Goal: Task Accomplishment & Management: Complete application form

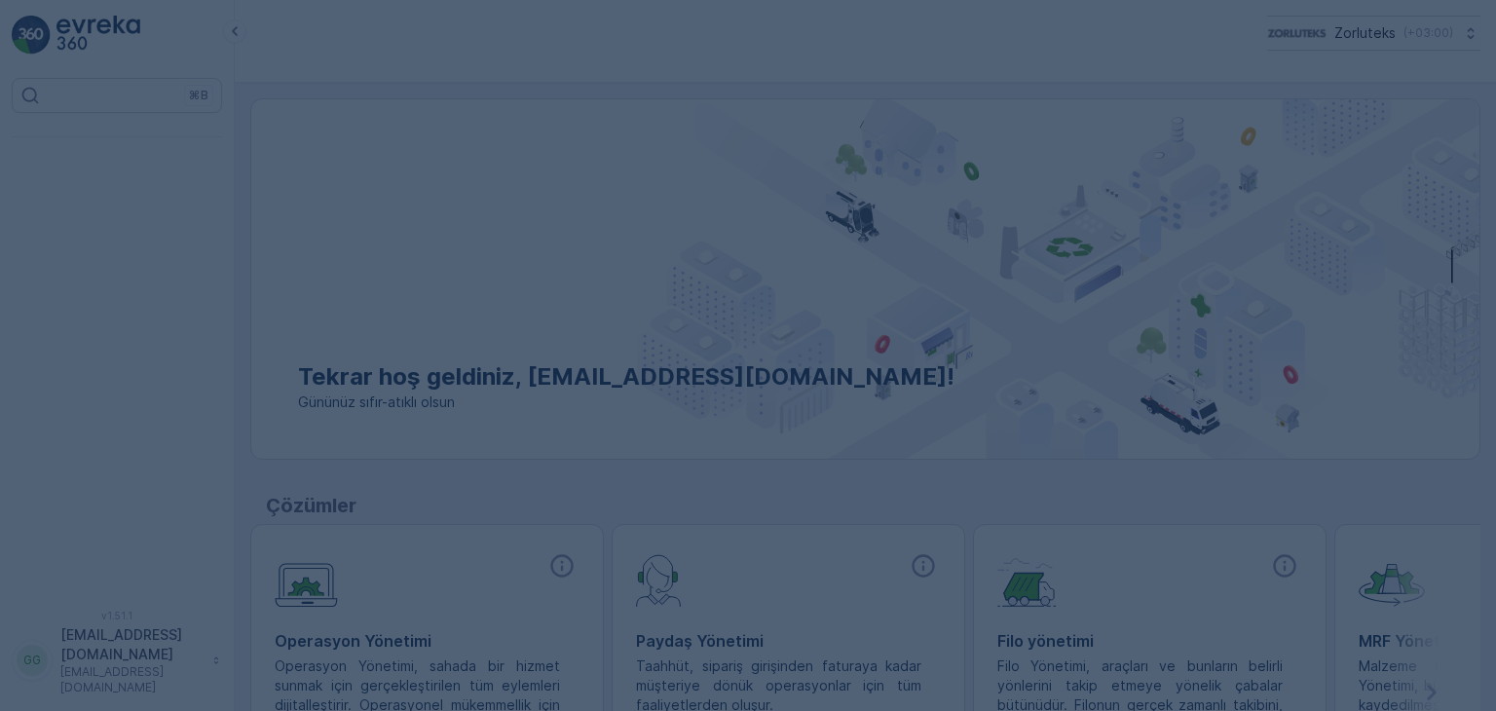
click at [842, 259] on div at bounding box center [748, 355] width 1496 height 711
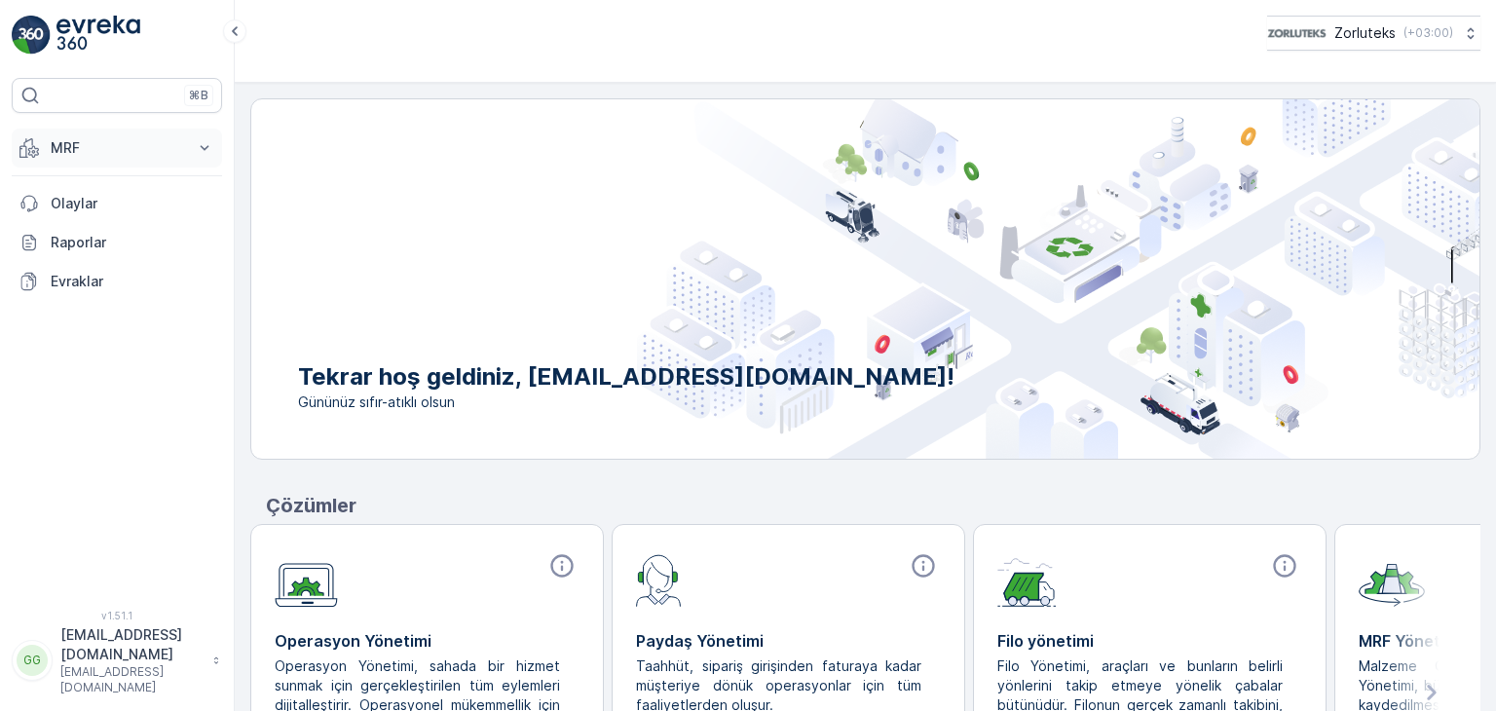
click at [190, 150] on button "MRF" at bounding box center [117, 148] width 210 height 39
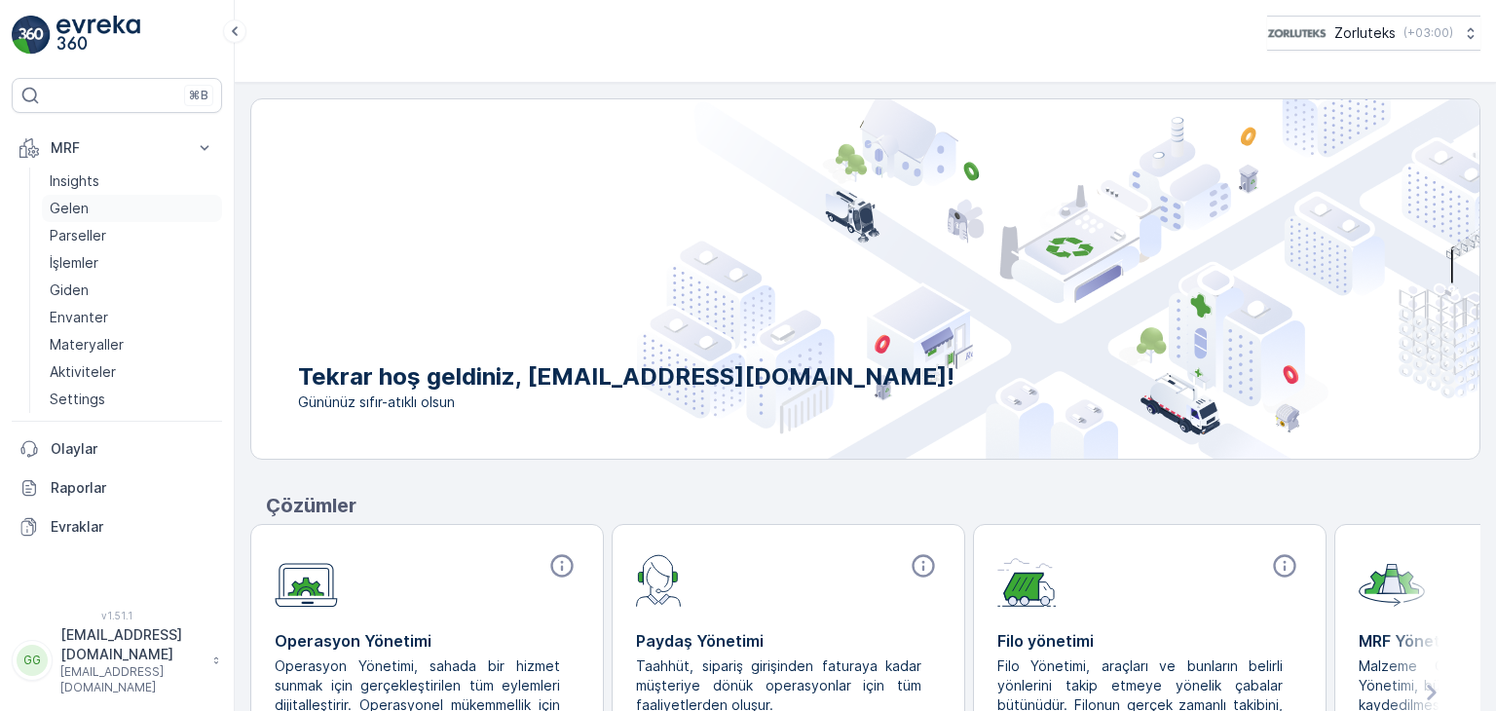
click at [89, 201] on link "Gelen" at bounding box center [132, 208] width 180 height 27
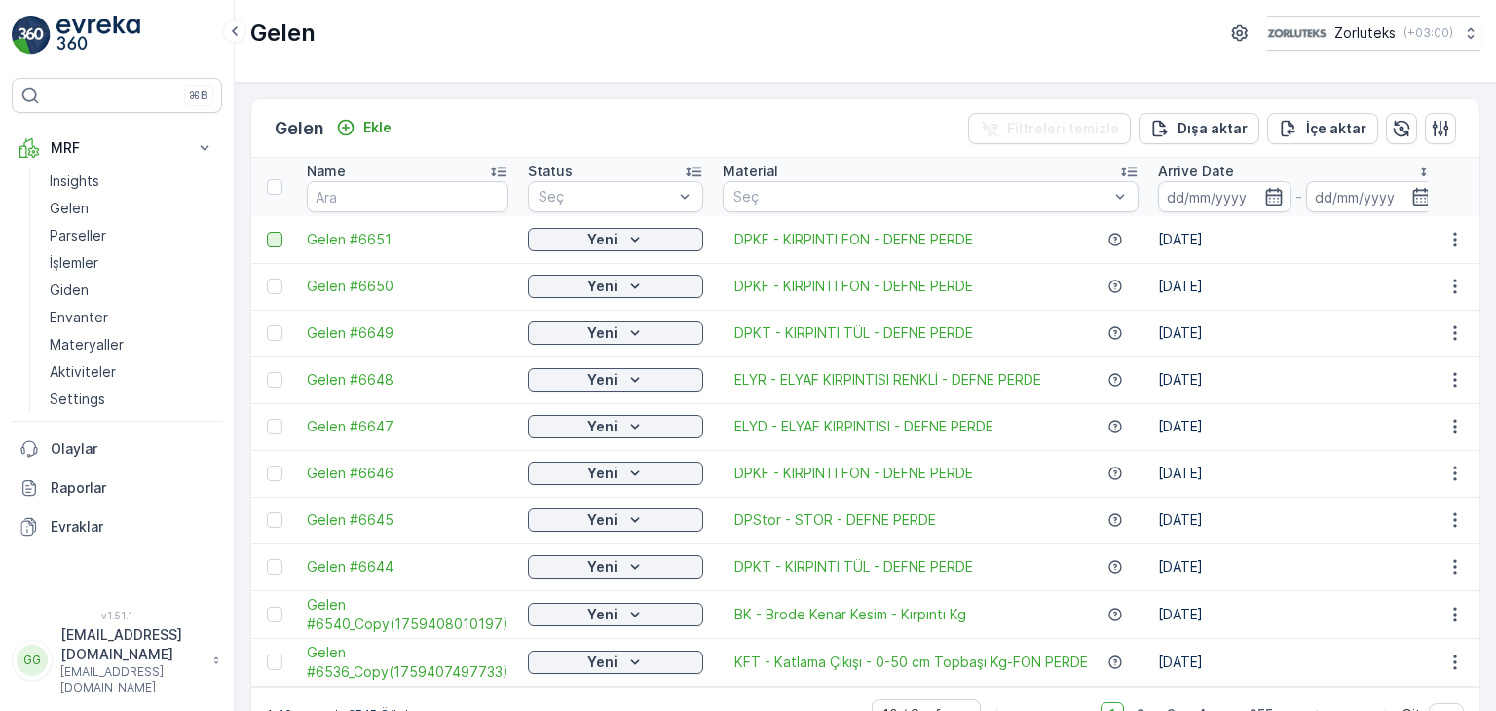
click at [269, 235] on div at bounding box center [275, 240] width 16 height 16
click at [267, 232] on input "checkbox" at bounding box center [267, 232] width 0 height 0
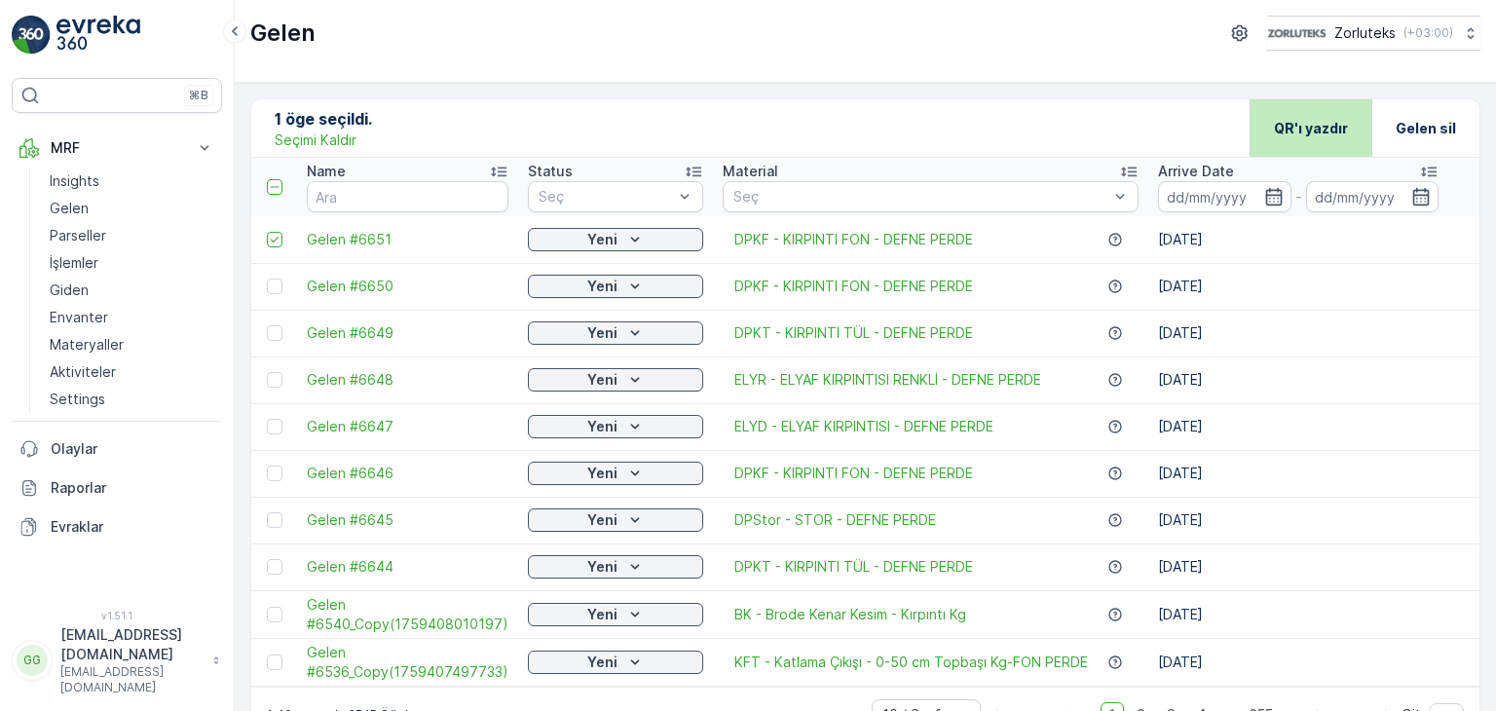
click at [1304, 119] on p "QR'ı yazdır" at bounding box center [1311, 128] width 74 height 19
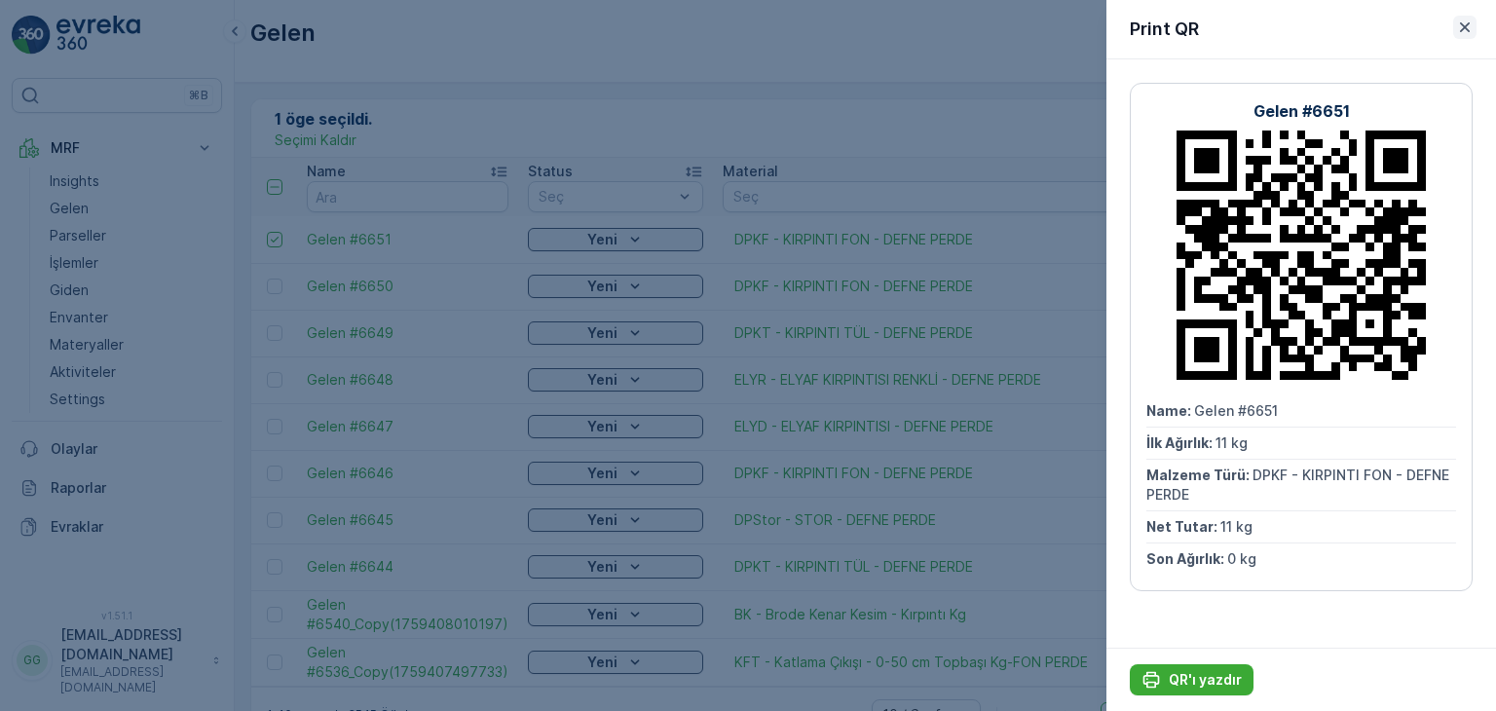
click at [1473, 25] on icon "button" at bounding box center [1464, 27] width 19 height 19
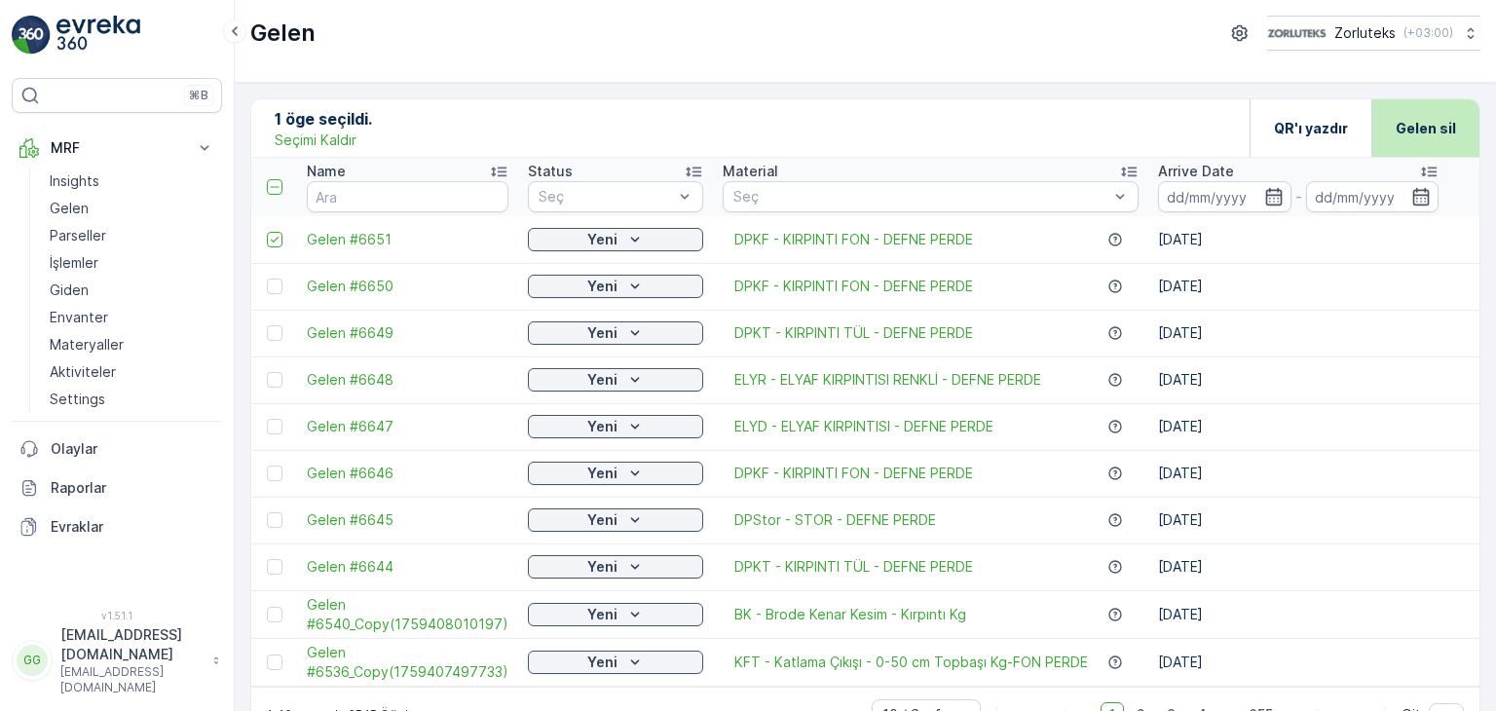
click at [1433, 138] on div "Gelen sil" at bounding box center [1426, 127] width 60 height 57
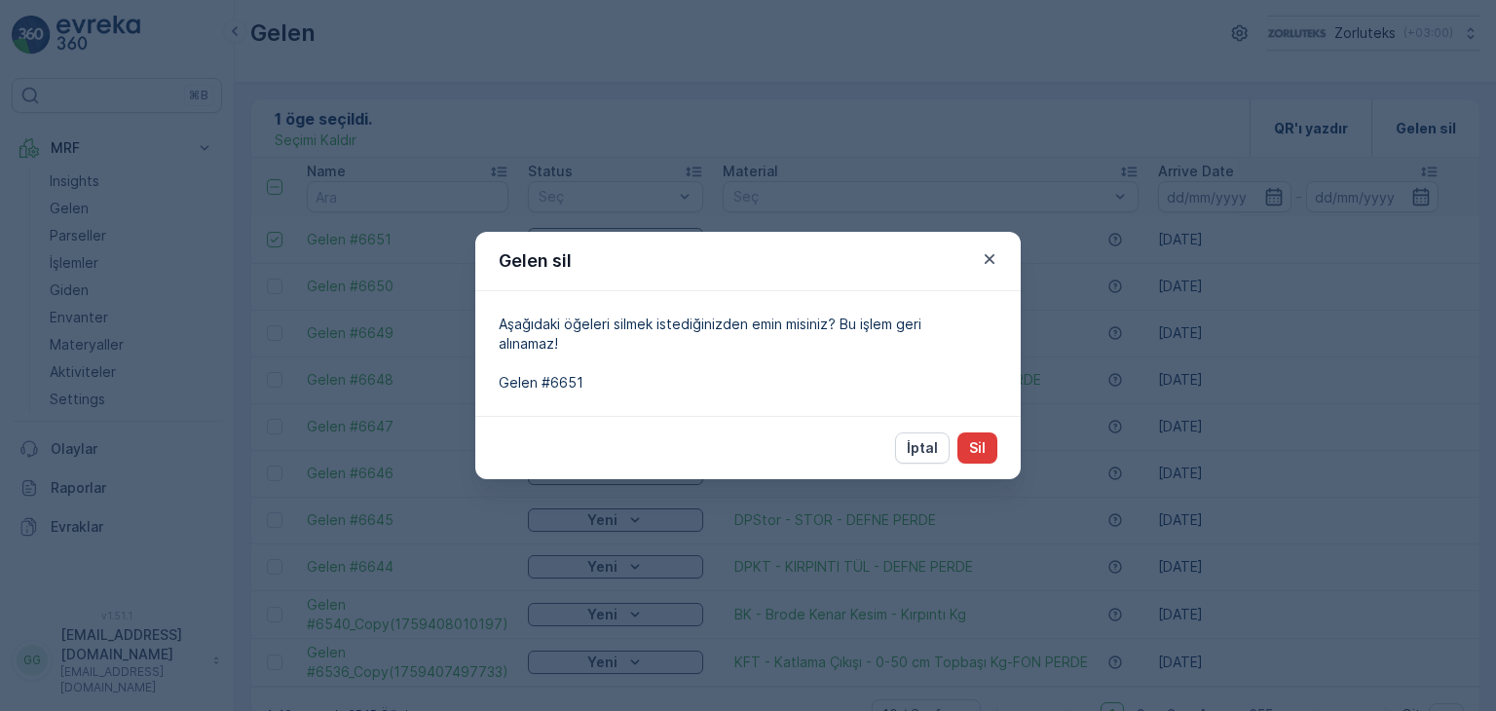
click at [990, 457] on button "Sil" at bounding box center [978, 448] width 40 height 31
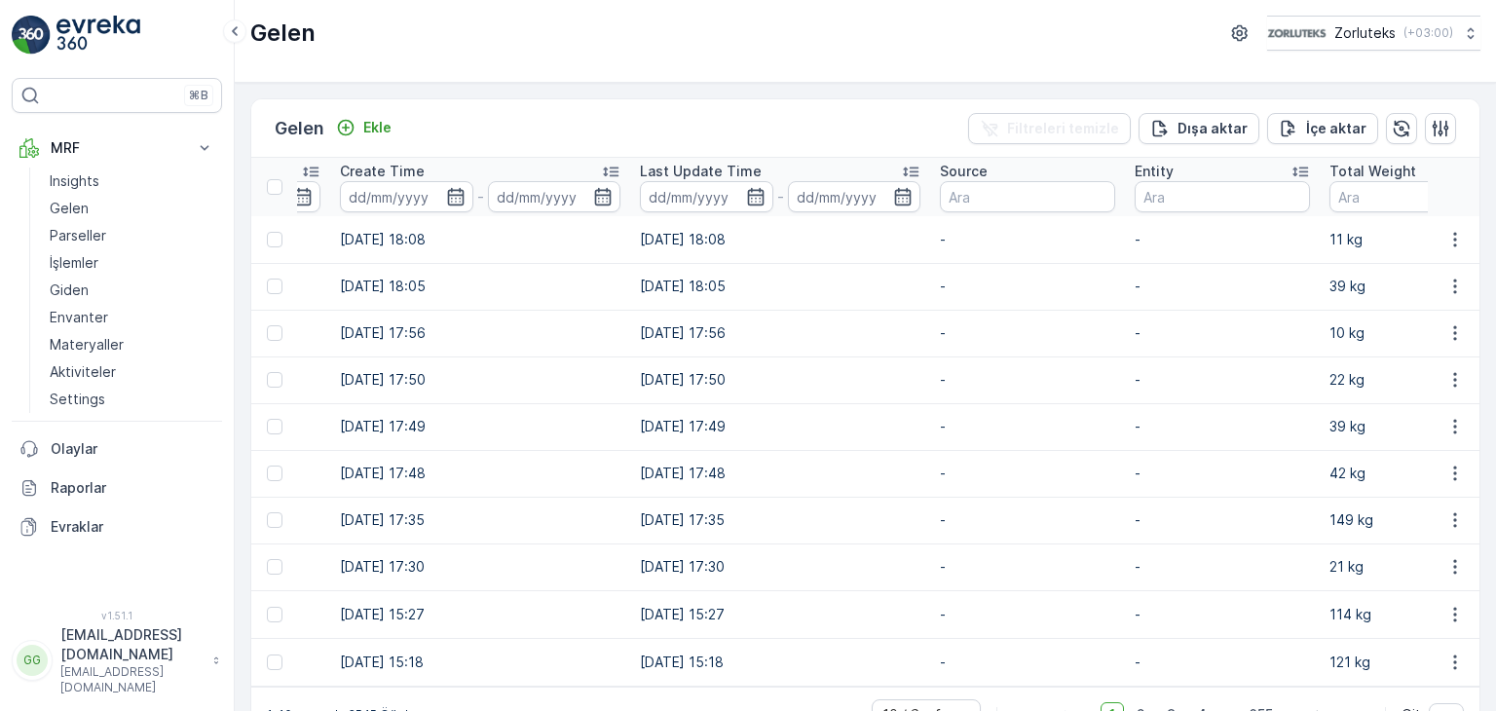
scroll to position [0, 1322]
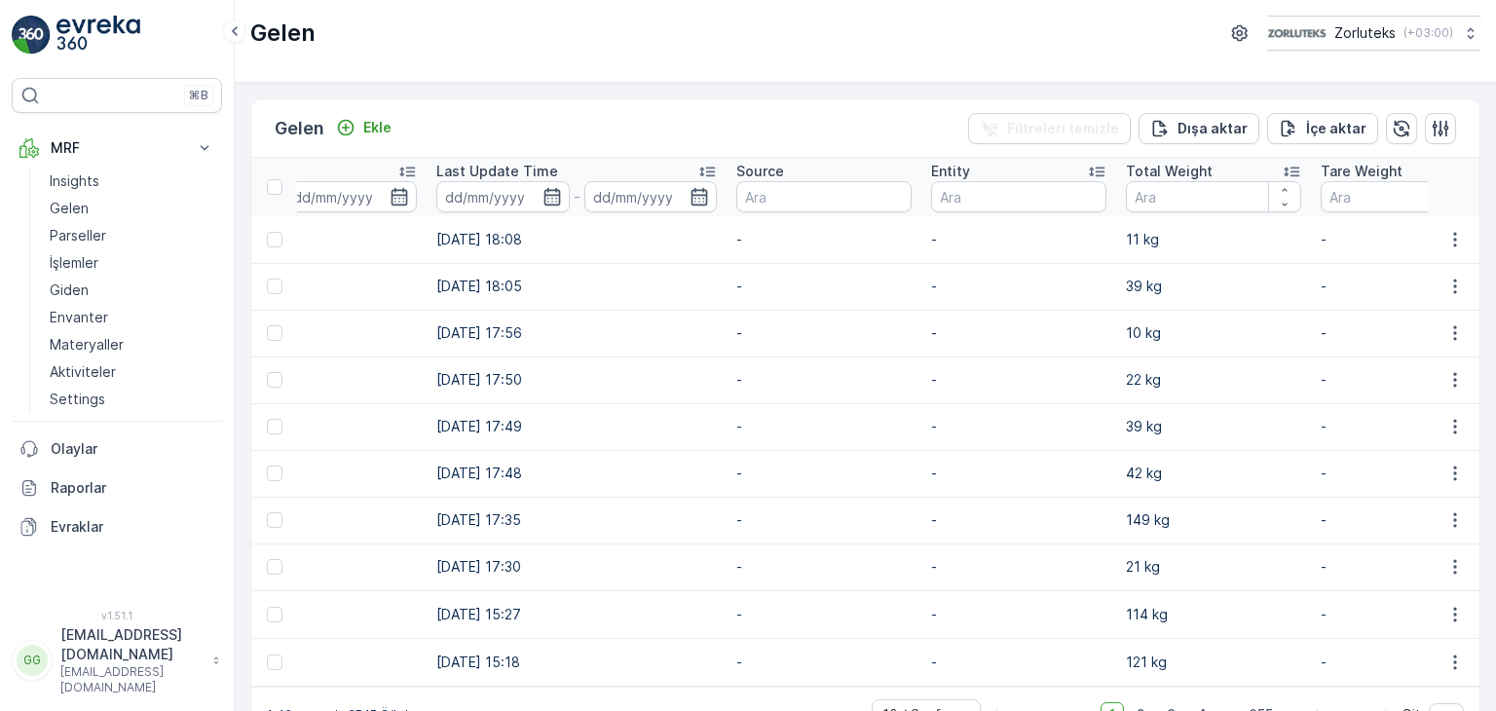
click at [1326, 646] on td "-" at bounding box center [1408, 662] width 195 height 48
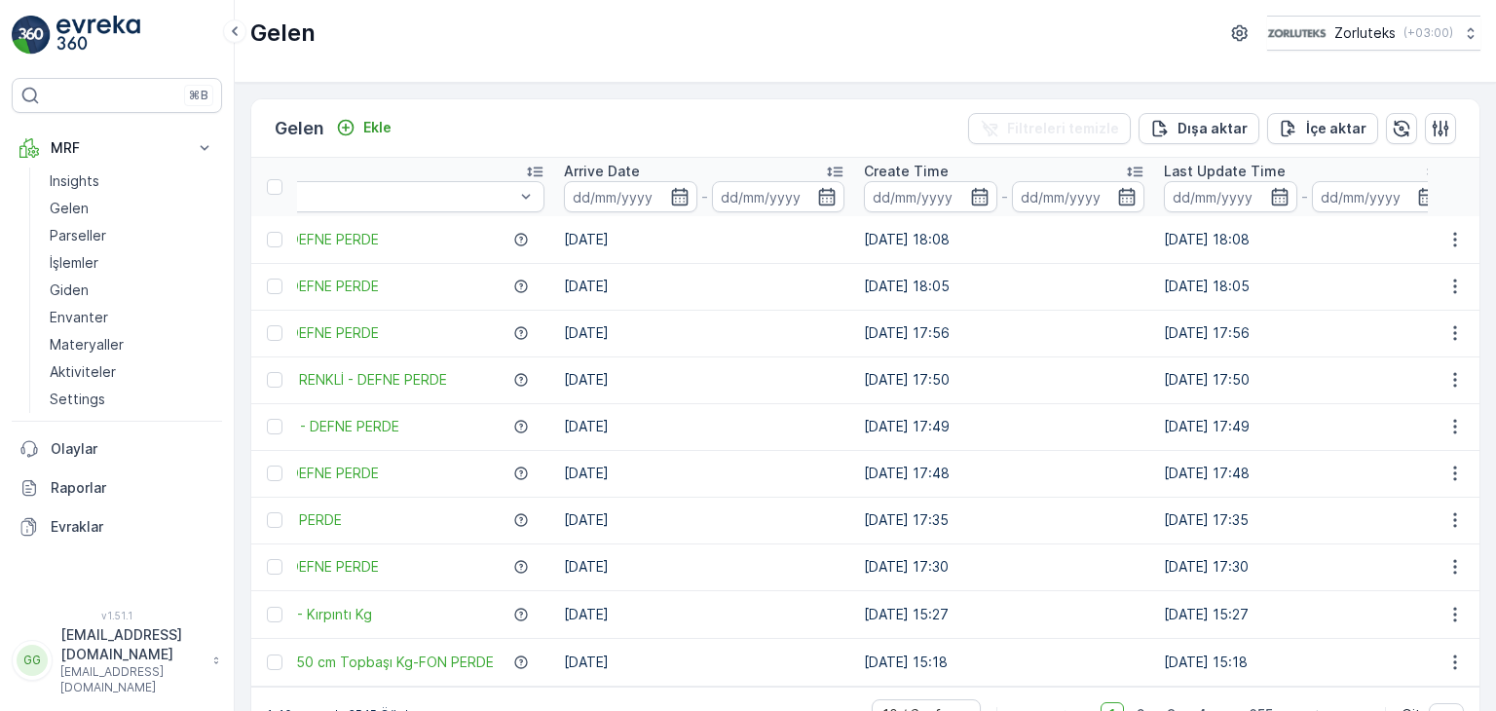
scroll to position [0, 0]
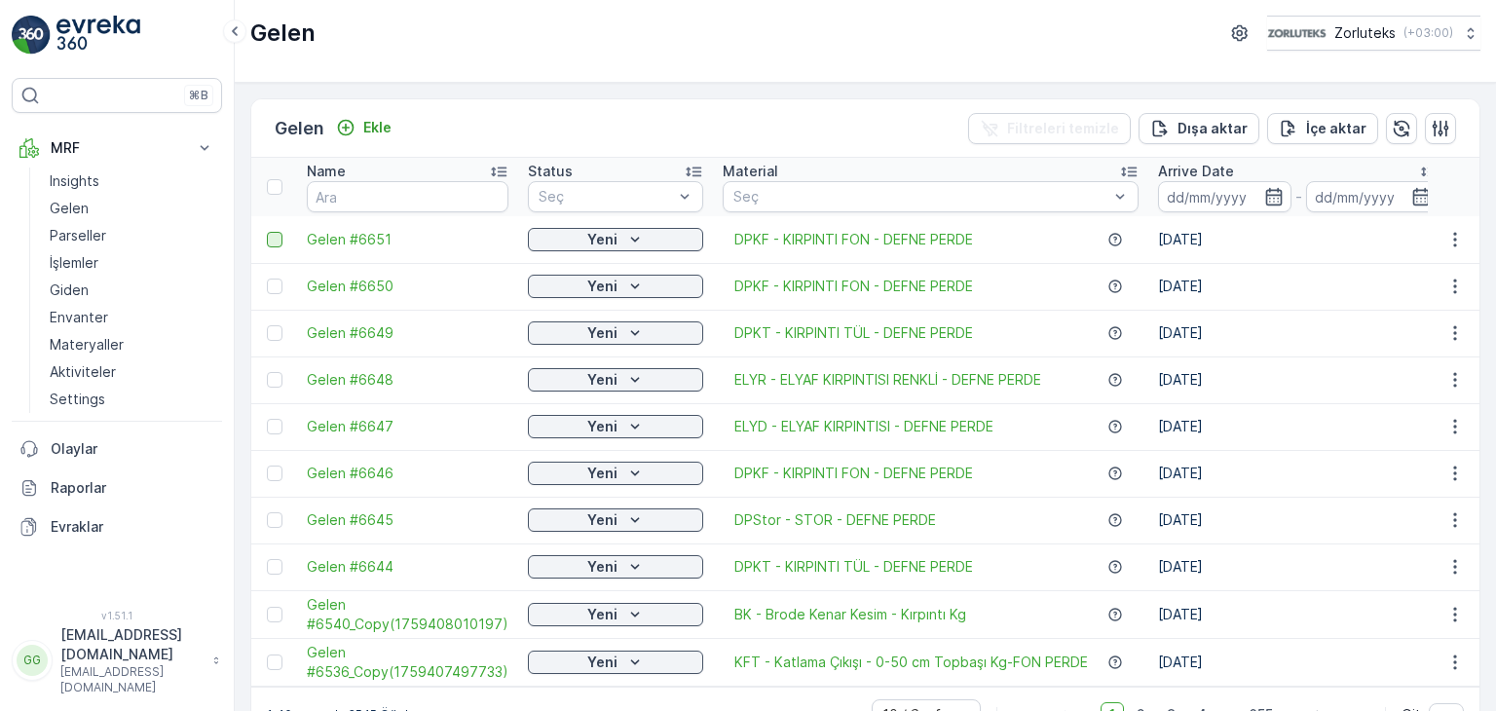
click at [275, 243] on div at bounding box center [275, 240] width 16 height 16
click at [267, 232] on input "checkbox" at bounding box center [267, 232] width 0 height 0
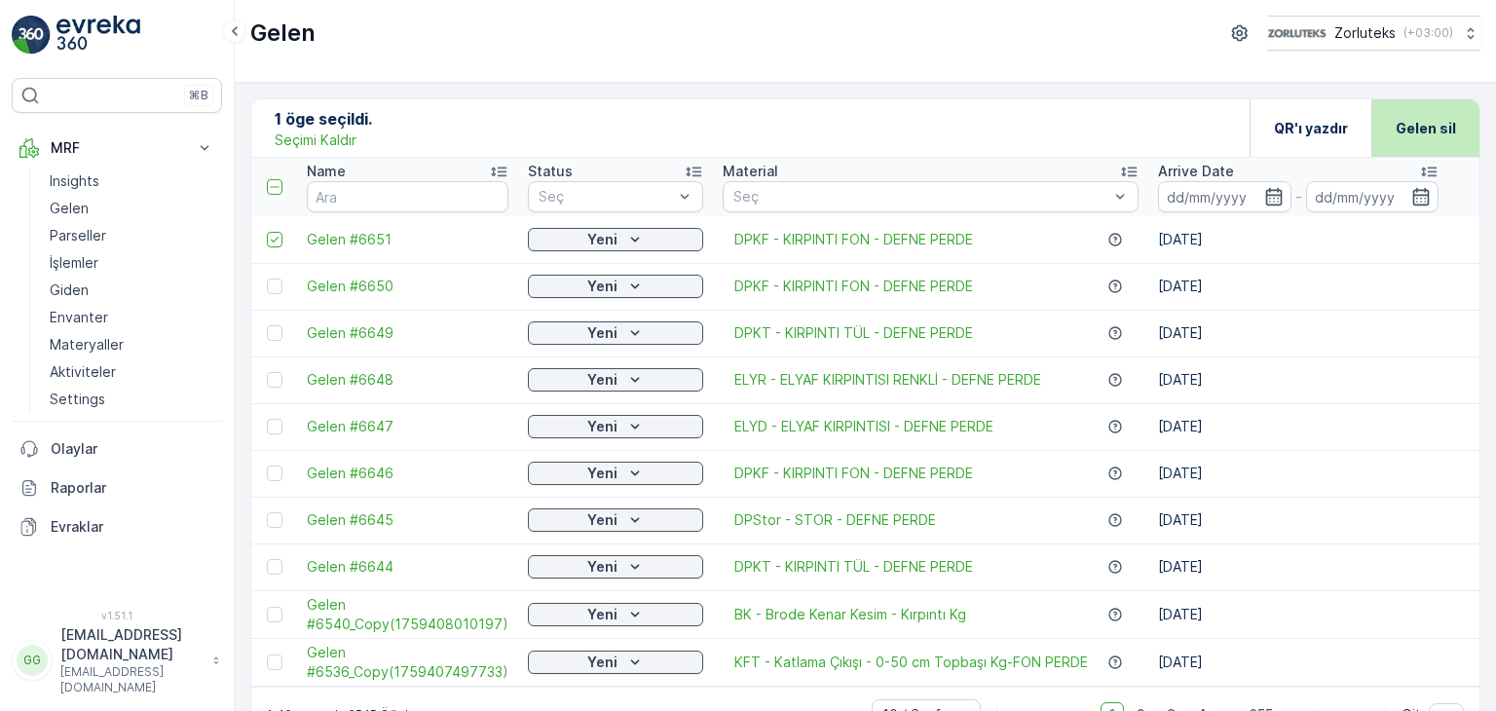
click at [1440, 125] on p "Gelen sil" at bounding box center [1426, 128] width 60 height 19
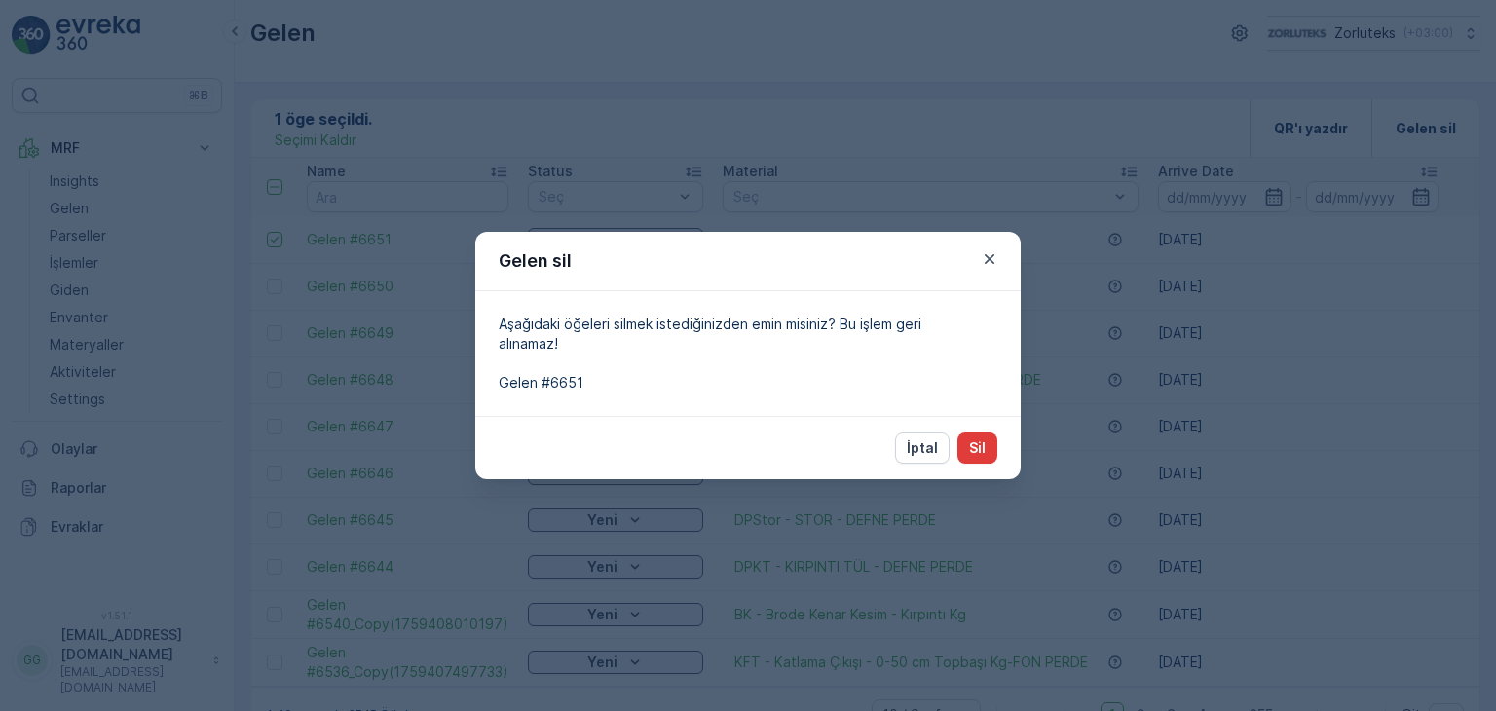
click at [991, 452] on button "Sil" at bounding box center [978, 448] width 40 height 31
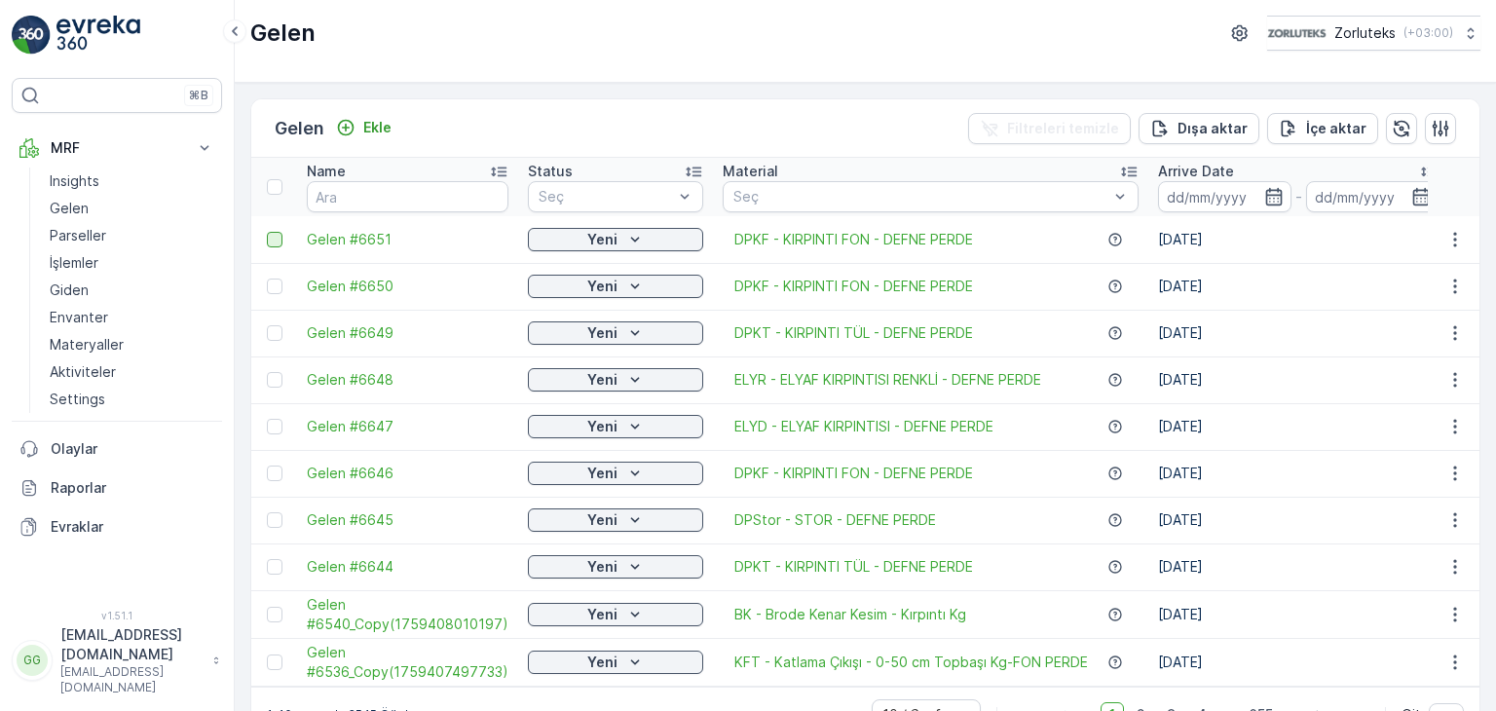
click at [269, 232] on div at bounding box center [275, 240] width 16 height 16
click at [267, 232] on input "checkbox" at bounding box center [267, 232] width 0 height 0
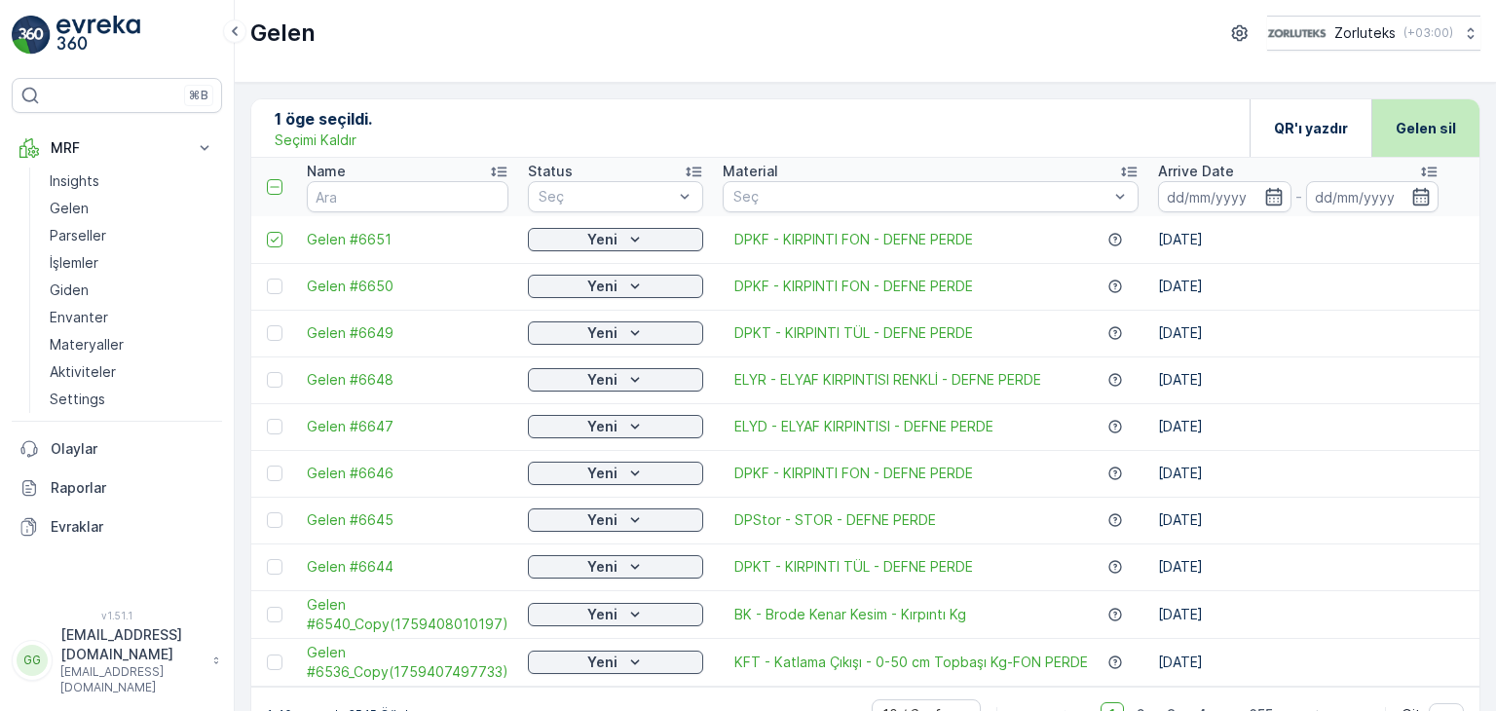
click at [1418, 119] on p "Gelen sil" at bounding box center [1426, 128] width 60 height 19
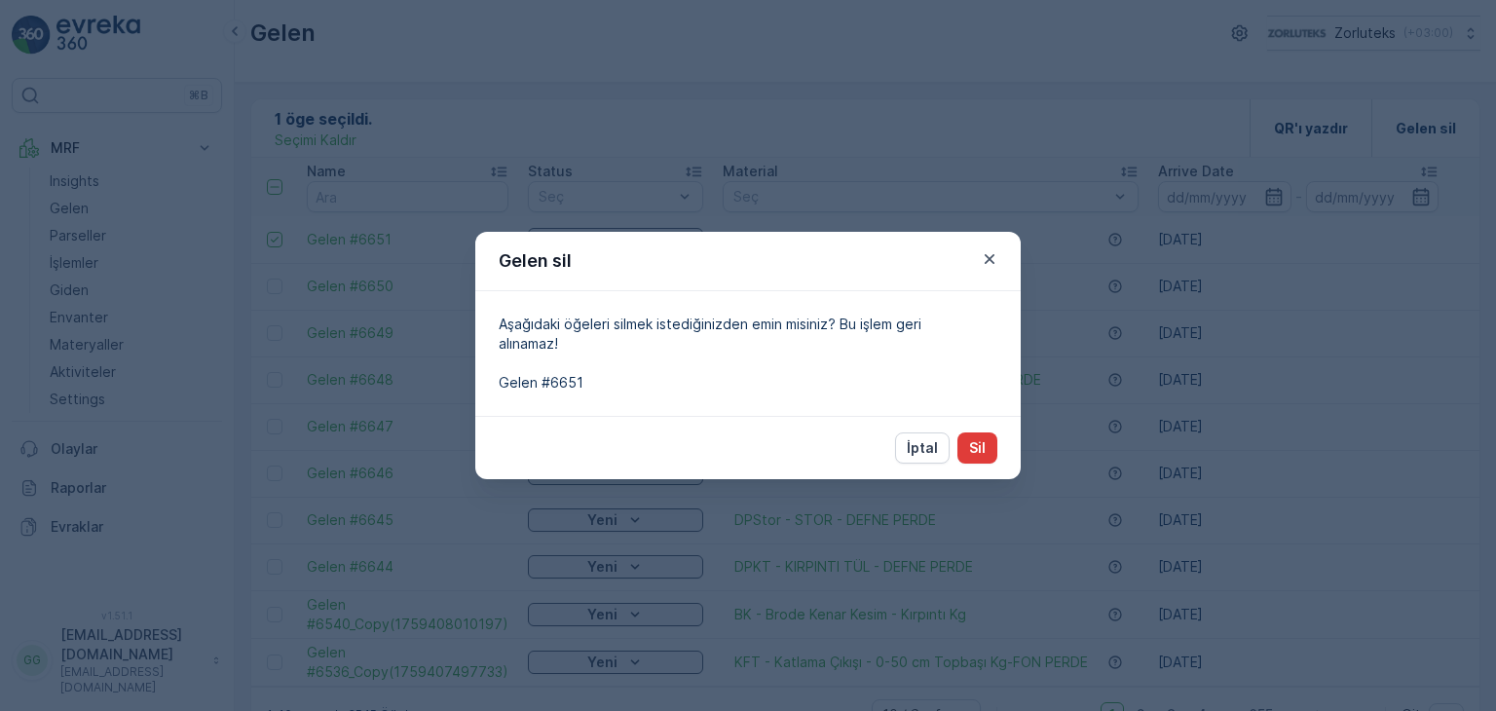
click at [995, 441] on button "Sil" at bounding box center [978, 448] width 40 height 31
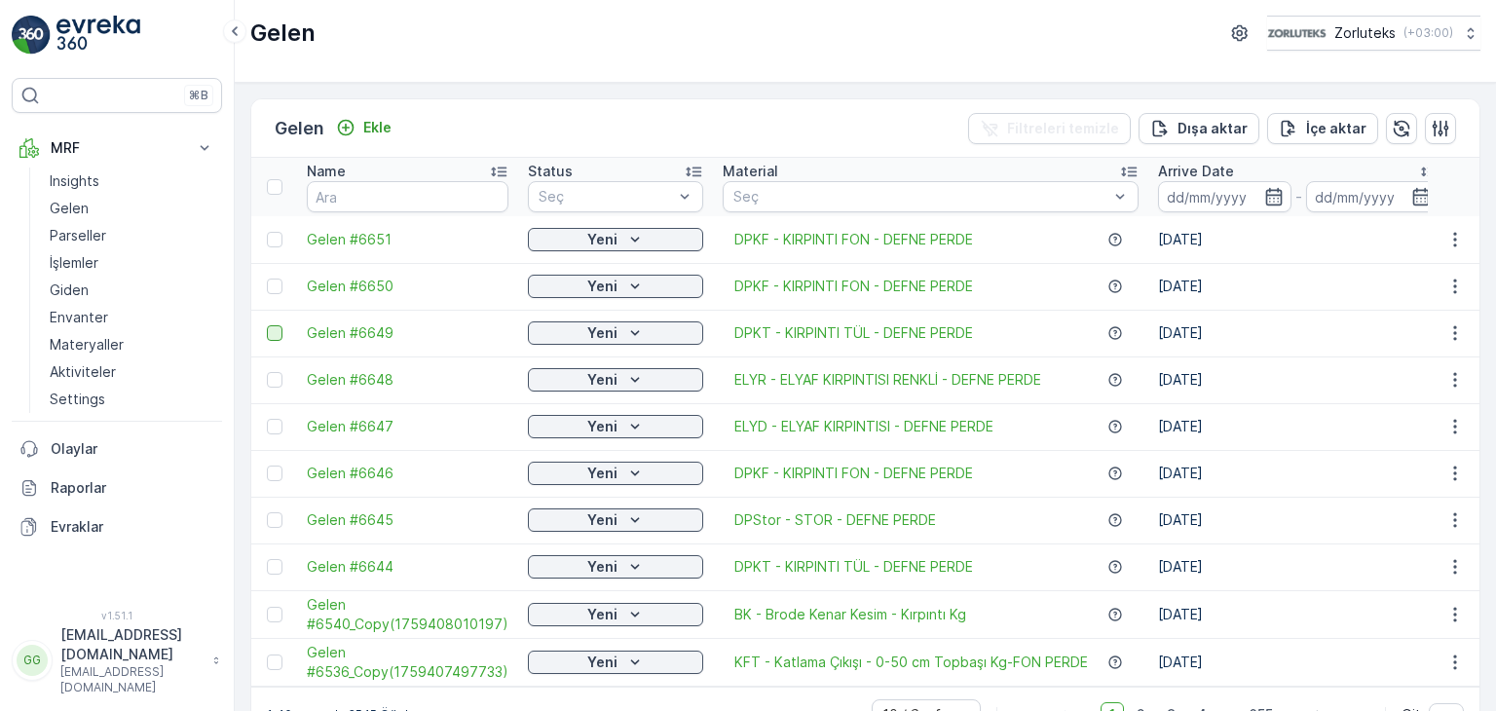
click at [282, 334] on div at bounding box center [275, 333] width 16 height 16
click at [267, 325] on input "checkbox" at bounding box center [267, 325] width 0 height 0
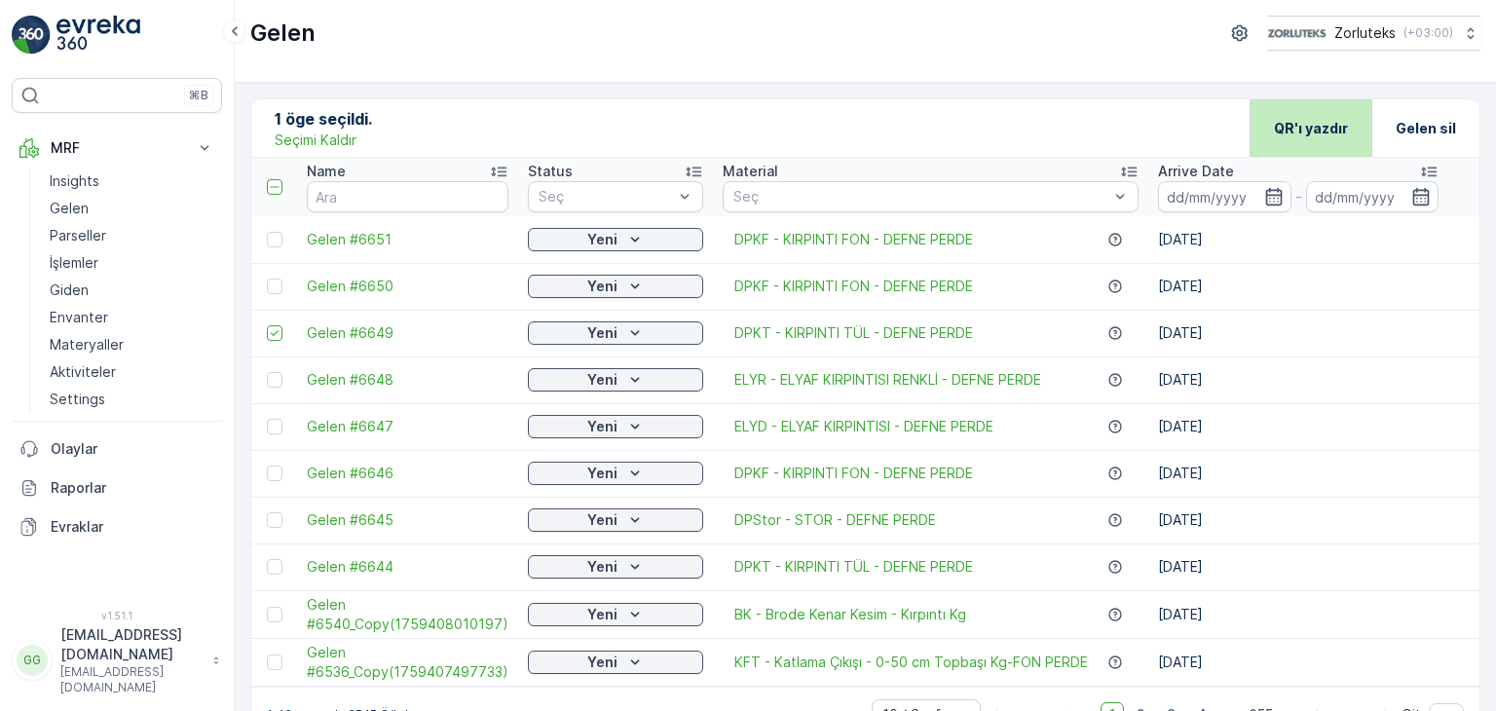
click at [1304, 123] on p "QR'ı yazdır" at bounding box center [1311, 128] width 74 height 19
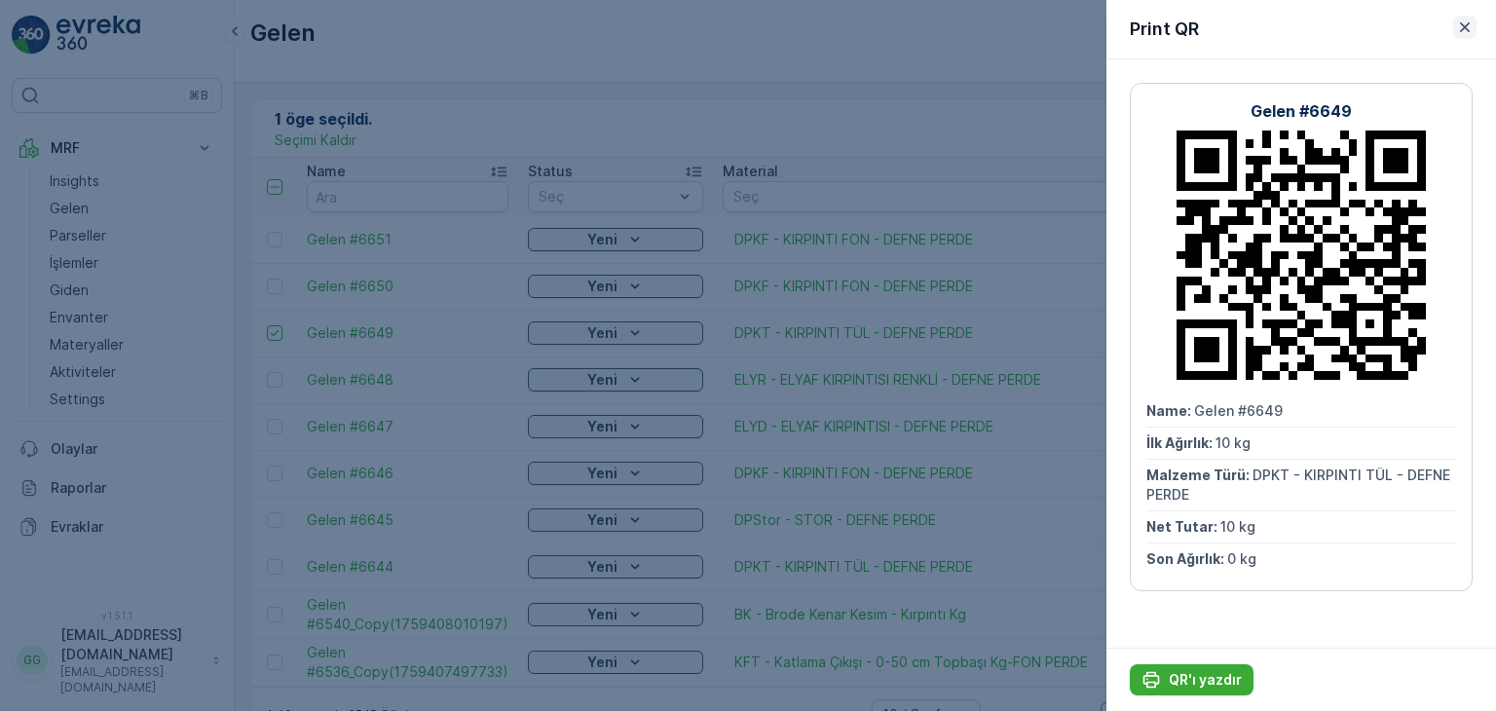
click at [1463, 21] on icon "button" at bounding box center [1464, 27] width 19 height 19
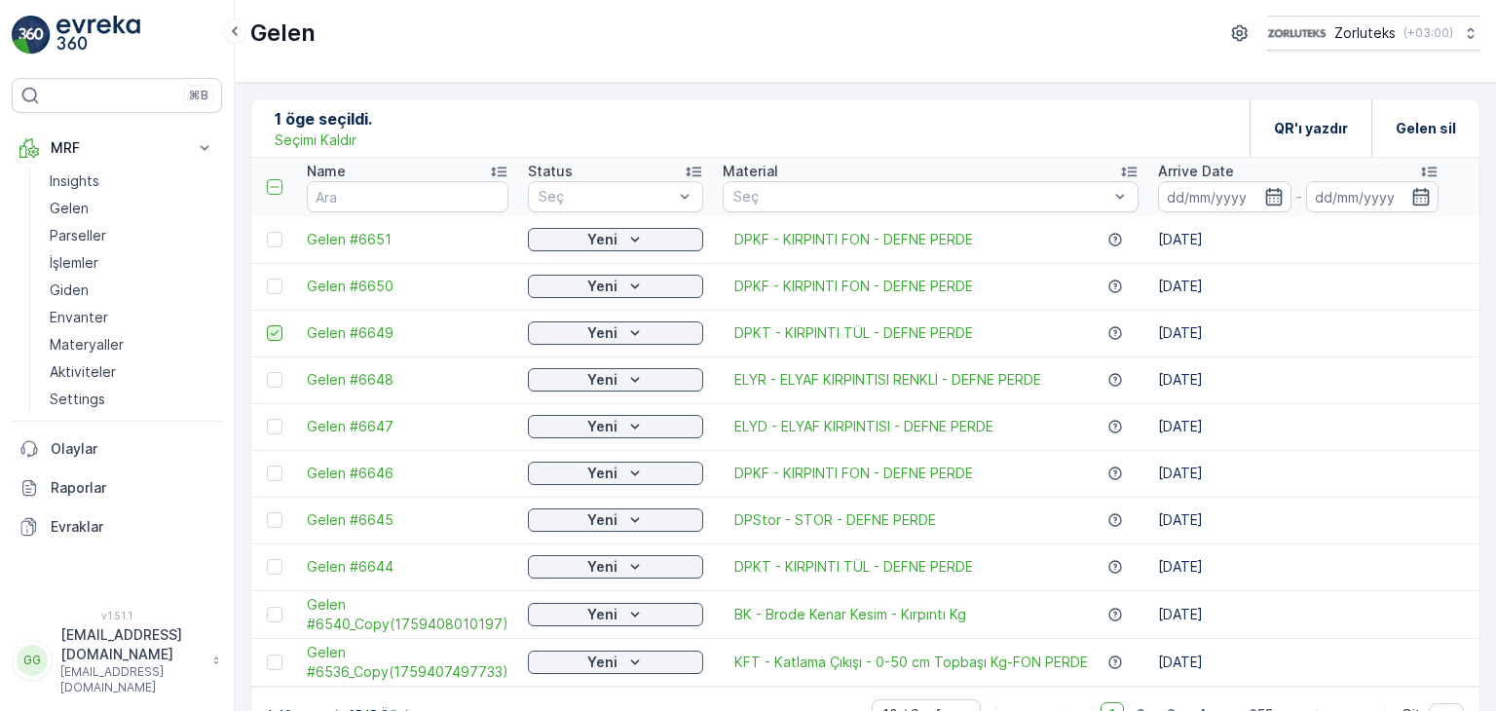
click at [279, 332] on icon at bounding box center [275, 333] width 14 height 14
click at [267, 325] on input "checkbox" at bounding box center [267, 325] width 0 height 0
click at [365, 122] on div "Ekle" at bounding box center [364, 127] width 56 height 19
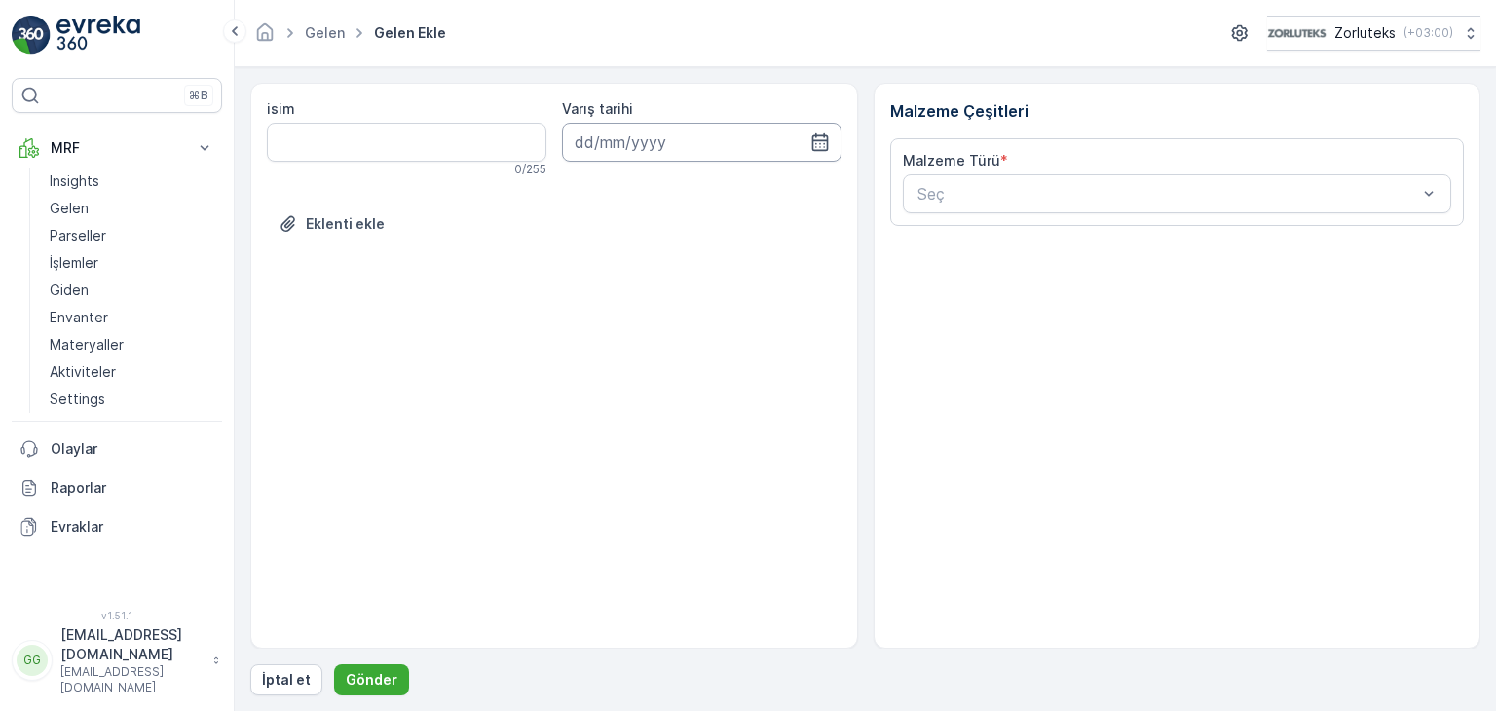
click at [815, 130] on input at bounding box center [702, 142] width 280 height 39
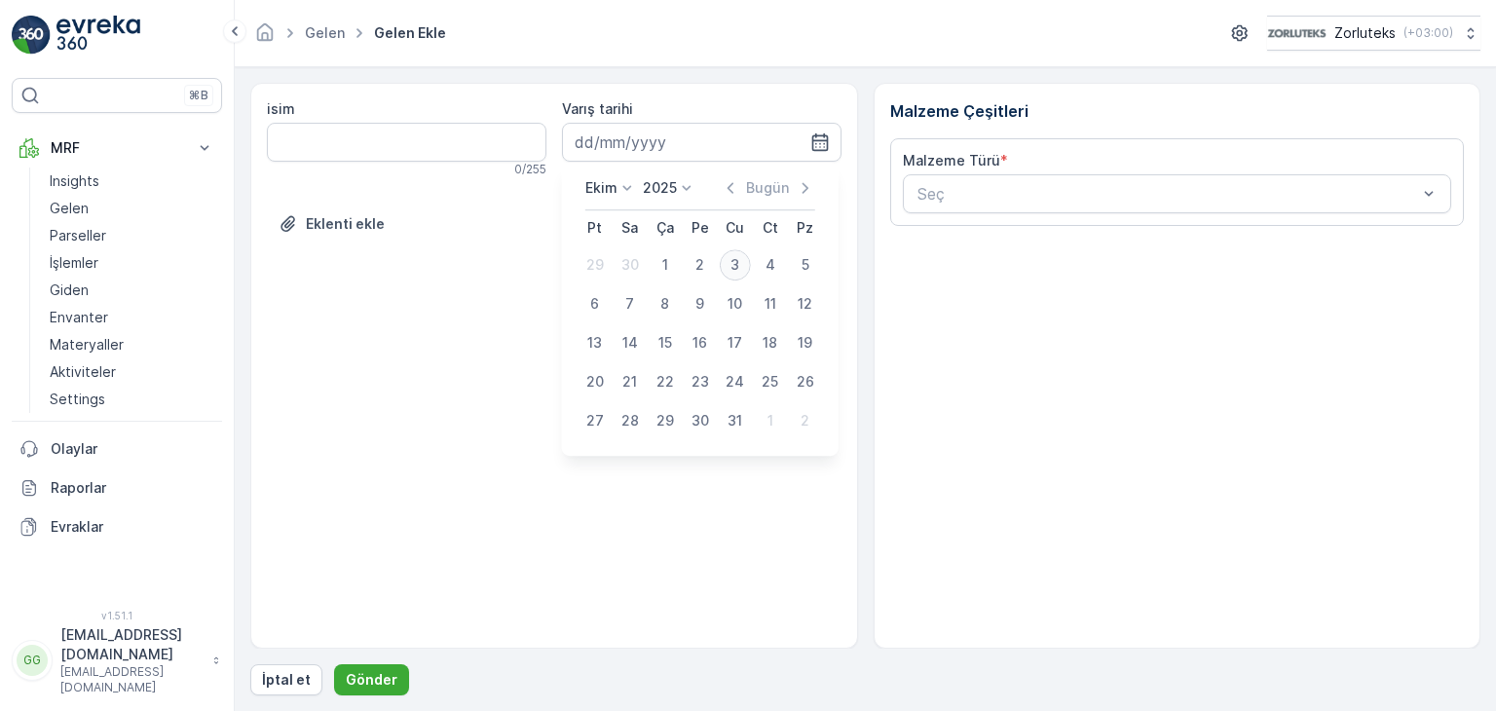
click at [735, 262] on div "3" at bounding box center [735, 264] width 31 height 31
type input "[DATE]"
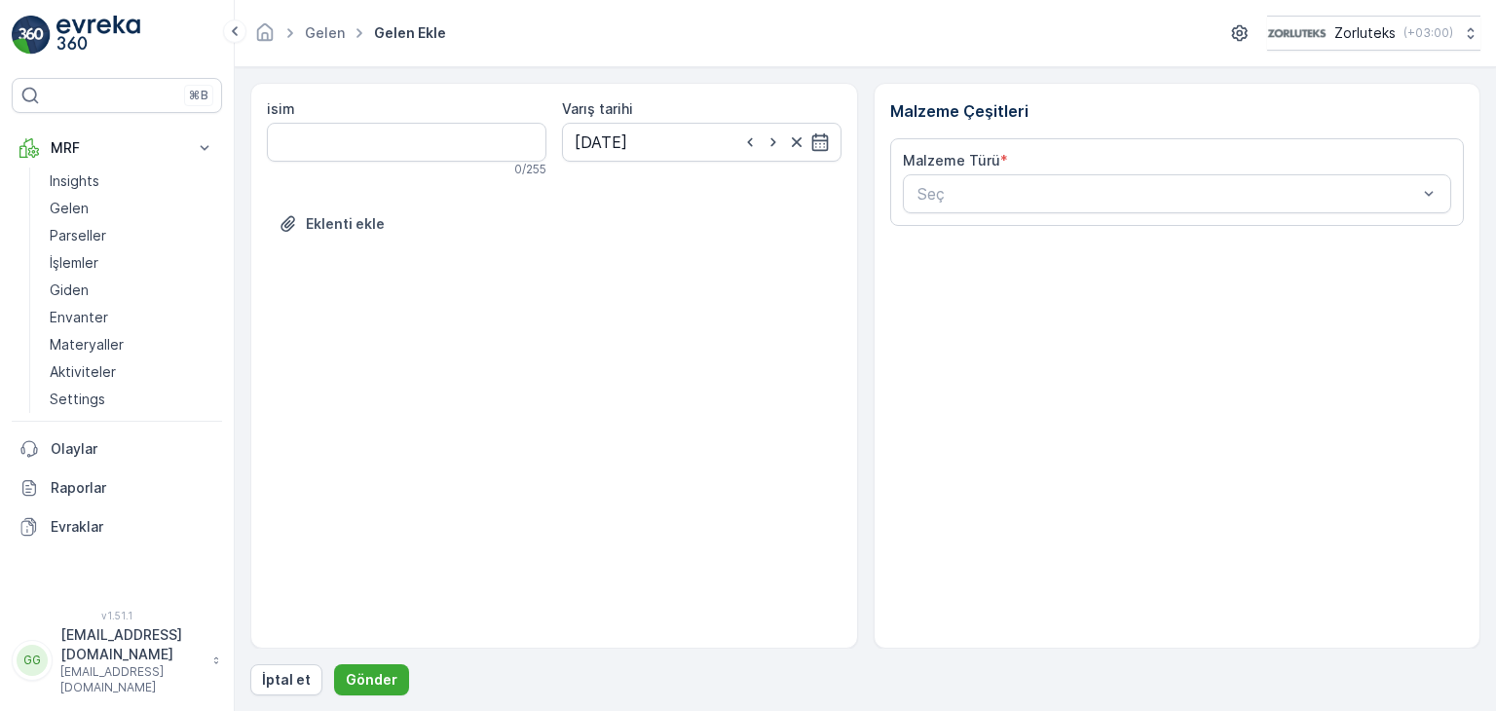
click at [735, 262] on div "isim 0 / 255 Varış tarihi [DATE] Eklenti ekle" at bounding box center [554, 366] width 608 height 566
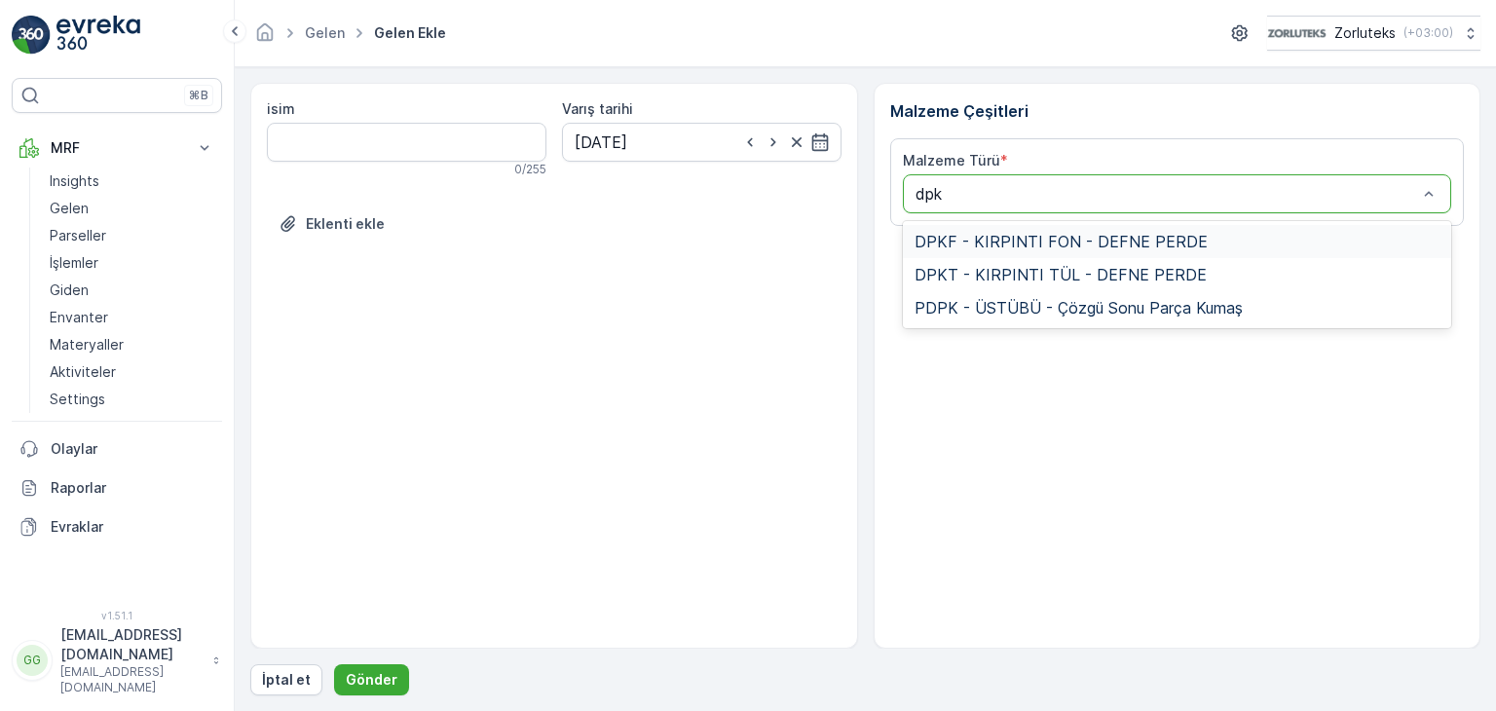
type input "dpkf"
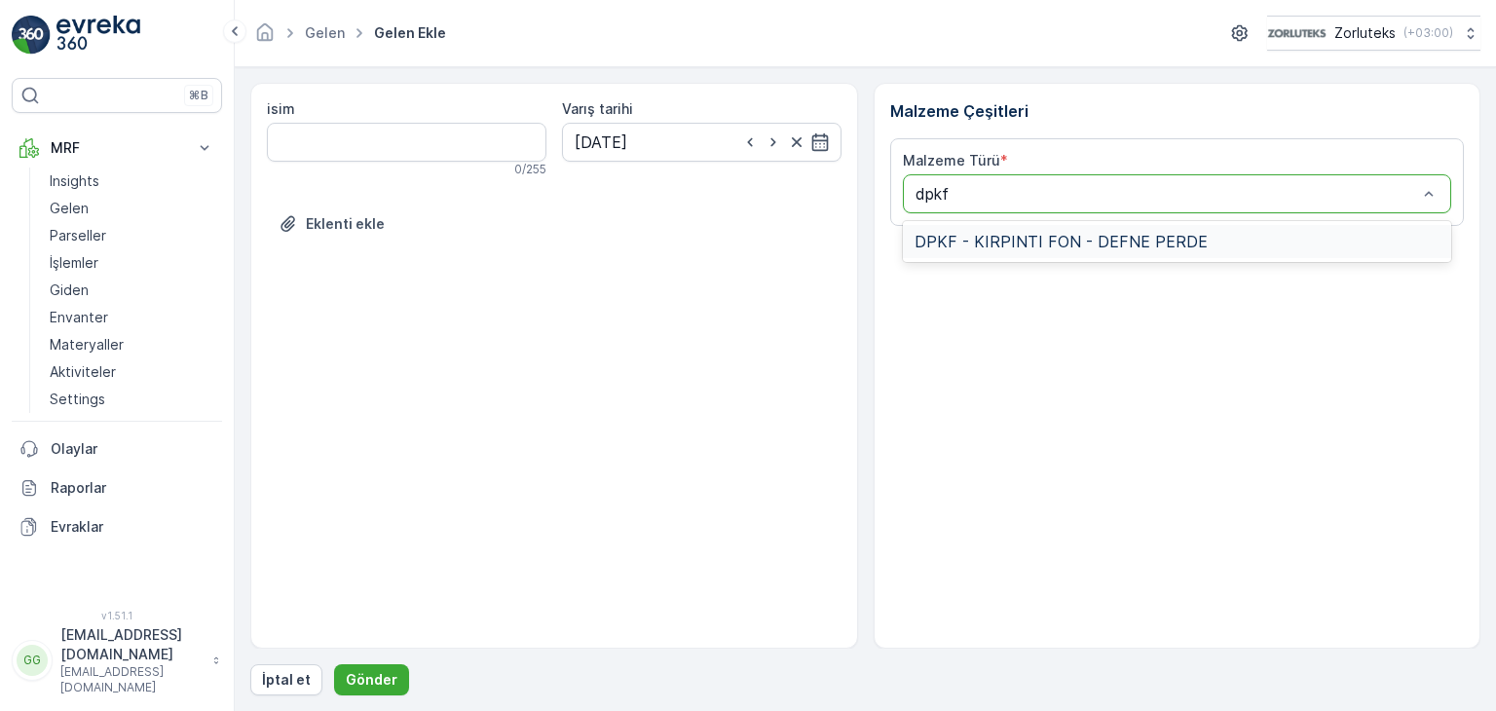
click at [1052, 240] on span "DPKF - KIRPINTI FON - DEFNE PERDE" at bounding box center [1061, 242] width 293 height 18
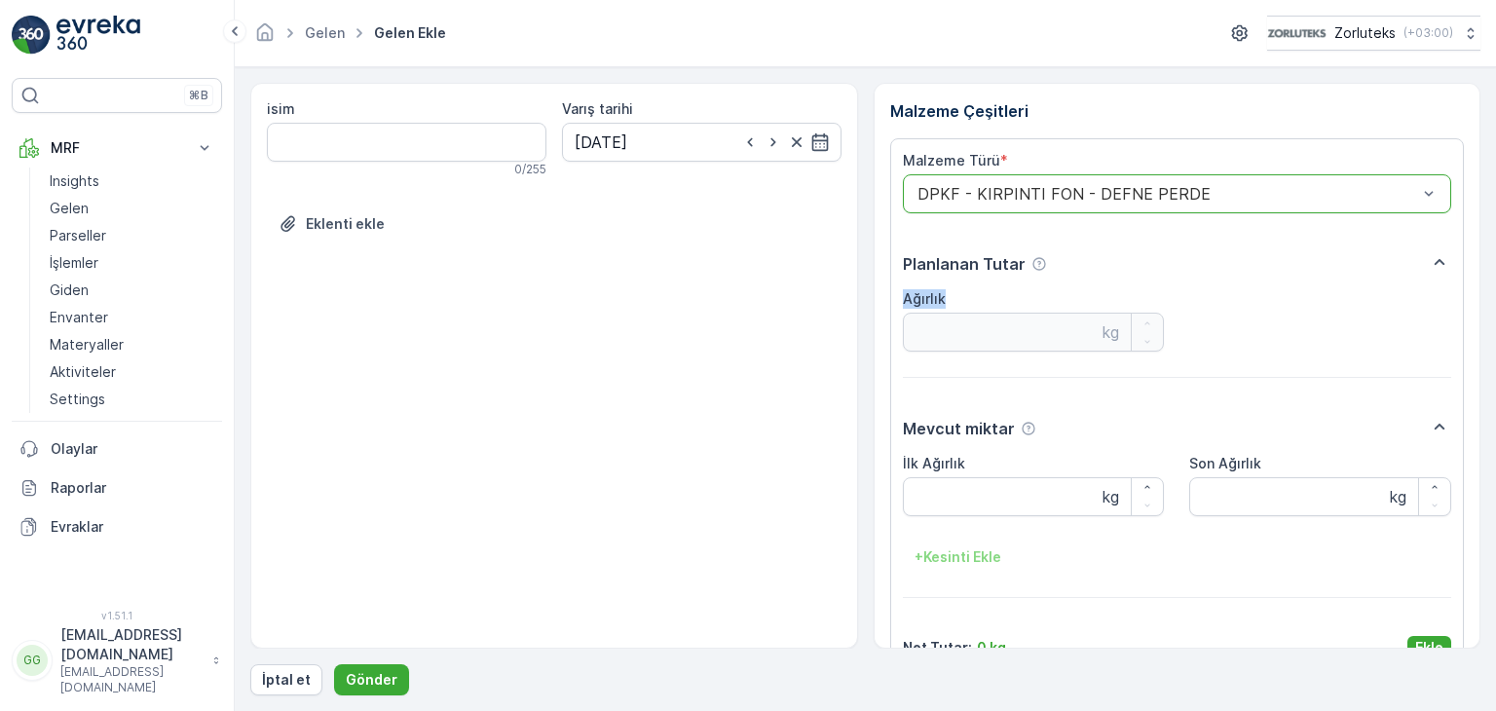
click at [1052, 240] on div "Malzeme Türü * option DPKF - KIRPINTI FON - DEFNE PERDE, selected. DPKF - KIRPI…" at bounding box center [1177, 405] width 549 height 509
click at [972, 504] on Ağırlık "İlk Ağırlık" at bounding box center [1034, 496] width 262 height 39
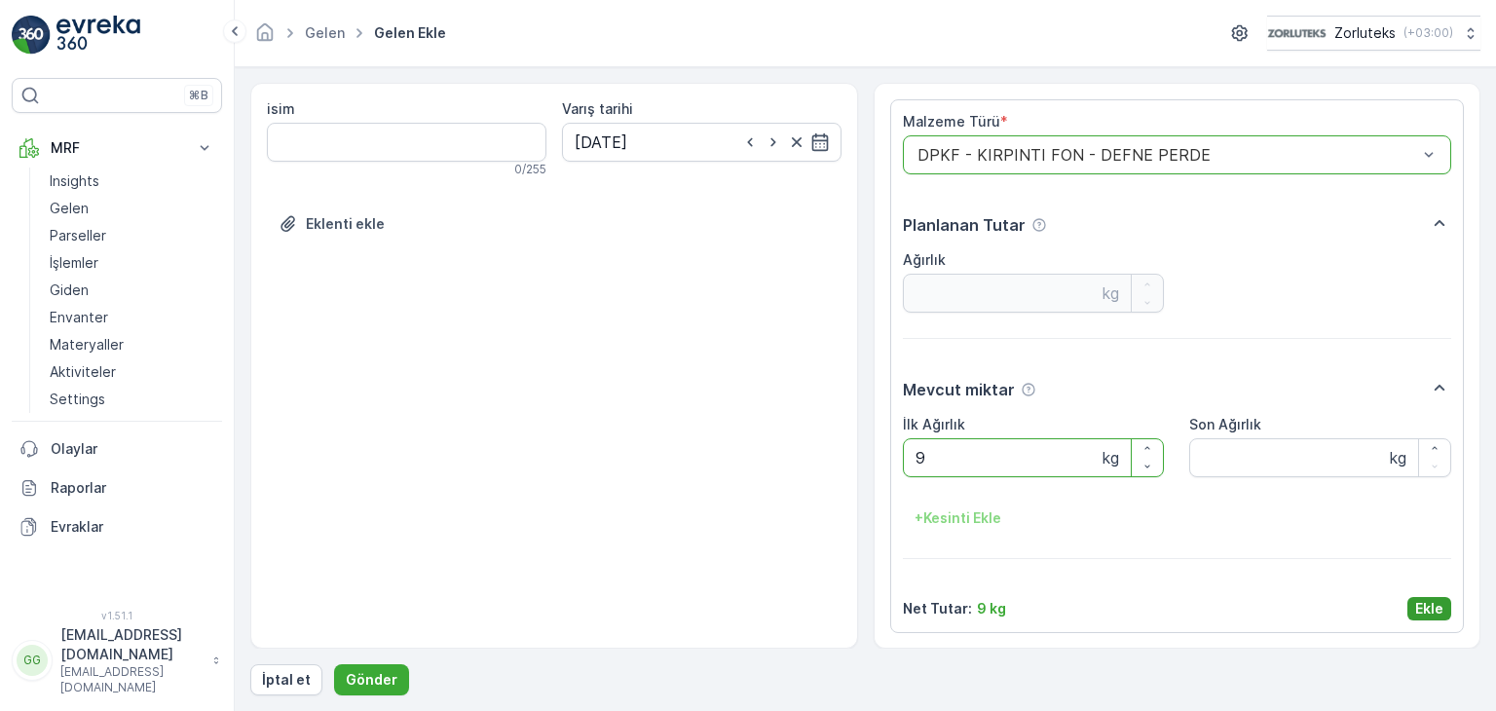
type Ağırlık "9"
click at [1426, 603] on p "Ekle" at bounding box center [1430, 608] width 28 height 19
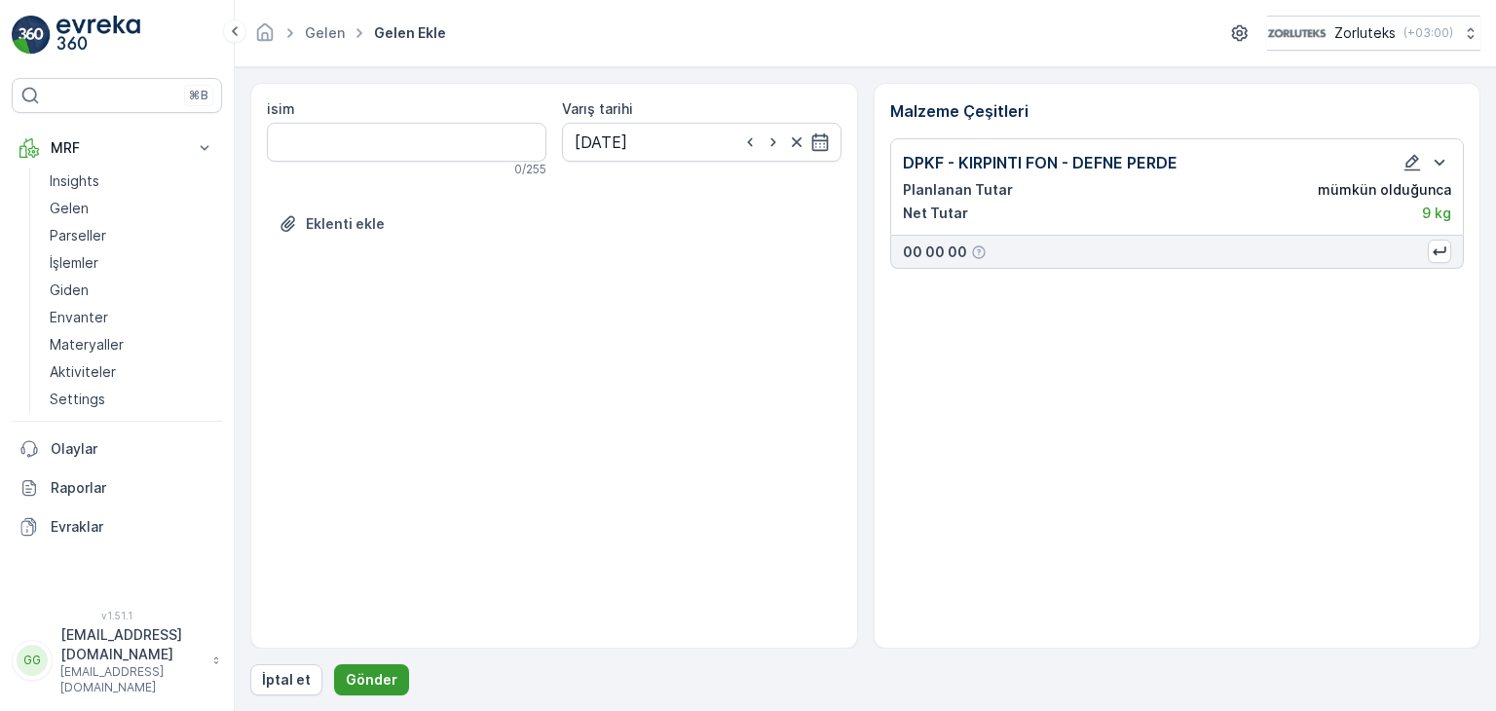
click at [382, 687] on p "Gönder" at bounding box center [372, 679] width 52 height 19
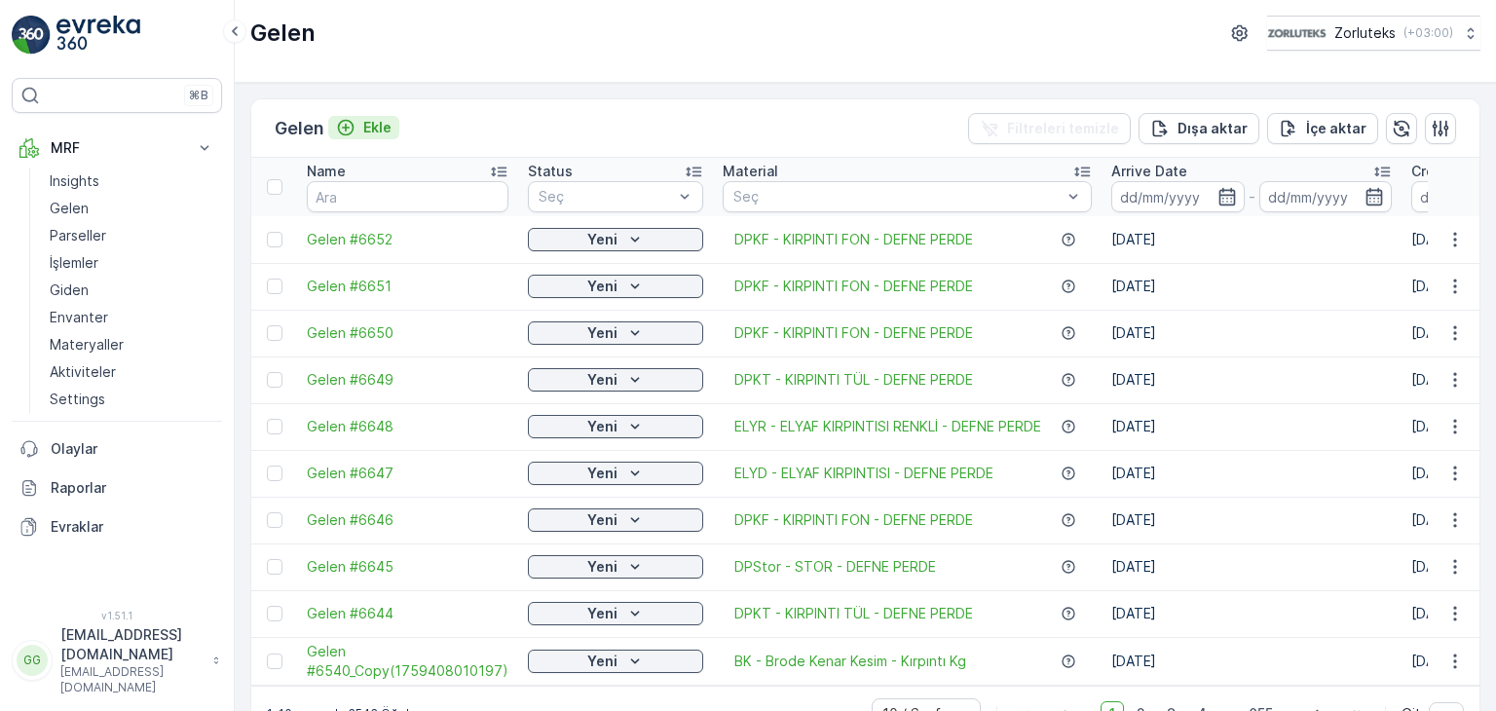
click at [382, 126] on p "Ekle" at bounding box center [377, 127] width 28 height 19
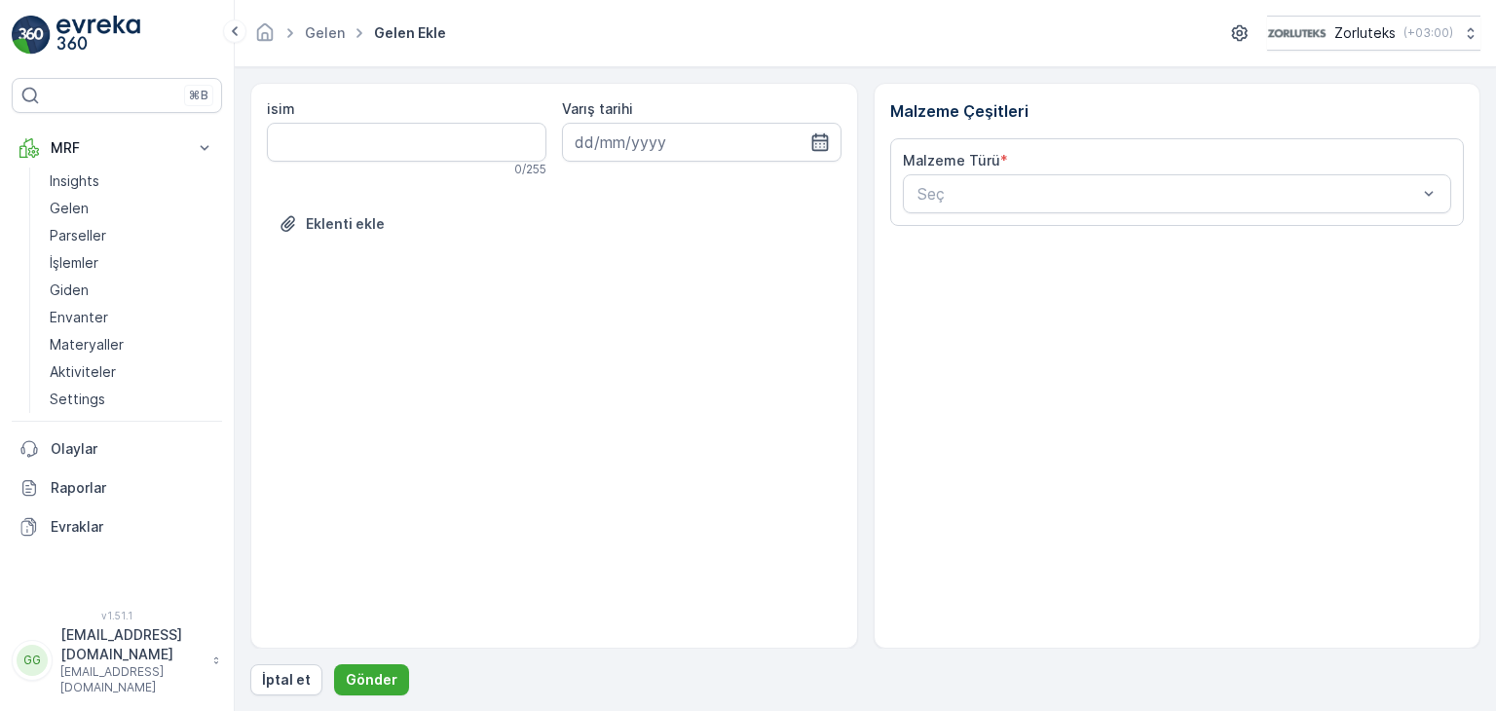
click at [815, 139] on icon "button" at bounding box center [820, 142] width 17 height 18
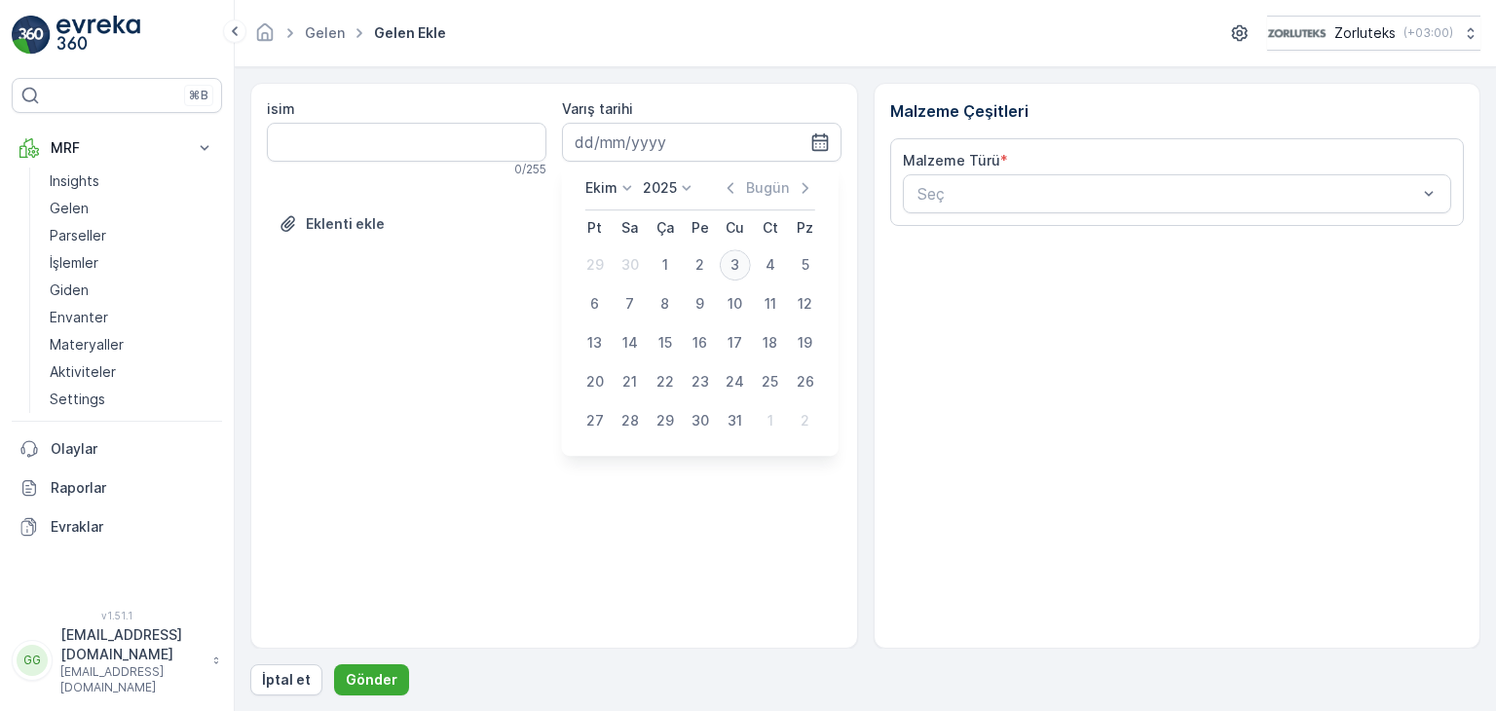
click at [737, 252] on div "3" at bounding box center [735, 264] width 31 height 31
type input "[DATE]"
click at [737, 252] on div "Eklenti ekle" at bounding box center [554, 235] width 575 height 55
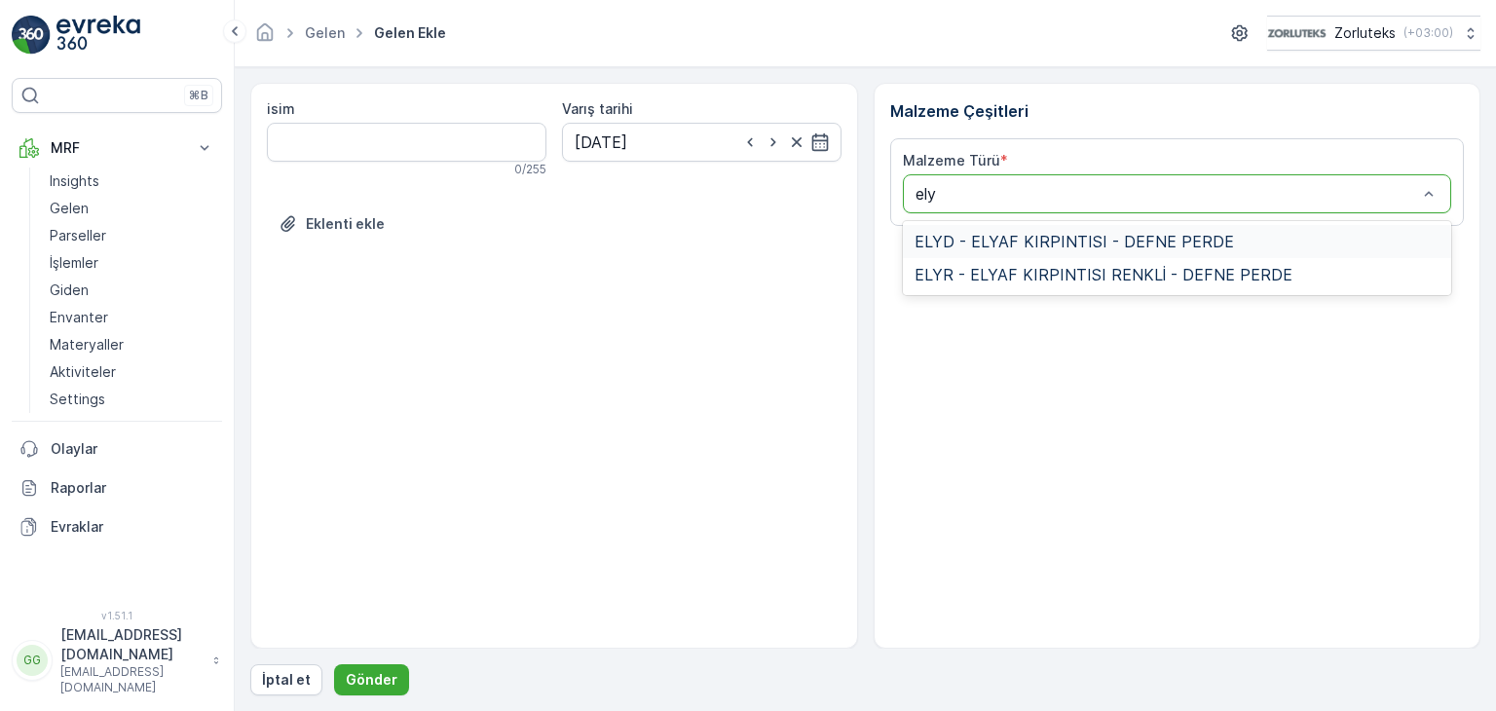
type input "elyd"
click at [1056, 247] on span "ELYD - ELYAF KIRPINTISI - DEFNE PERDE" at bounding box center [1075, 242] width 320 height 18
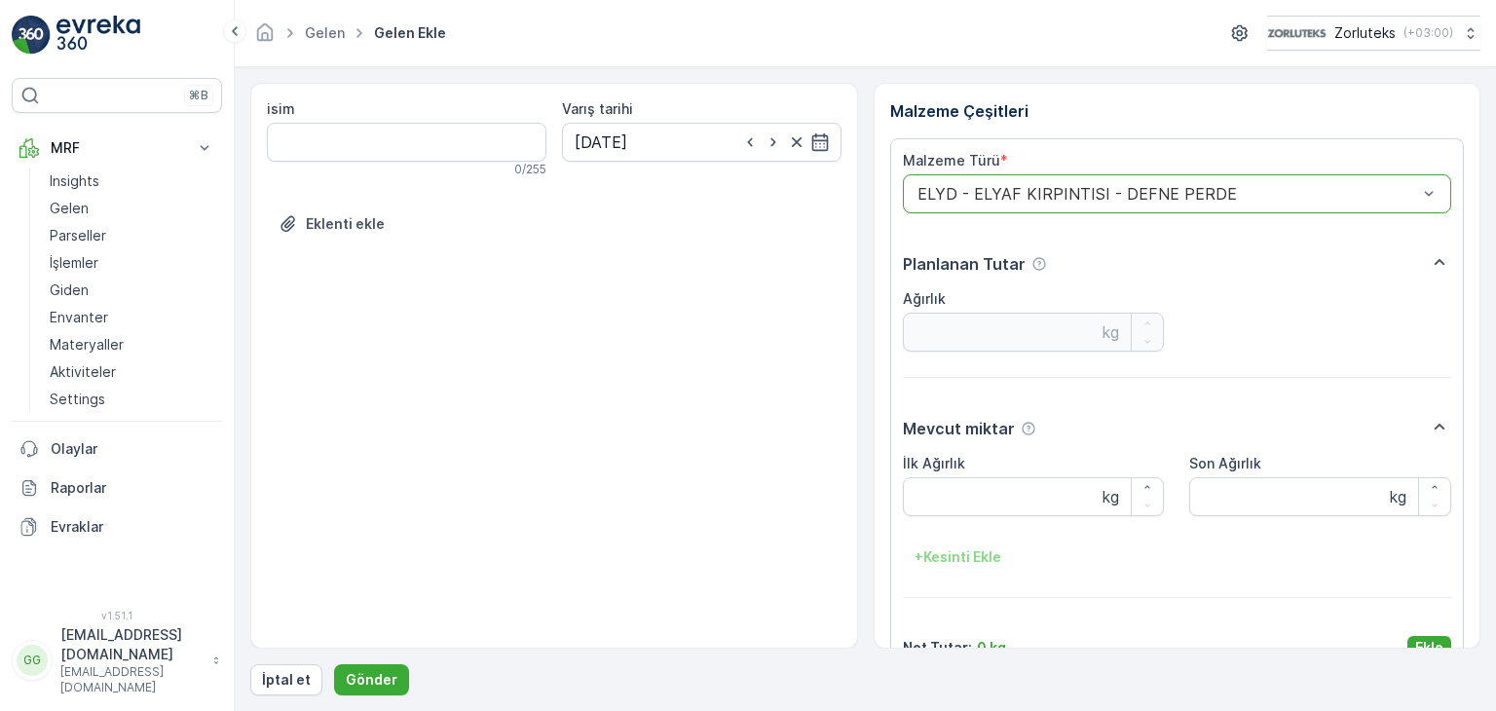
click at [1347, 199] on div at bounding box center [1168, 194] width 505 height 18
drag, startPoint x: 1347, startPoint y: 199, endPoint x: 1442, endPoint y: 172, distance: 98.1
click at [1189, 179] on div "ELYD - ELYAF KIRPINTISI - DEFNE PERDE" at bounding box center [1177, 193] width 549 height 39
click at [1432, 180] on div at bounding box center [1428, 193] width 19 height 37
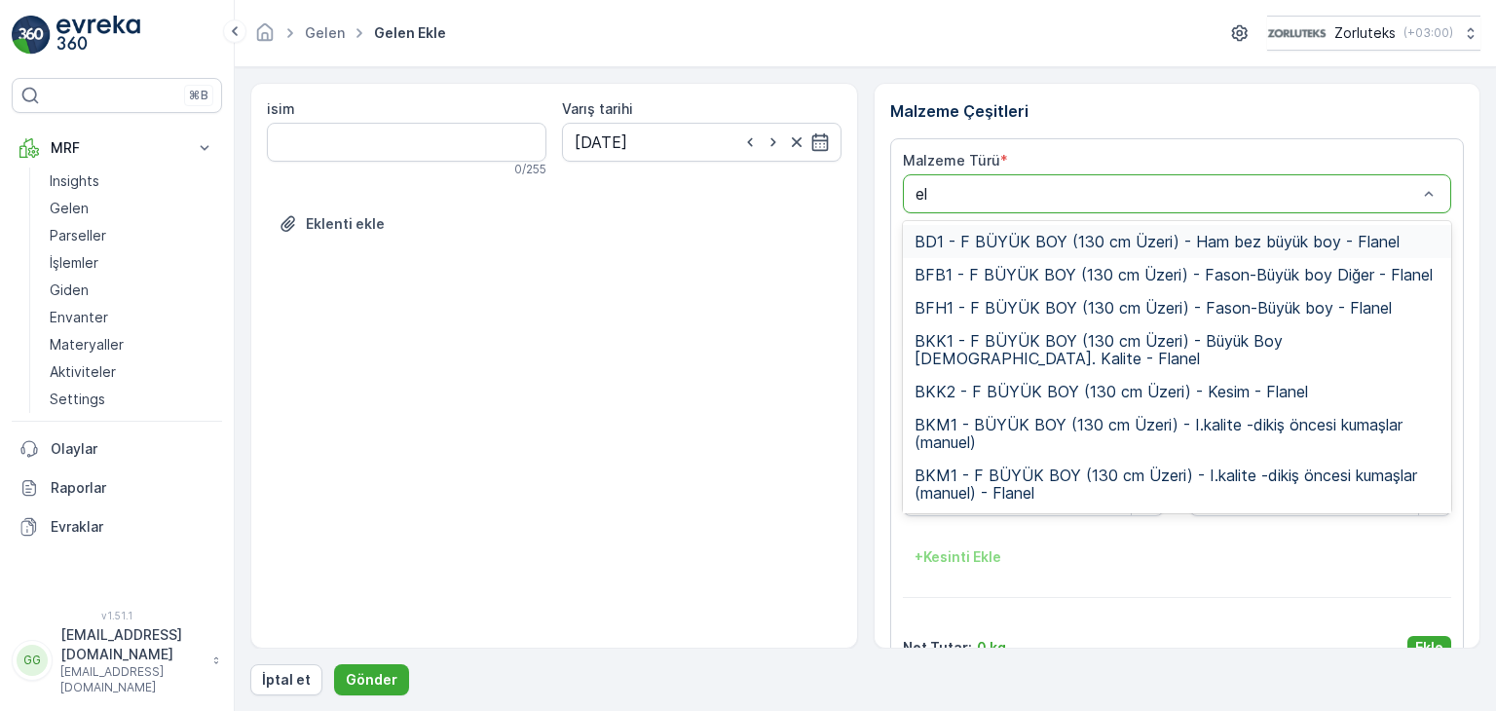
type input "ely"
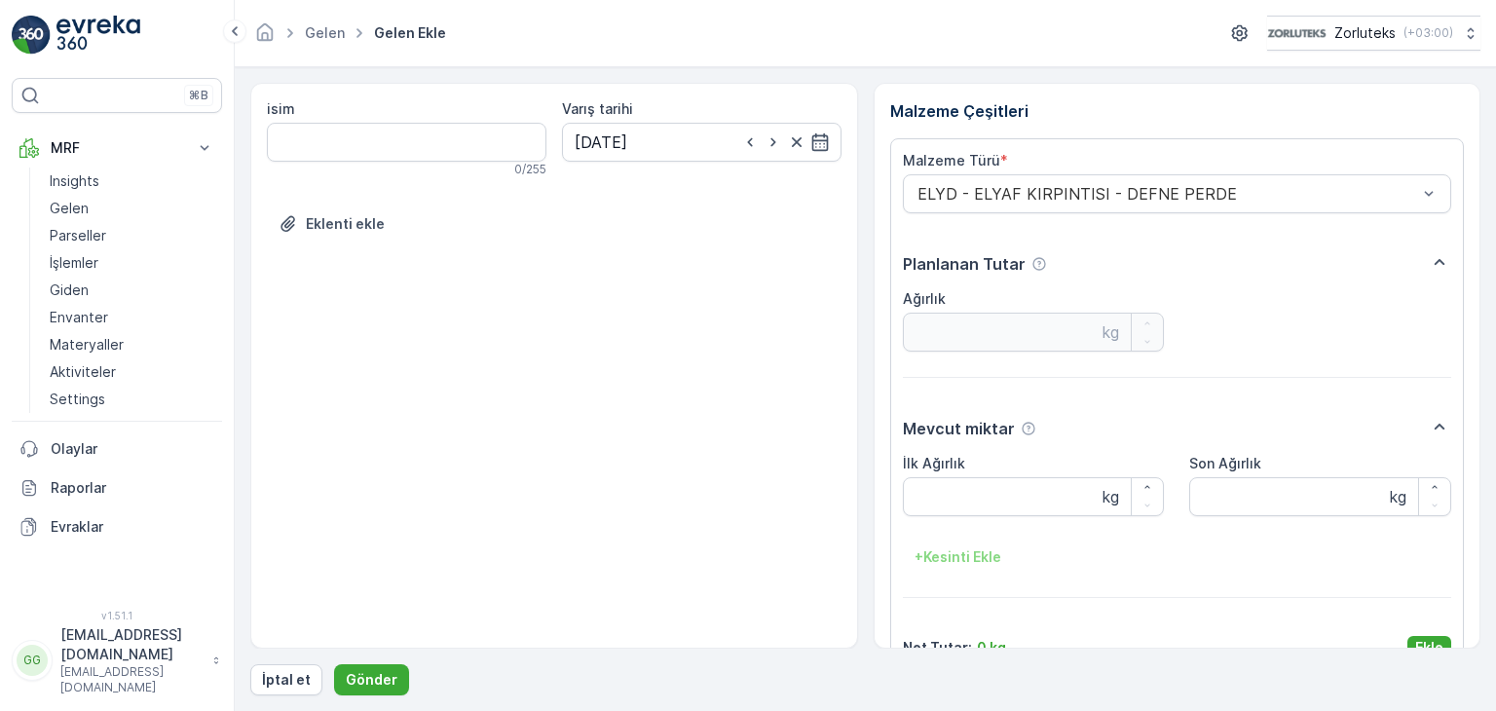
click at [1433, 194] on div "ELYD - ELYAF KIRPINTISI - DEFNE PERDE" at bounding box center [1177, 193] width 549 height 39
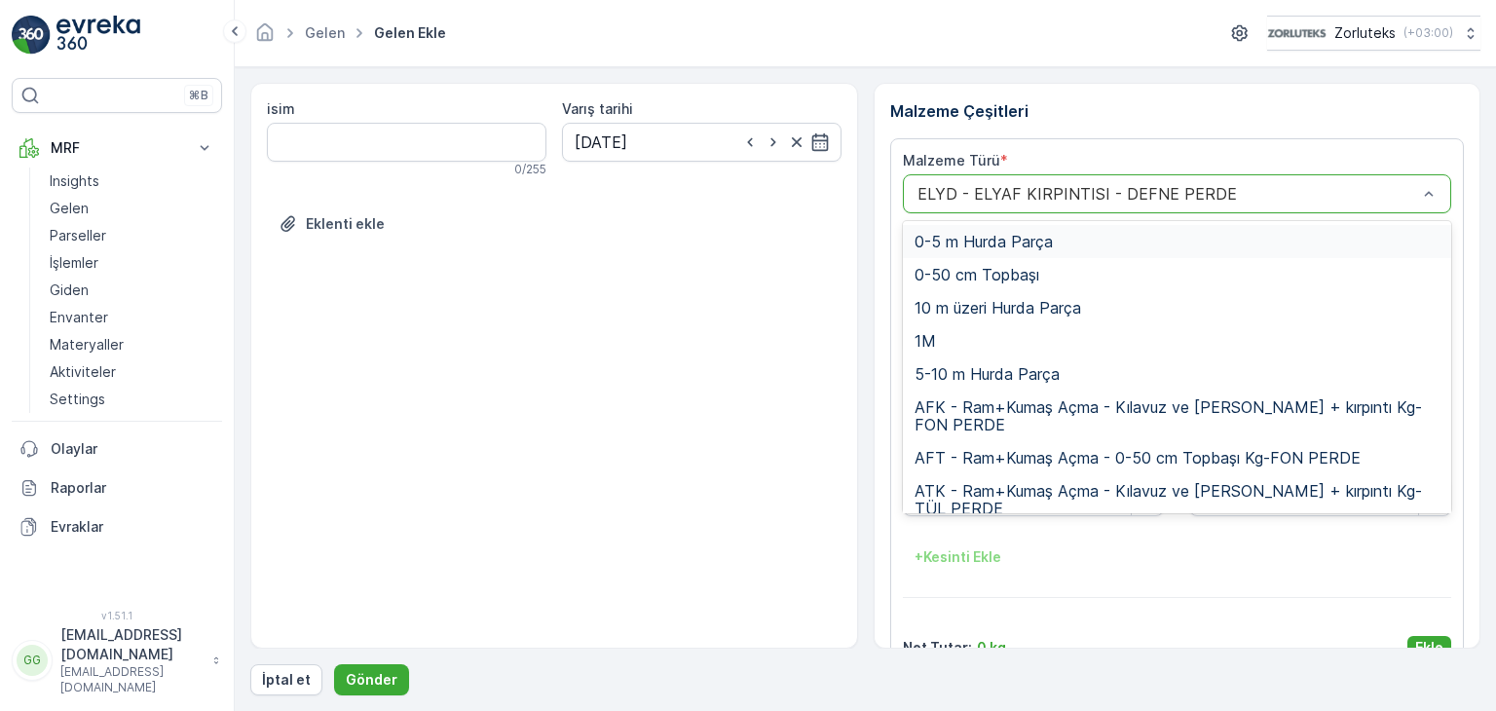
drag, startPoint x: 1137, startPoint y: 187, endPoint x: 906, endPoint y: 187, distance: 230.9
click at [906, 187] on div "ELYD - ELYAF KIRPINTISI - DEFNE PERDE" at bounding box center [1177, 193] width 549 height 39
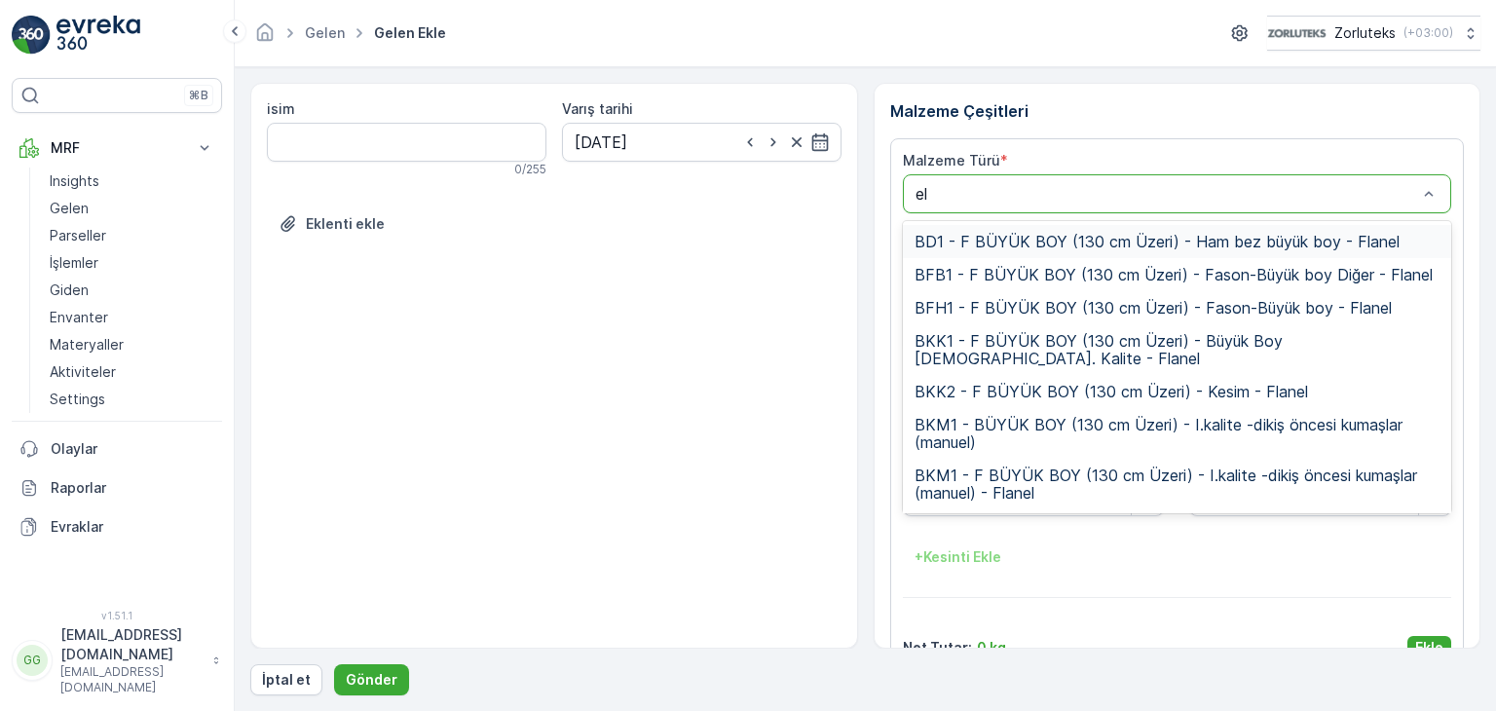
type input "ely"
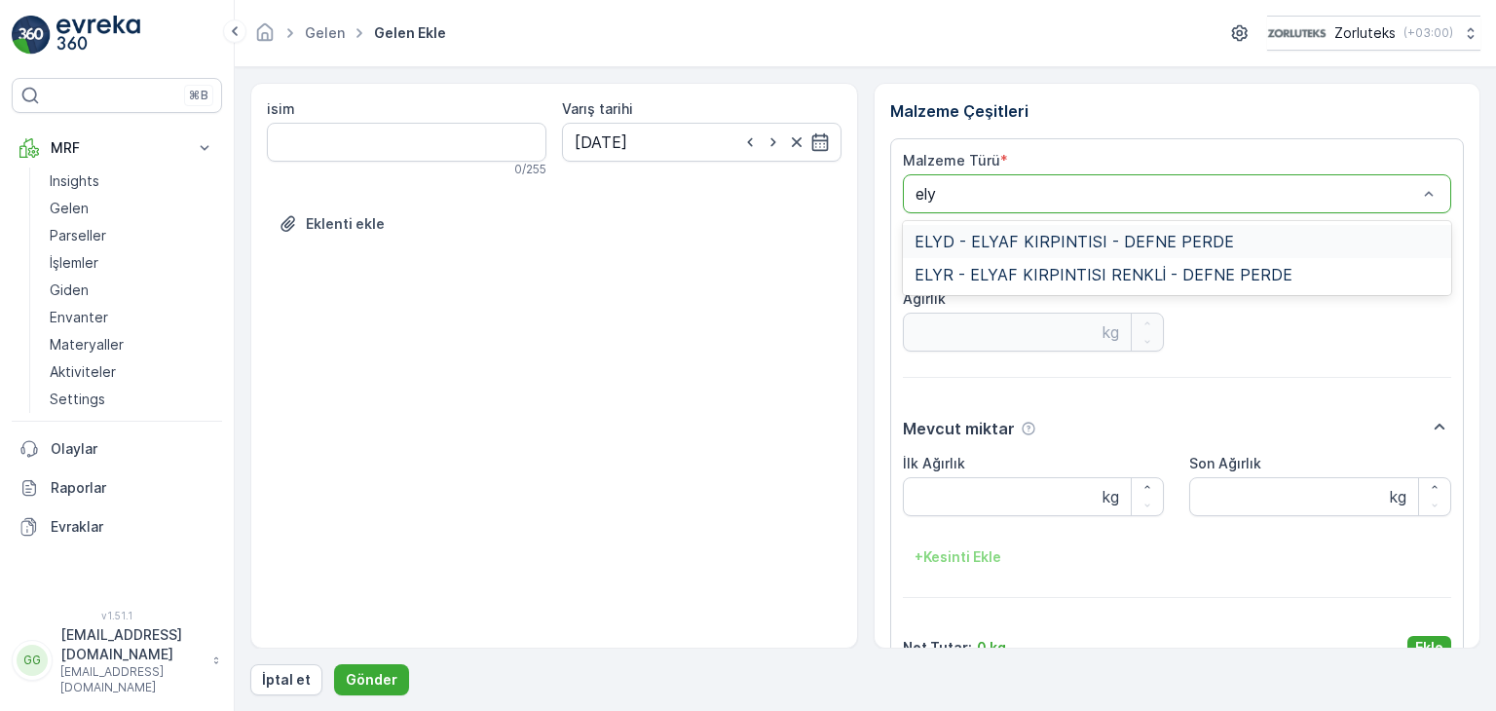
type input "elyd"
click at [1015, 248] on span "ELYD - ELYAF KIRPINTISI - DEFNE PERDE" at bounding box center [1075, 242] width 320 height 18
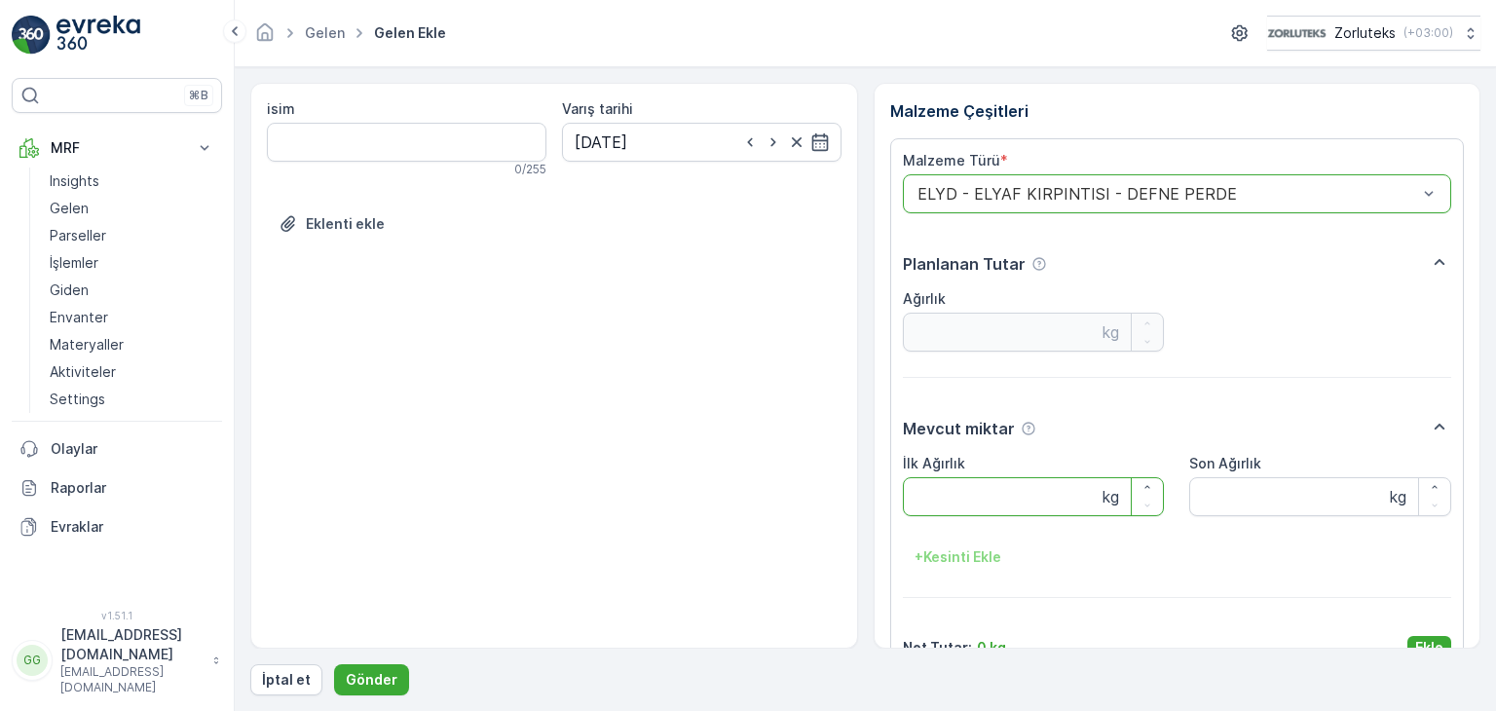
click at [969, 492] on Ağırlık "İlk Ağırlık" at bounding box center [1034, 496] width 262 height 39
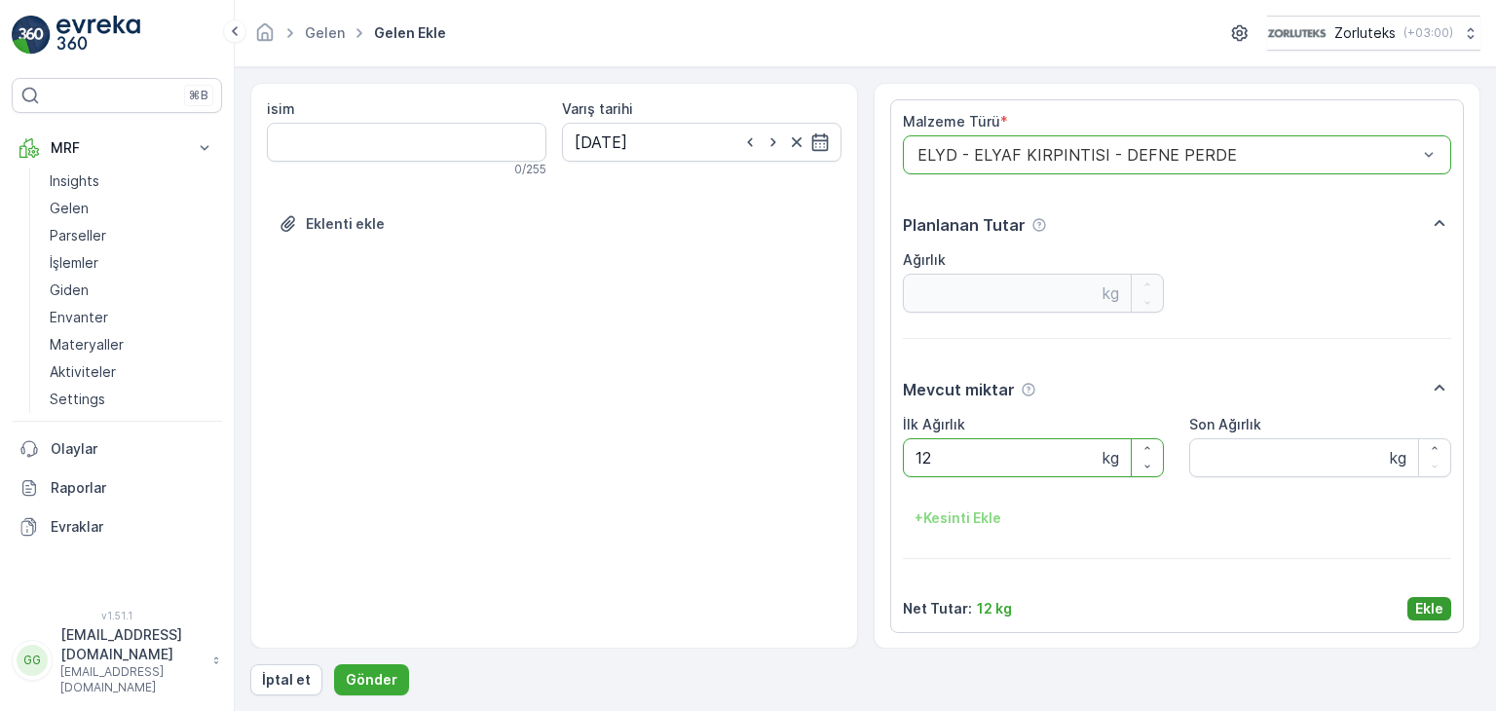
type Ağırlık "12"
click at [1429, 605] on p "Ekle" at bounding box center [1430, 608] width 28 height 19
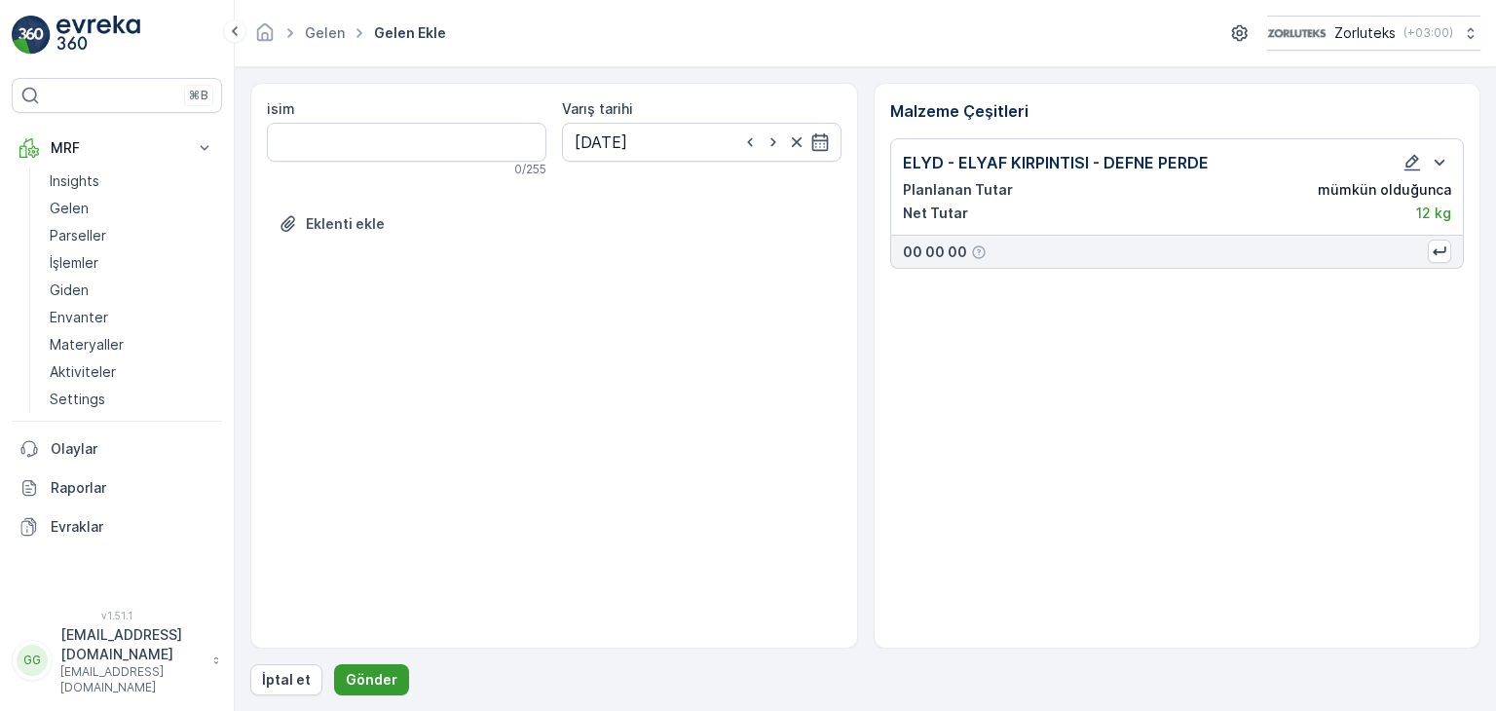
click at [370, 684] on p "Gönder" at bounding box center [372, 679] width 52 height 19
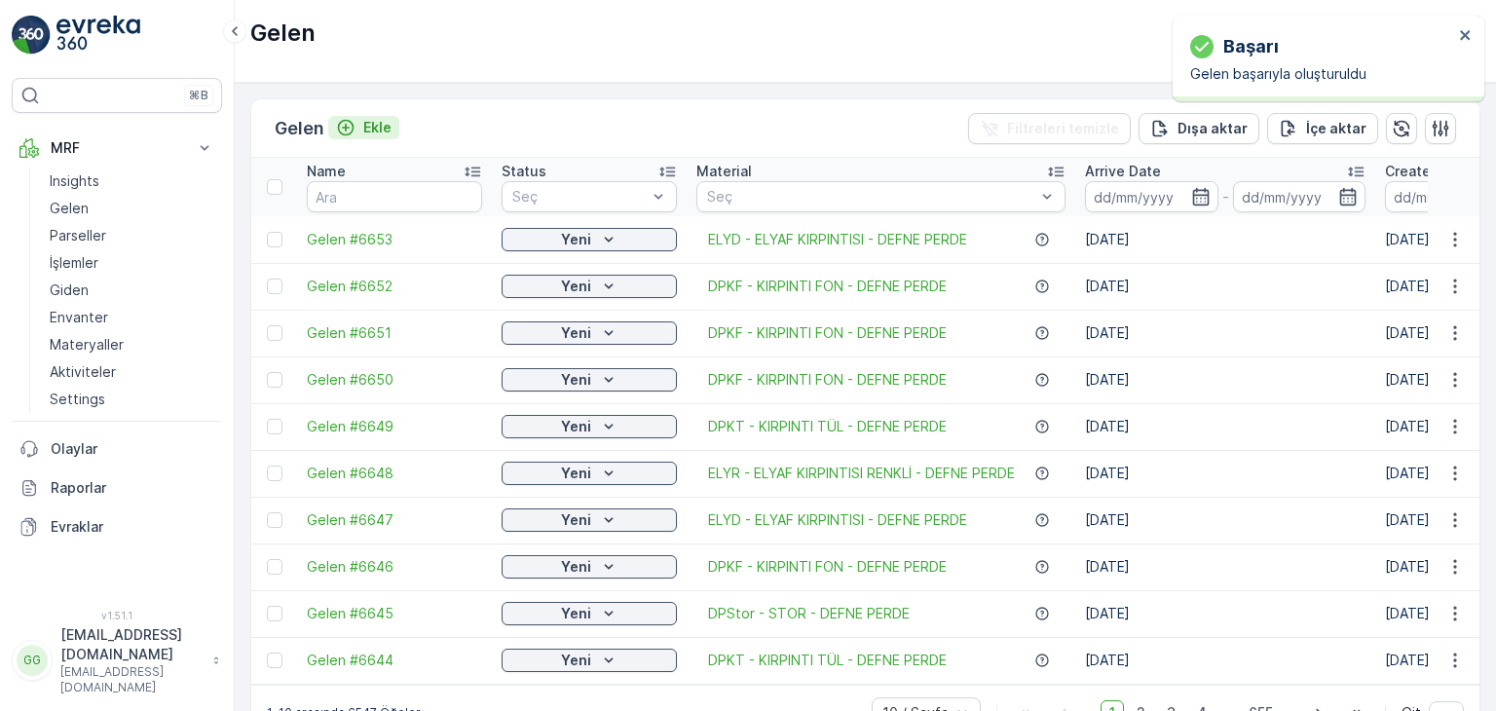
click at [373, 123] on p "Ekle" at bounding box center [377, 127] width 28 height 19
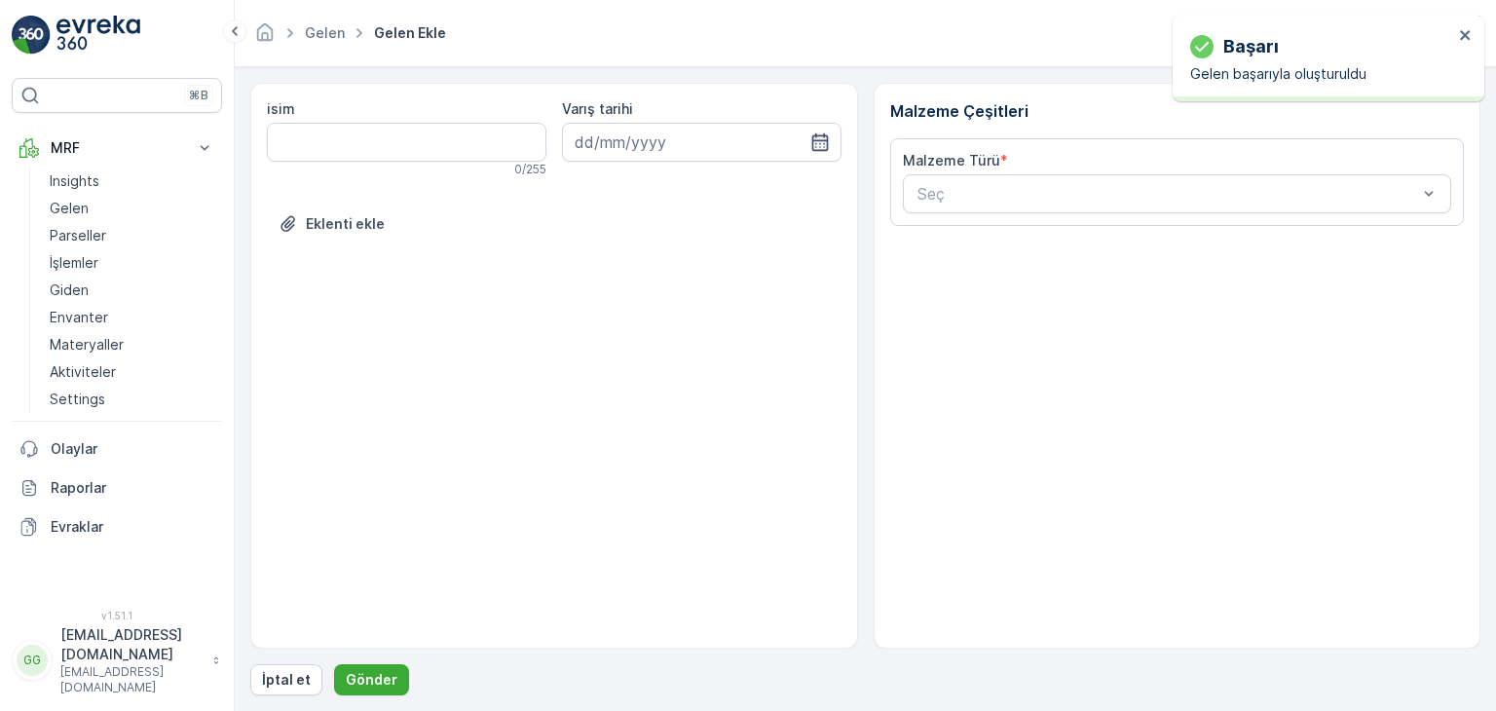
click at [812, 140] on icon "button" at bounding box center [820, 142] width 17 height 18
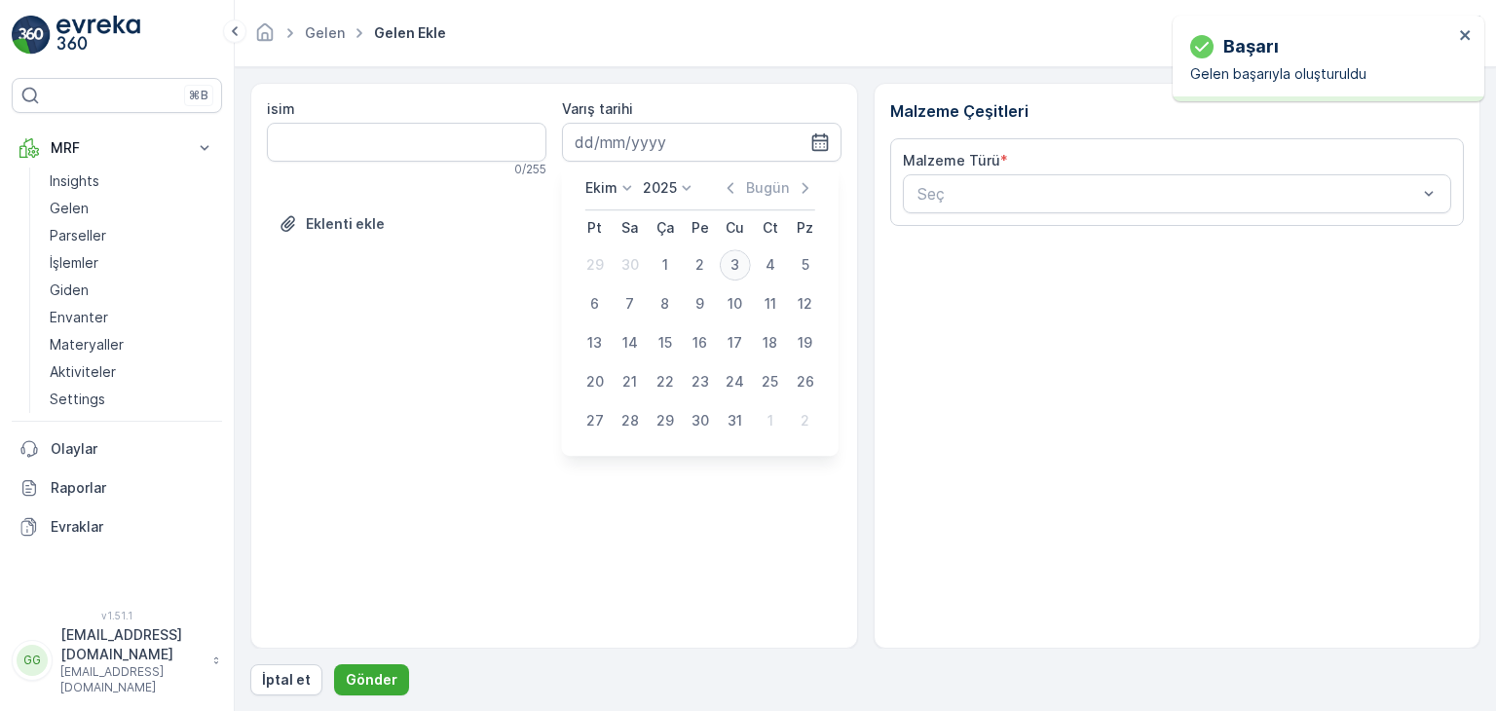
click at [735, 264] on div "3" at bounding box center [735, 264] width 31 height 31
type input "[DATE]"
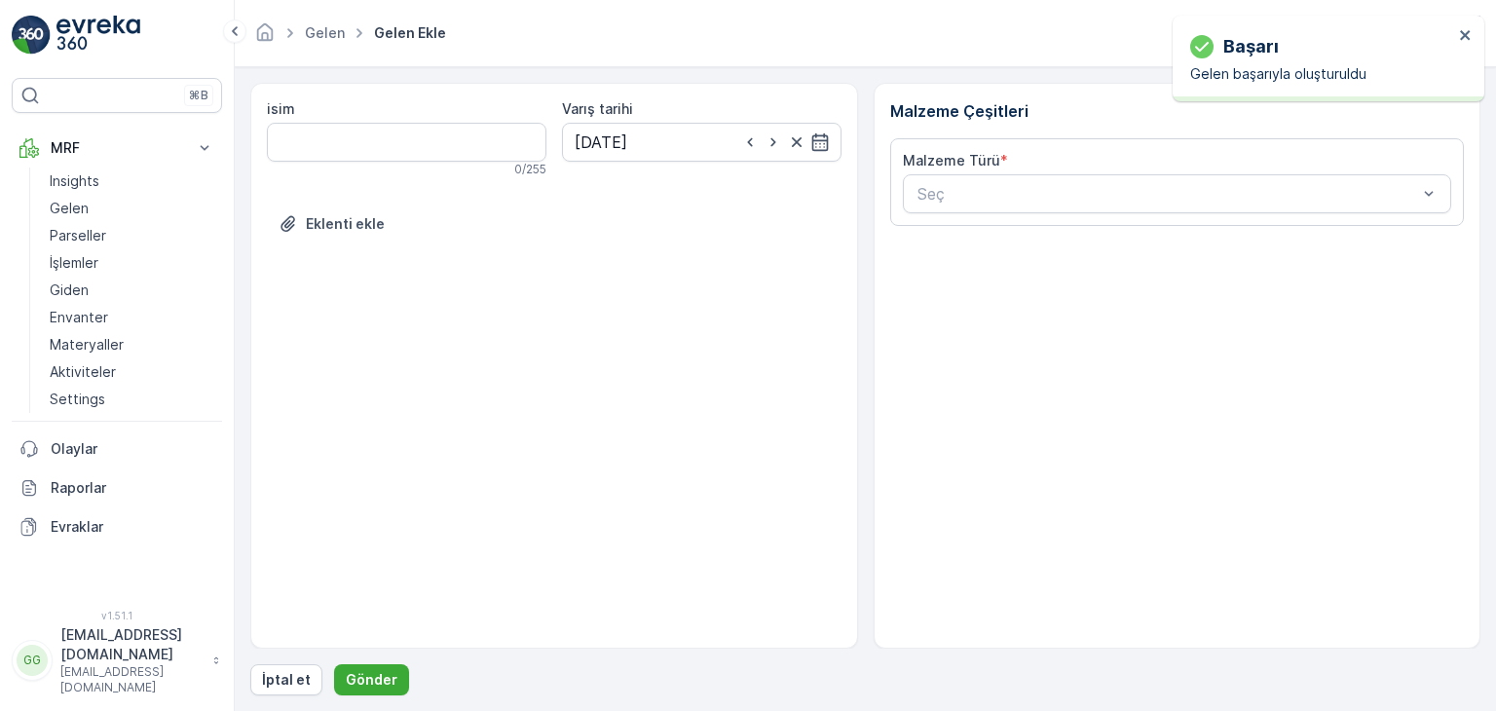
click at [735, 264] on div "isim 0 / 255 Varış tarihi [DATE] Eklenti ekle" at bounding box center [554, 366] width 608 height 566
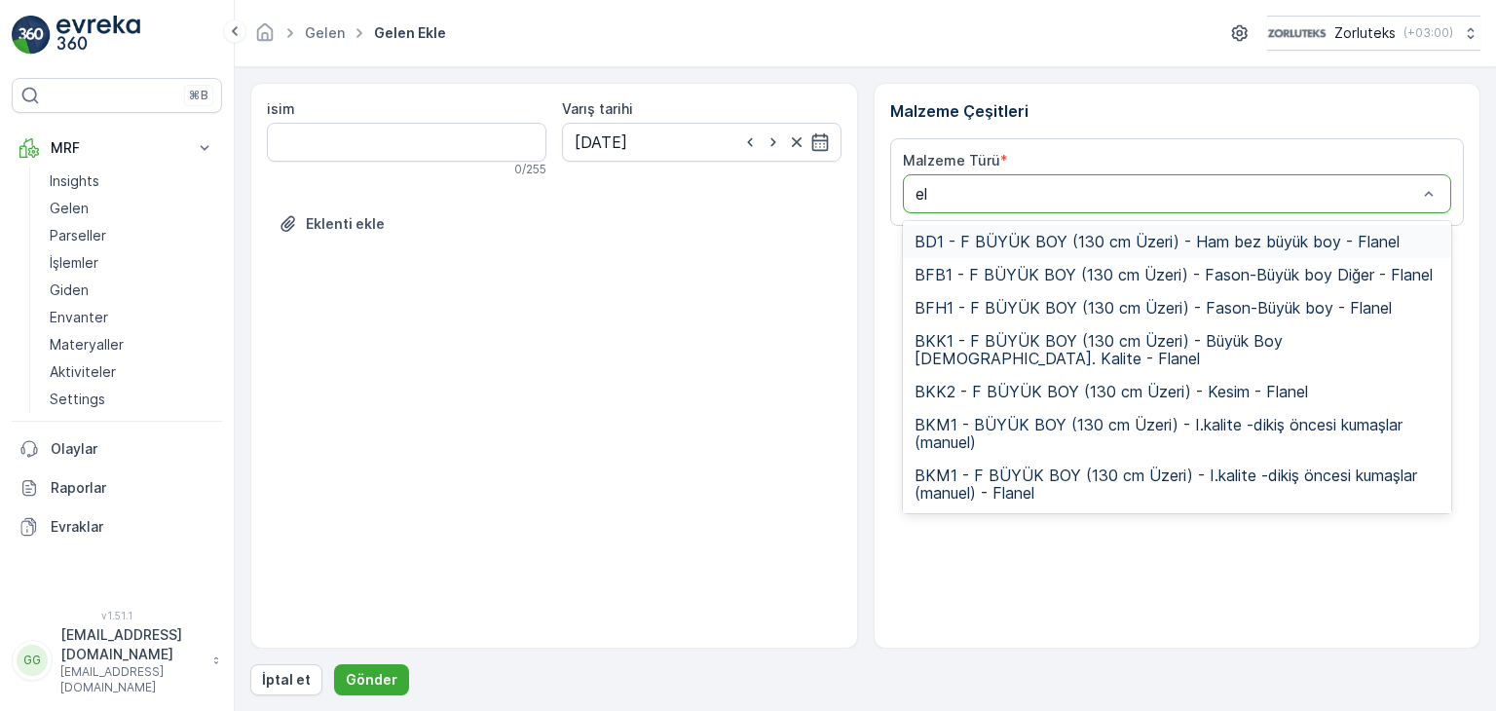
type input "ely"
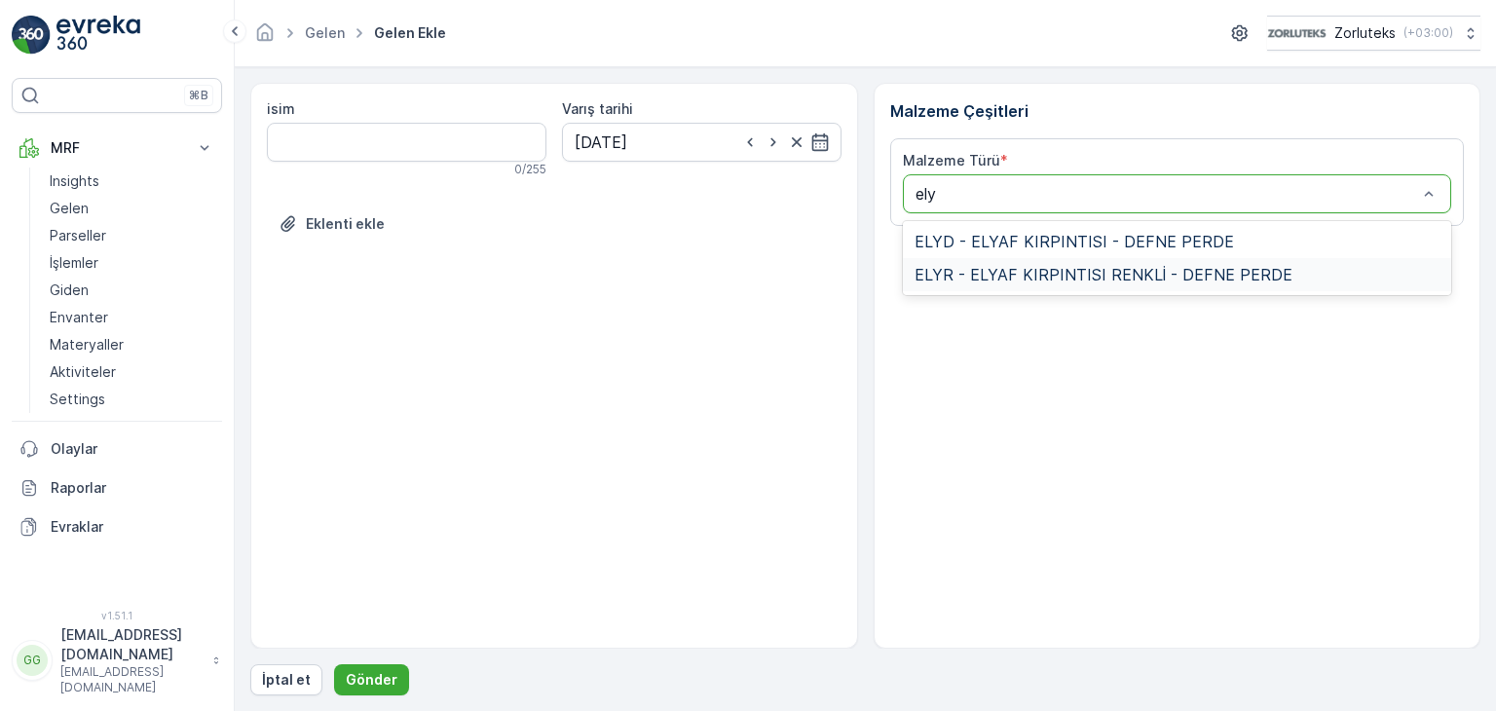
click at [983, 274] on span "ELYR - ELYAF KIRPINTISI RENKLİ - DEFNE PERDE" at bounding box center [1104, 275] width 378 height 18
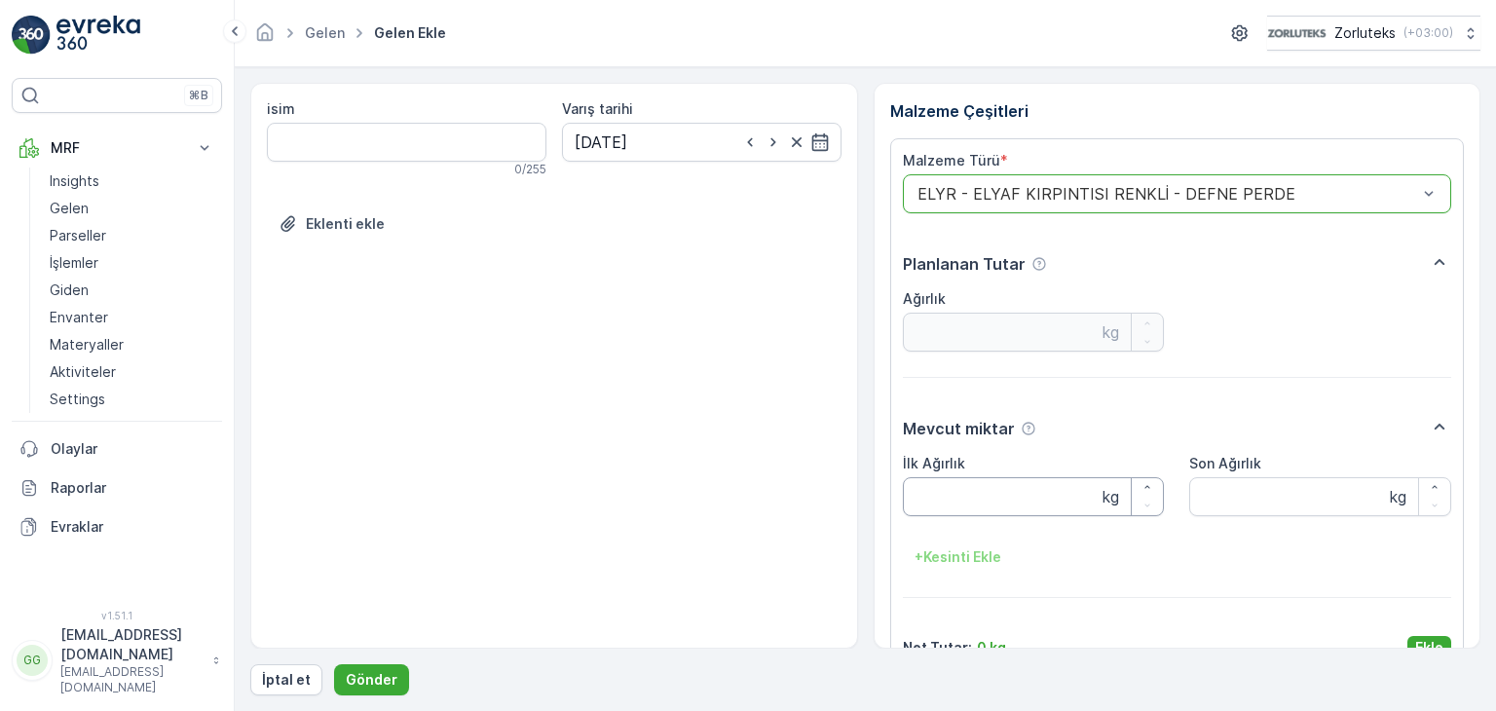
click at [933, 506] on Ağırlık "İlk Ağırlık" at bounding box center [1034, 496] width 262 height 39
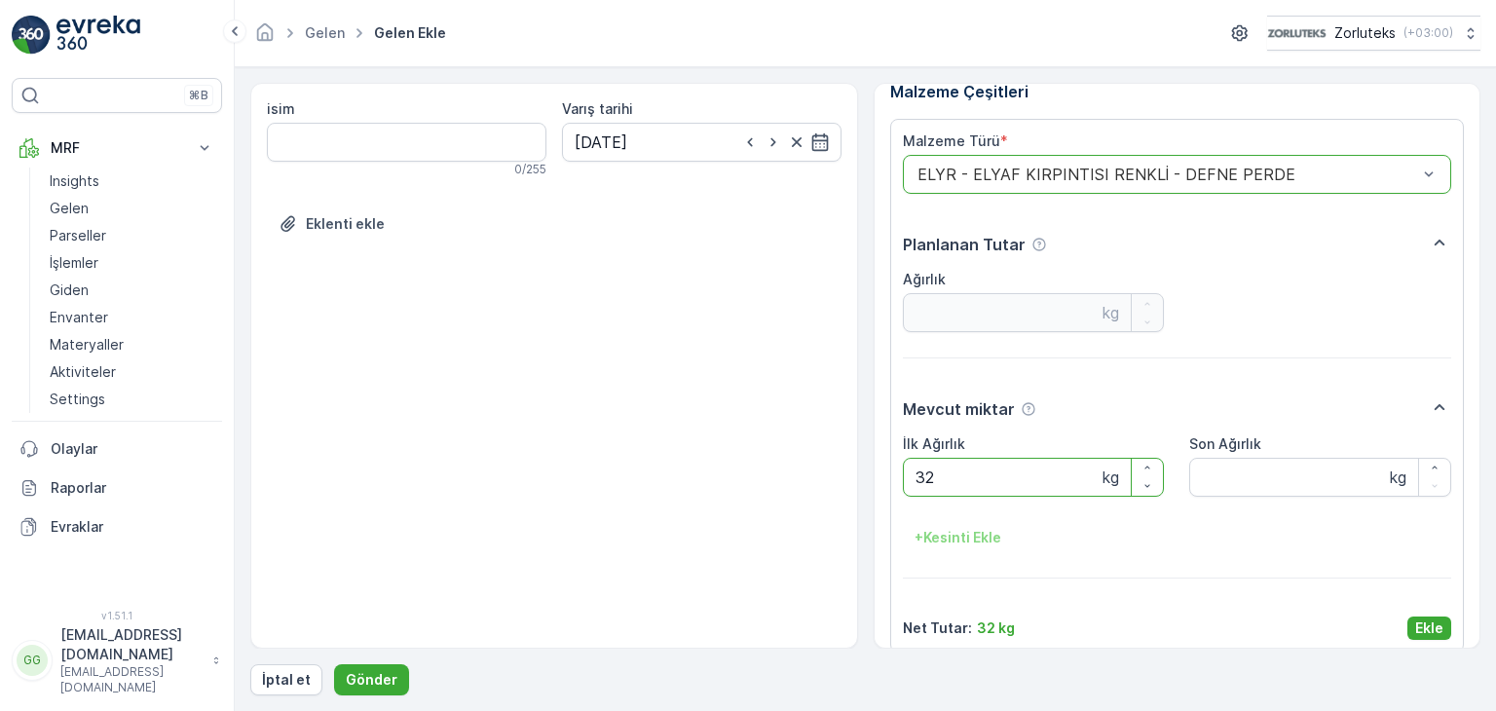
scroll to position [39, 0]
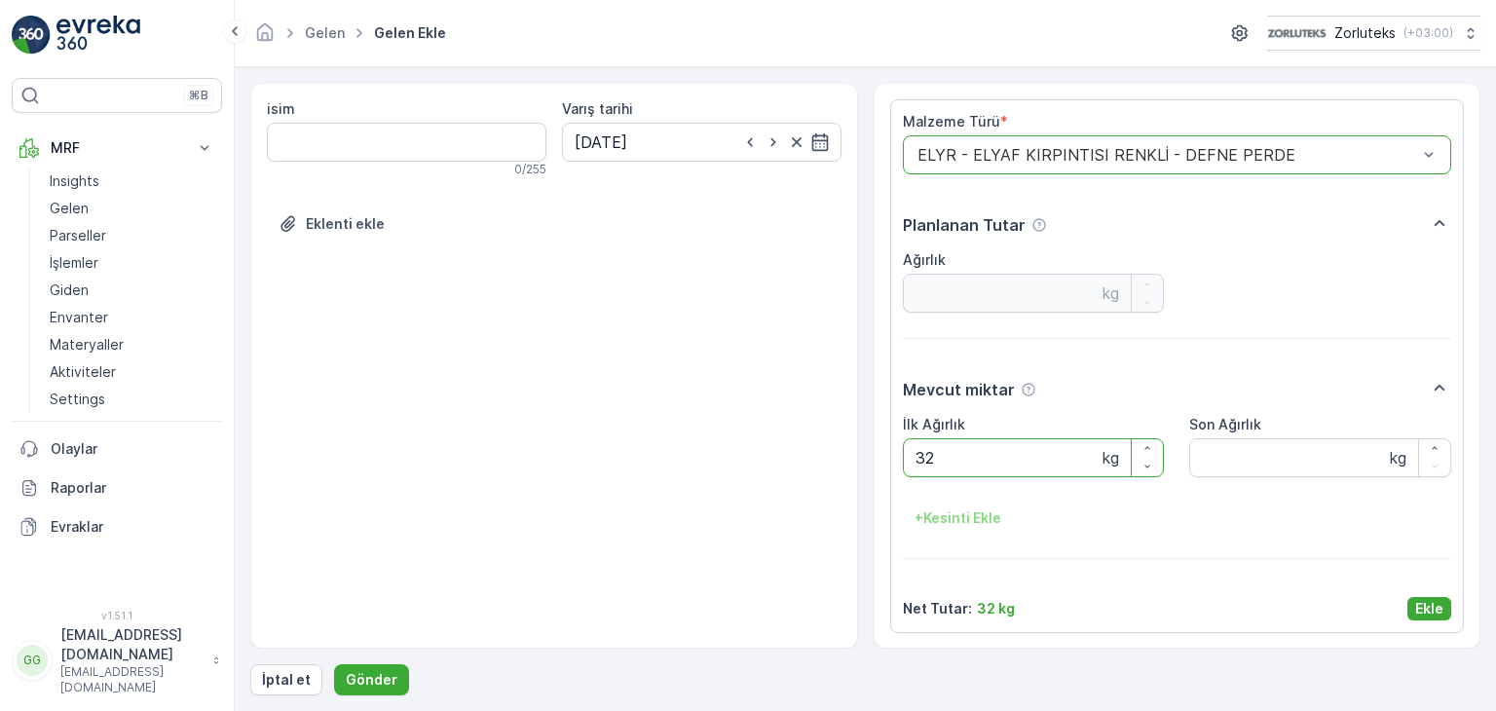
type Ağırlık "32"
click at [1416, 611] on p "Ekle" at bounding box center [1430, 608] width 28 height 19
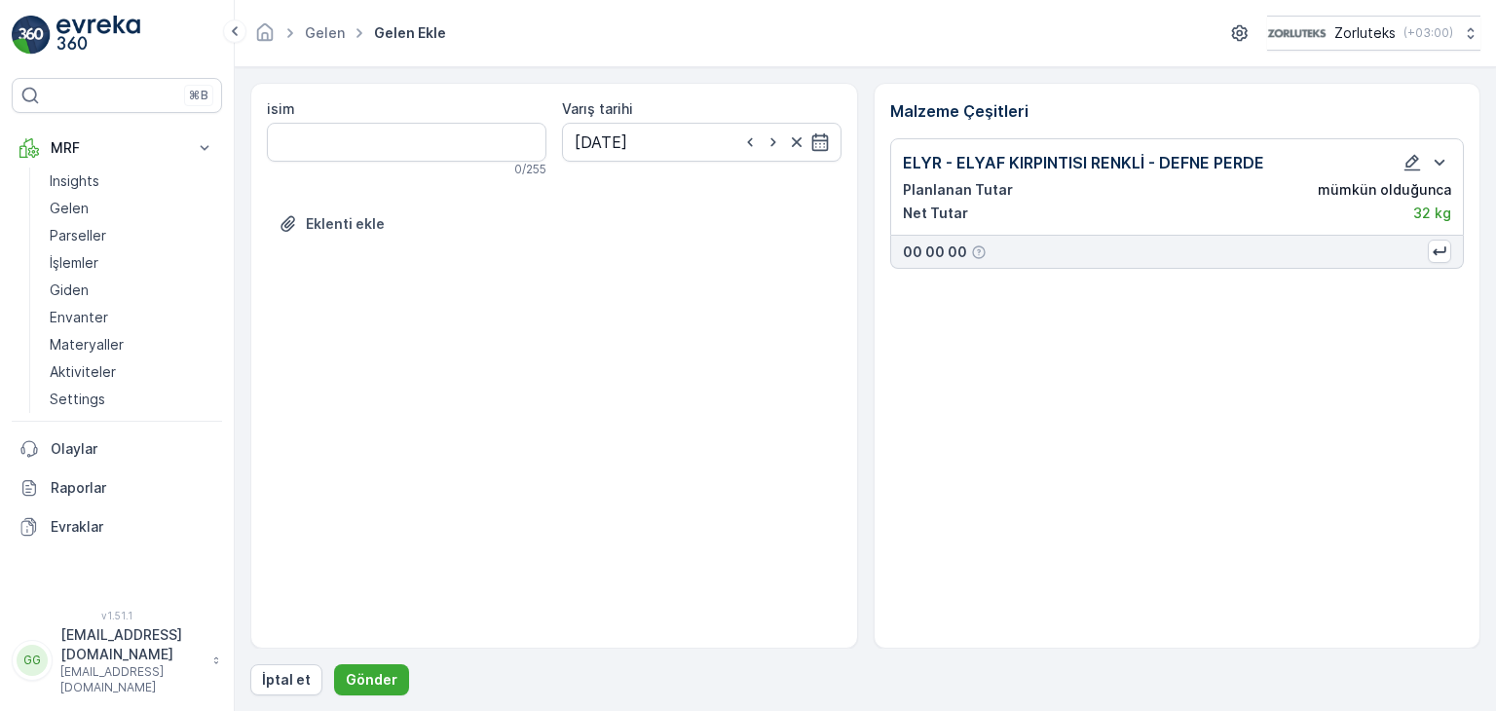
scroll to position [0, 0]
click at [385, 670] on p "Gönder" at bounding box center [372, 679] width 52 height 19
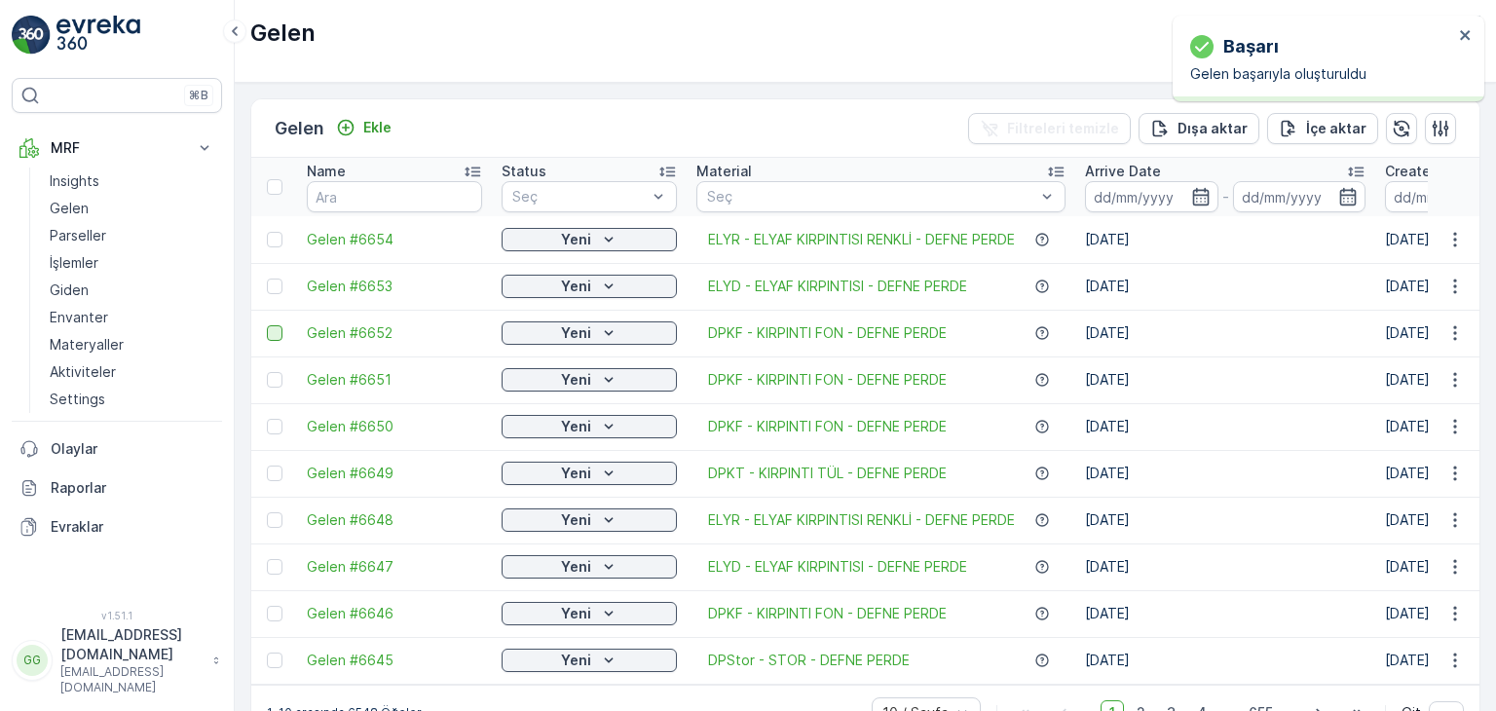
click at [271, 337] on div at bounding box center [275, 333] width 16 height 16
click at [267, 325] on input "checkbox" at bounding box center [267, 325] width 0 height 0
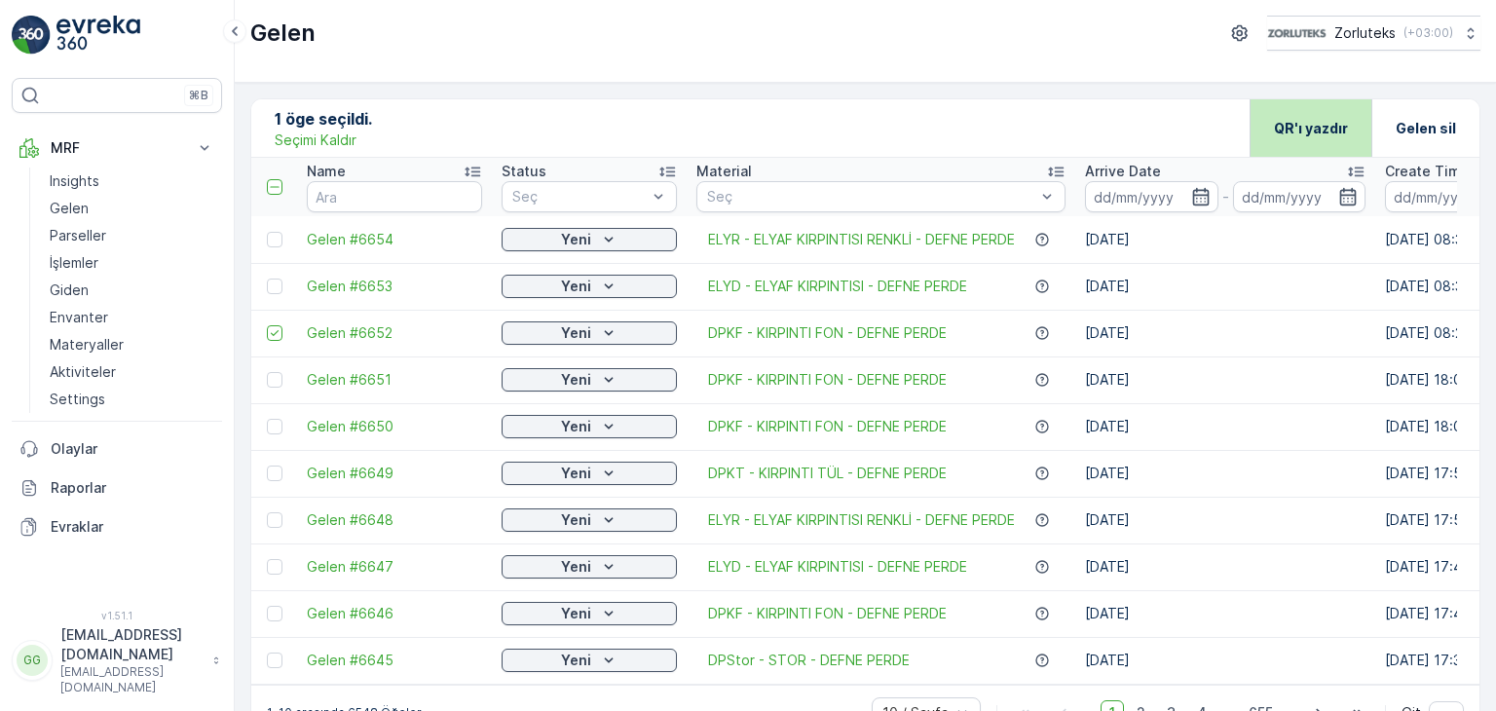
click at [1306, 132] on p "QR'ı yazdır" at bounding box center [1311, 128] width 74 height 19
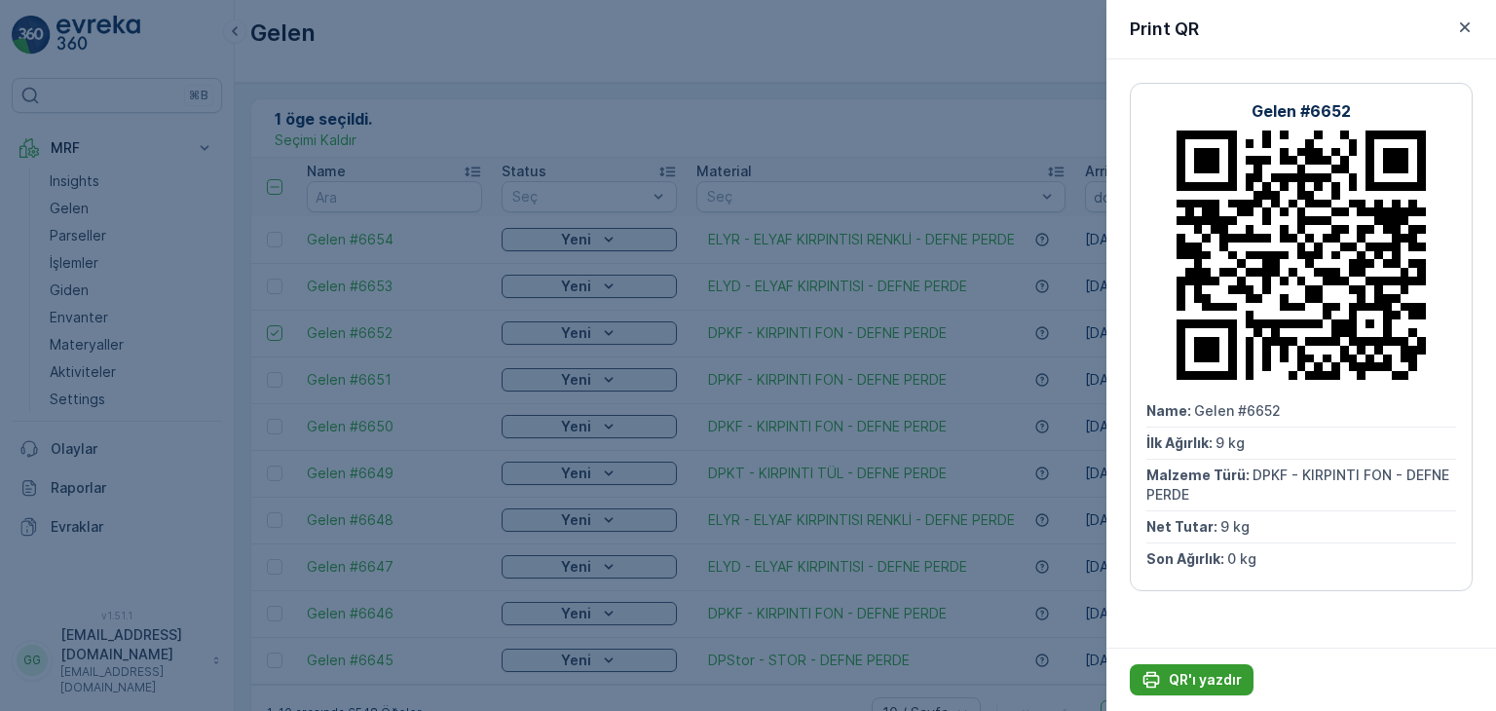
click at [1196, 678] on p "QR'ı yazdır" at bounding box center [1205, 679] width 73 height 19
click at [1463, 27] on icon "button" at bounding box center [1464, 27] width 19 height 19
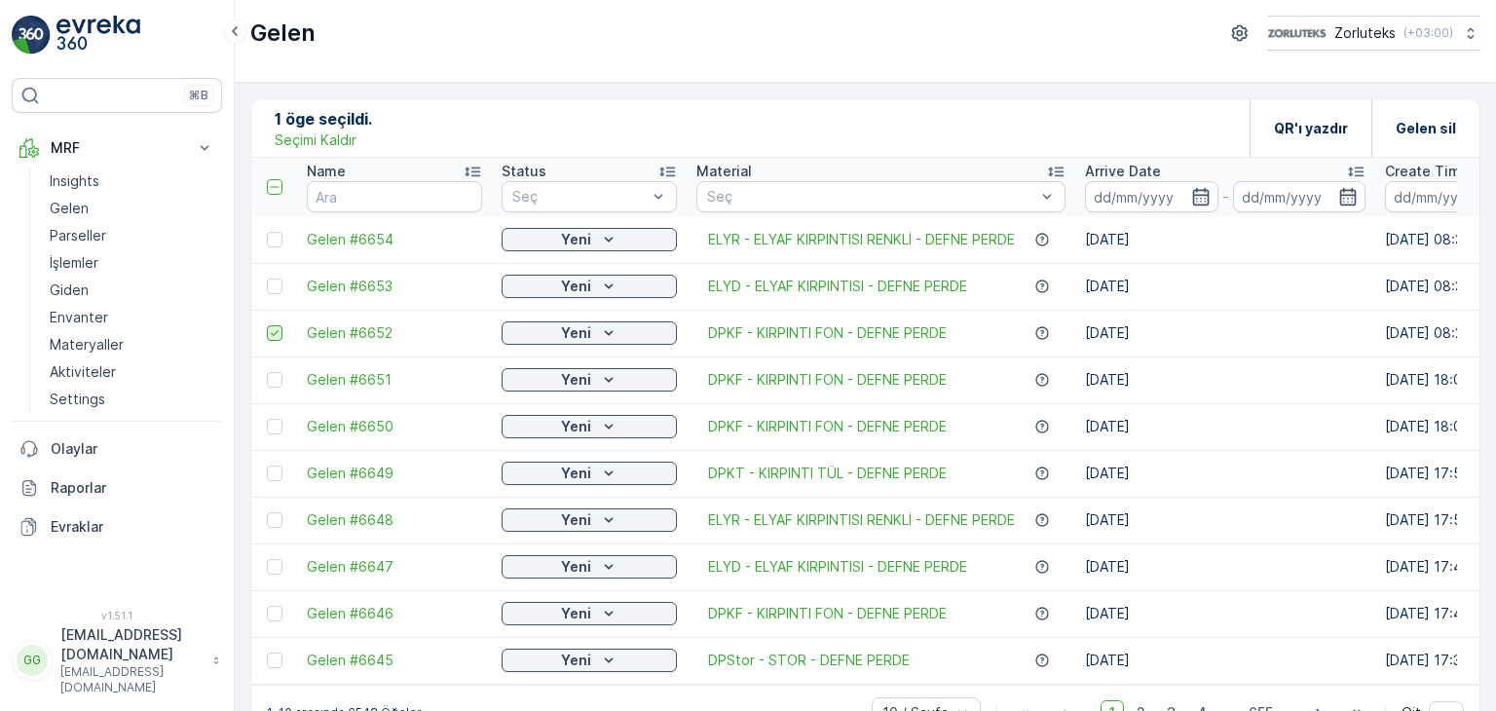
click at [274, 335] on icon at bounding box center [275, 333] width 14 height 14
click at [267, 325] on input "checkbox" at bounding box center [267, 325] width 0 height 0
click at [83, 28] on img at bounding box center [99, 35] width 84 height 39
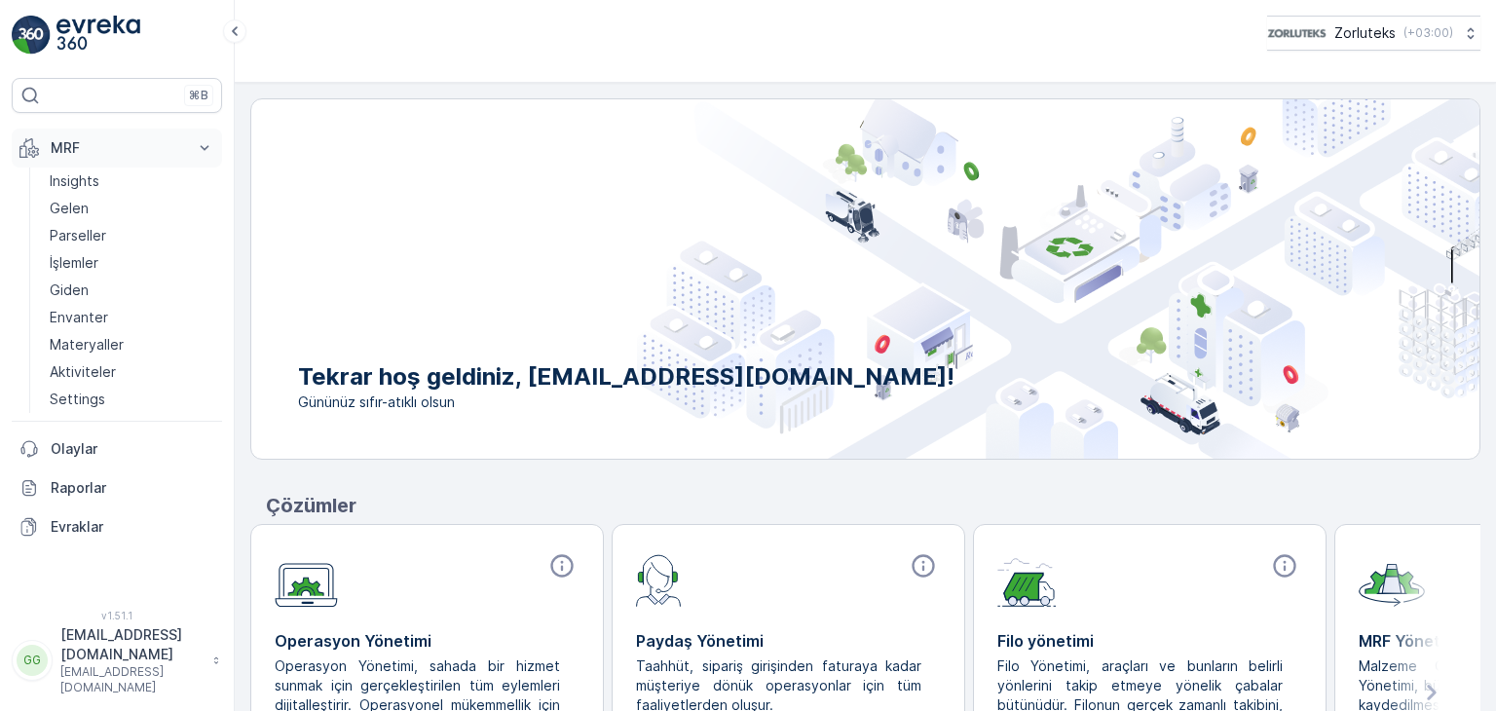
click at [197, 145] on icon at bounding box center [204, 147] width 19 height 19
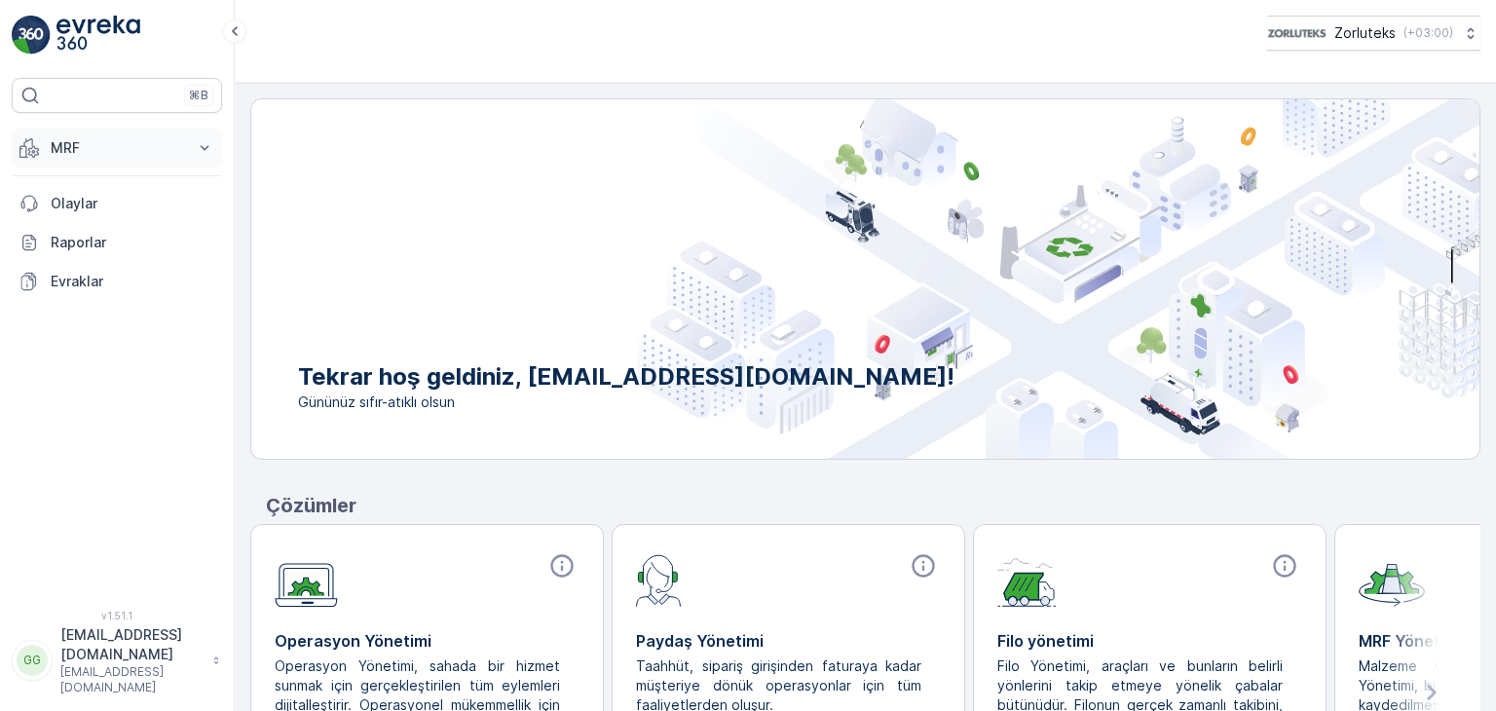
click at [197, 145] on icon at bounding box center [204, 147] width 19 height 19
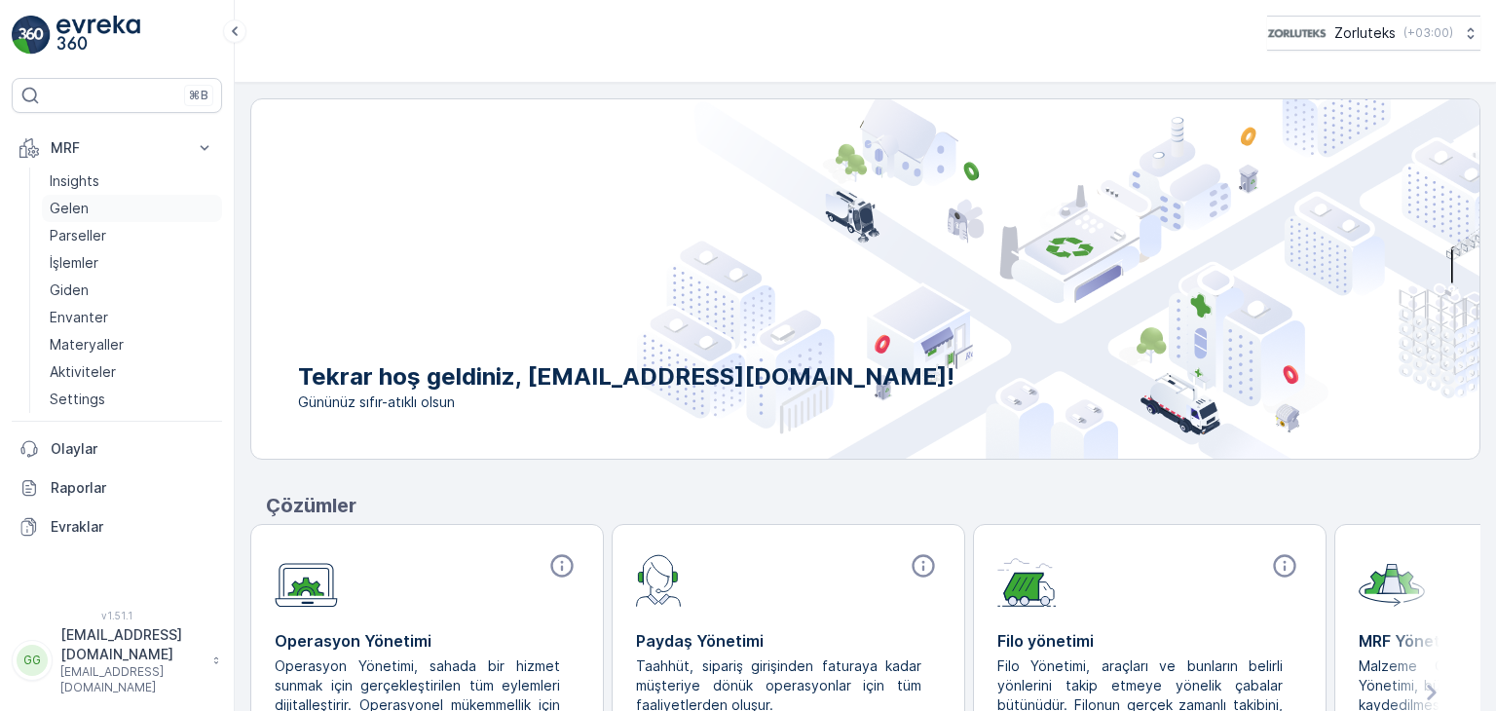
click at [86, 206] on p "Gelen" at bounding box center [69, 208] width 39 height 19
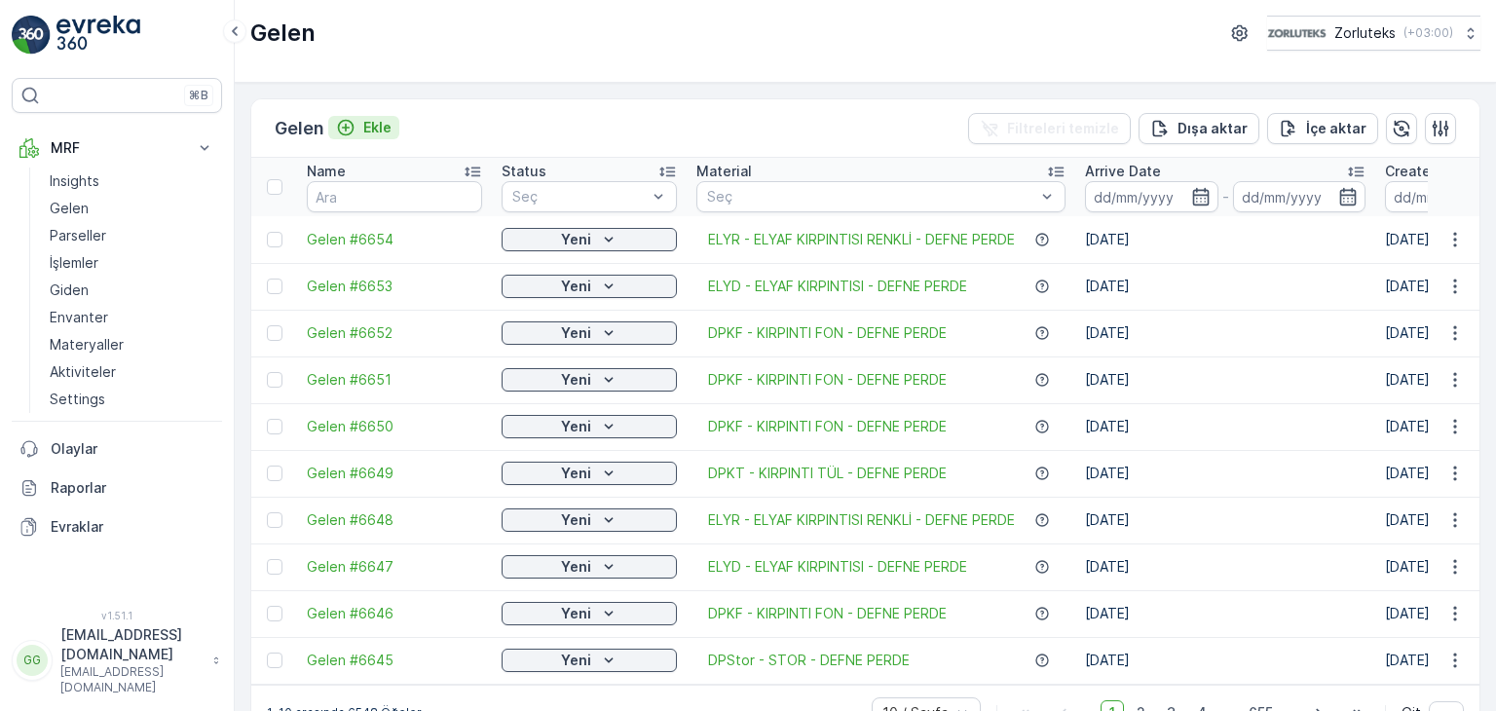
click at [362, 118] on div "Ekle" at bounding box center [364, 127] width 56 height 19
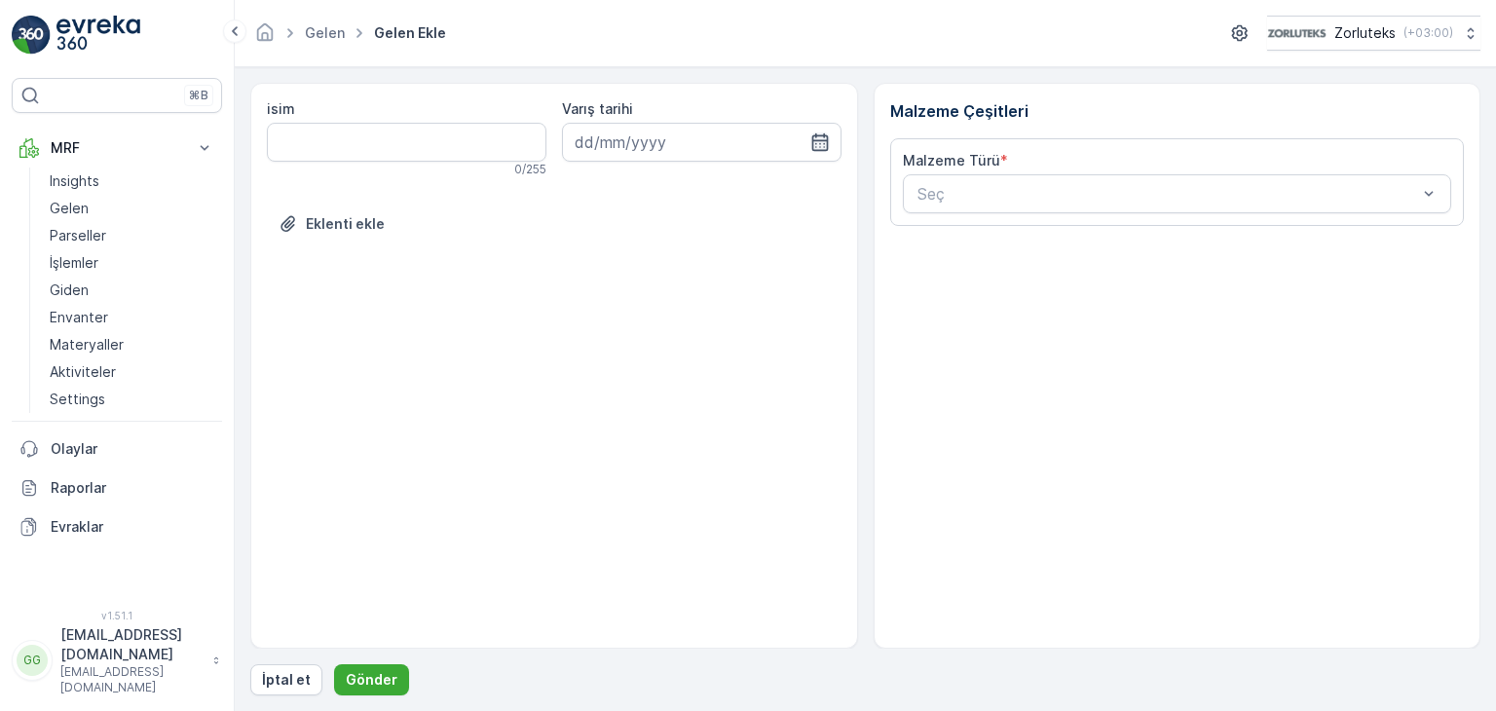
click at [817, 137] on icon "button" at bounding box center [820, 141] width 19 height 19
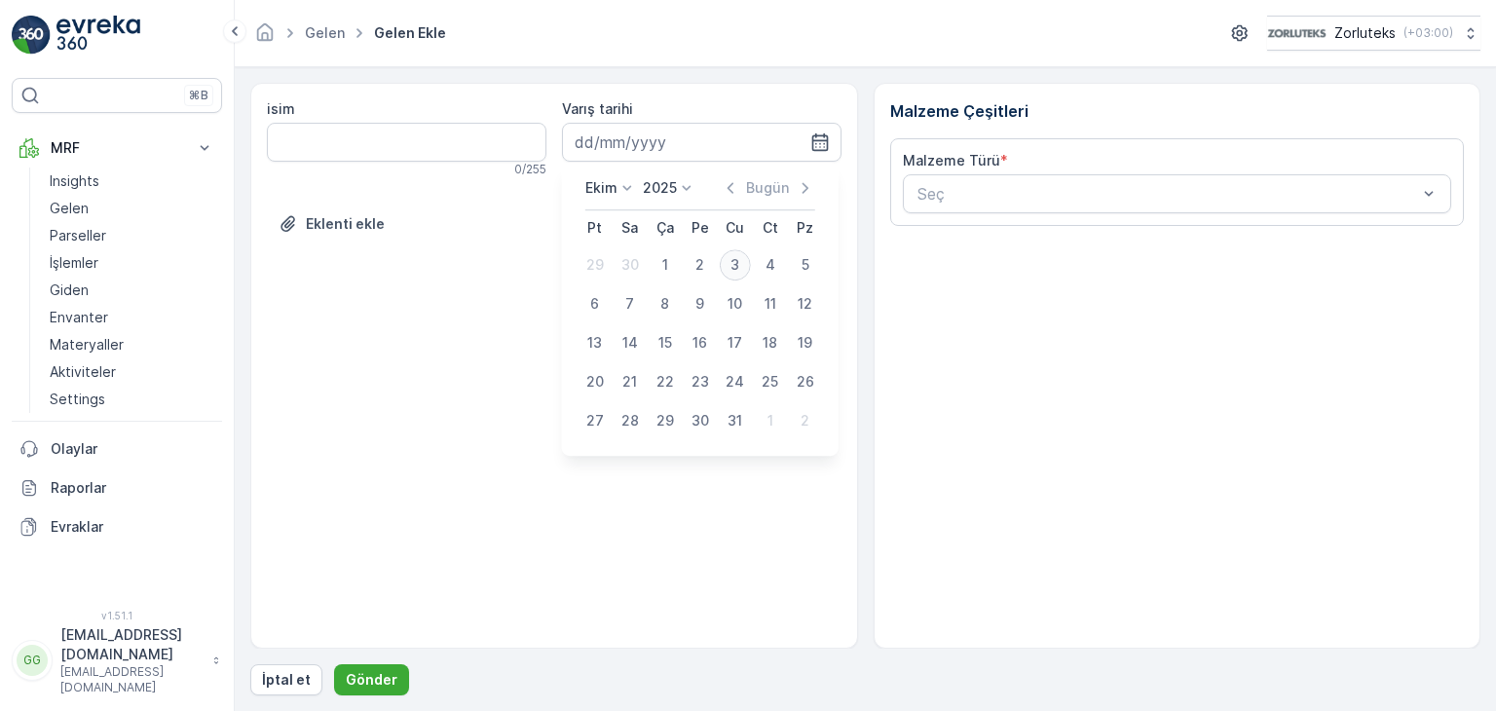
click at [736, 266] on div "3" at bounding box center [735, 264] width 31 height 31
type input "[DATE]"
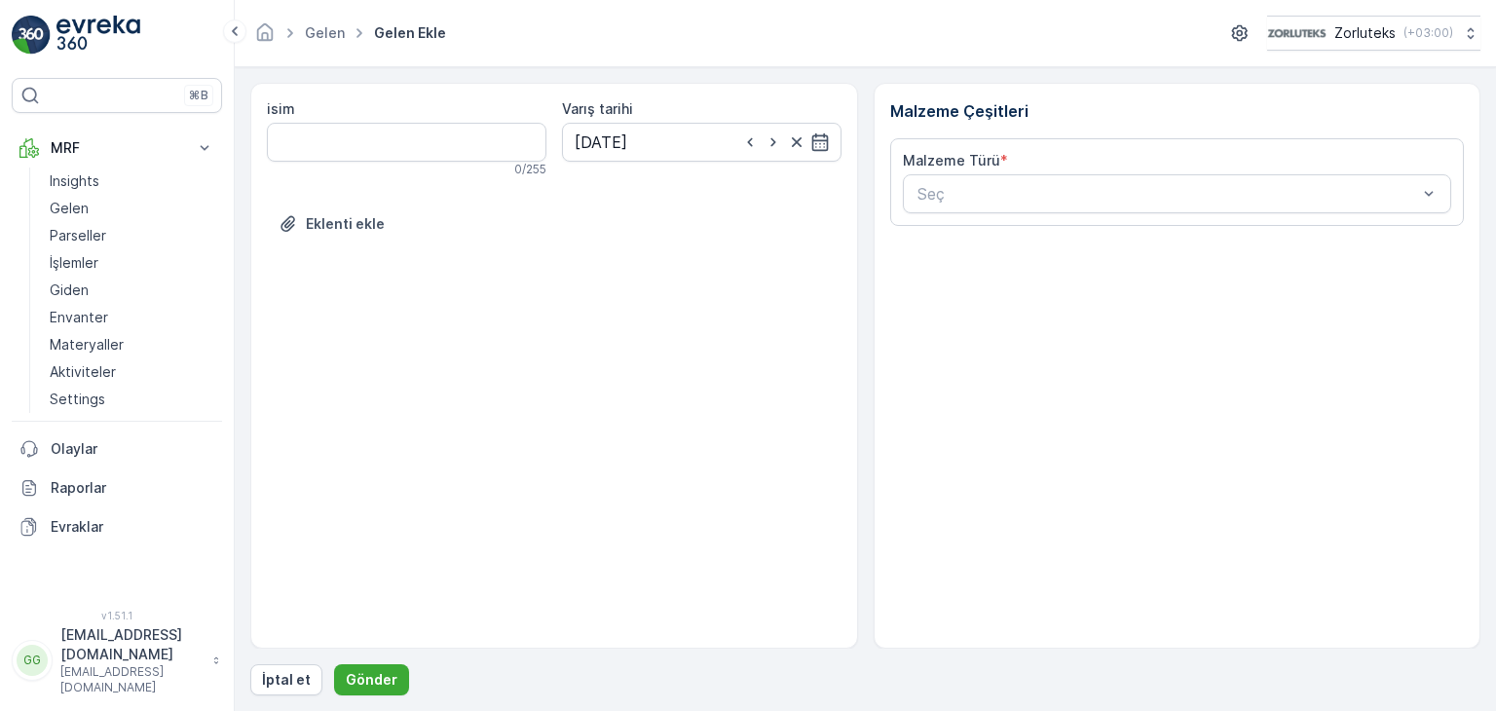
click at [736, 266] on div "isim 0 / 255 Varış tarihi [DATE] Eklenti ekle" at bounding box center [554, 366] width 608 height 566
click at [1423, 178] on div at bounding box center [1428, 193] width 19 height 37
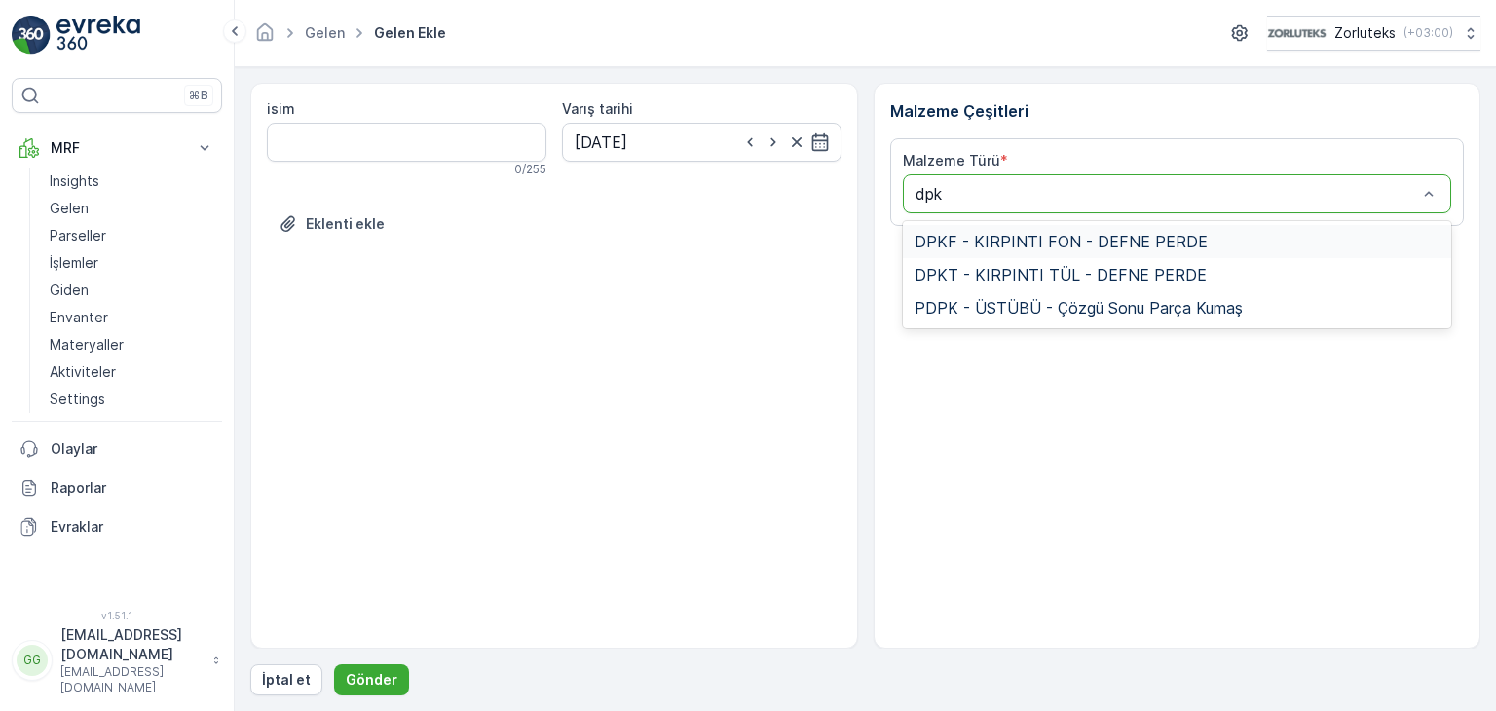
type input "dpkt"
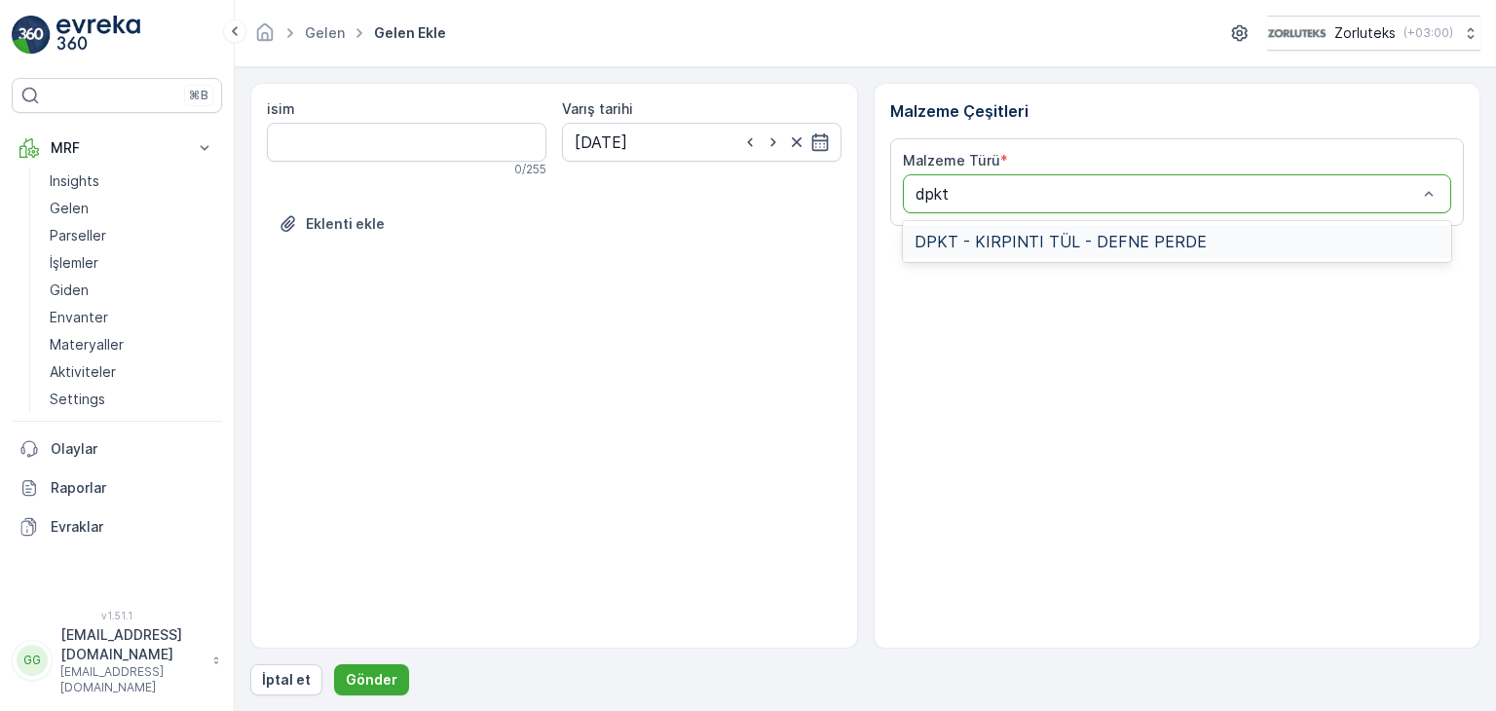
click at [1076, 244] on span "DPKT - KIRPINTI TÜL - DEFNE PERDE" at bounding box center [1061, 242] width 292 height 18
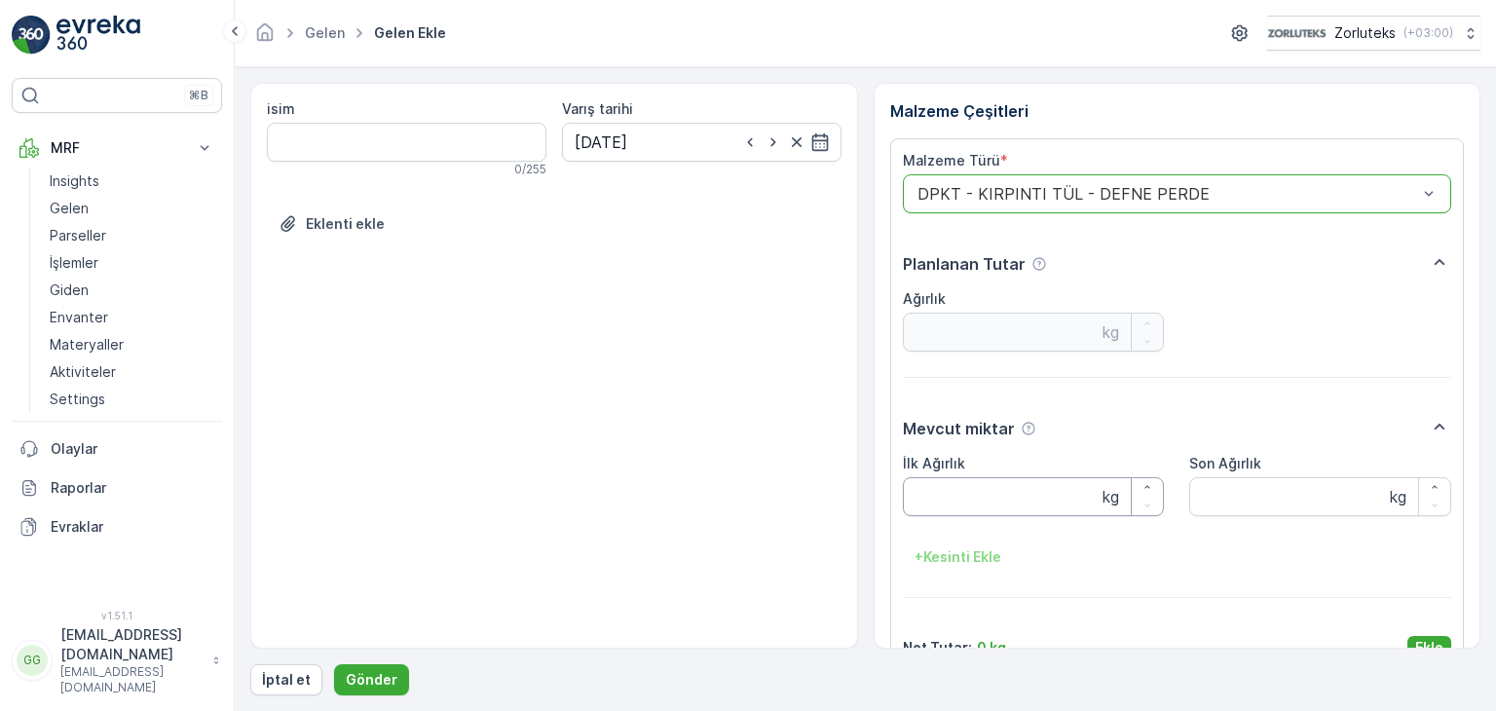
click at [1006, 504] on Ağırlık "İlk Ağırlık" at bounding box center [1034, 496] width 262 height 39
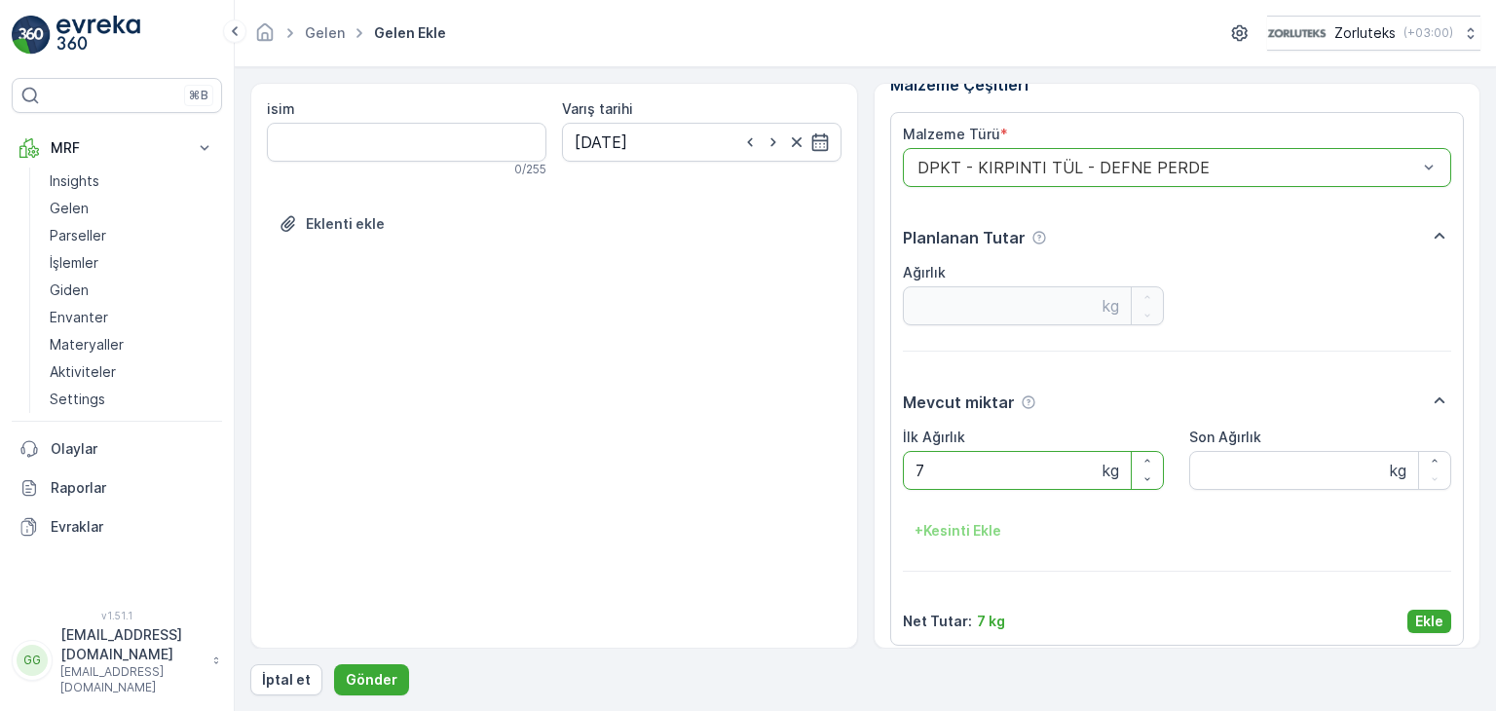
scroll to position [39, 0]
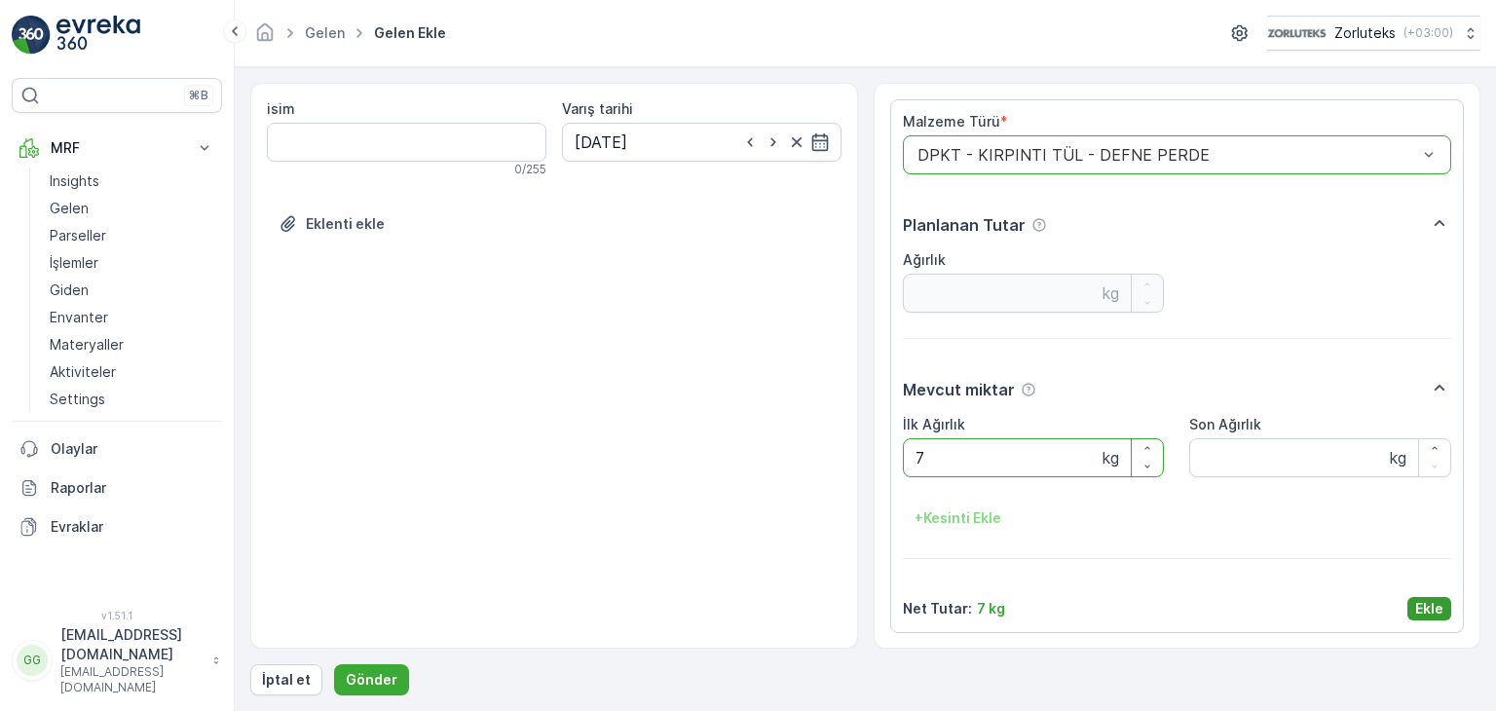
type Ağırlık "7"
click at [1422, 606] on p "Ekle" at bounding box center [1430, 608] width 28 height 19
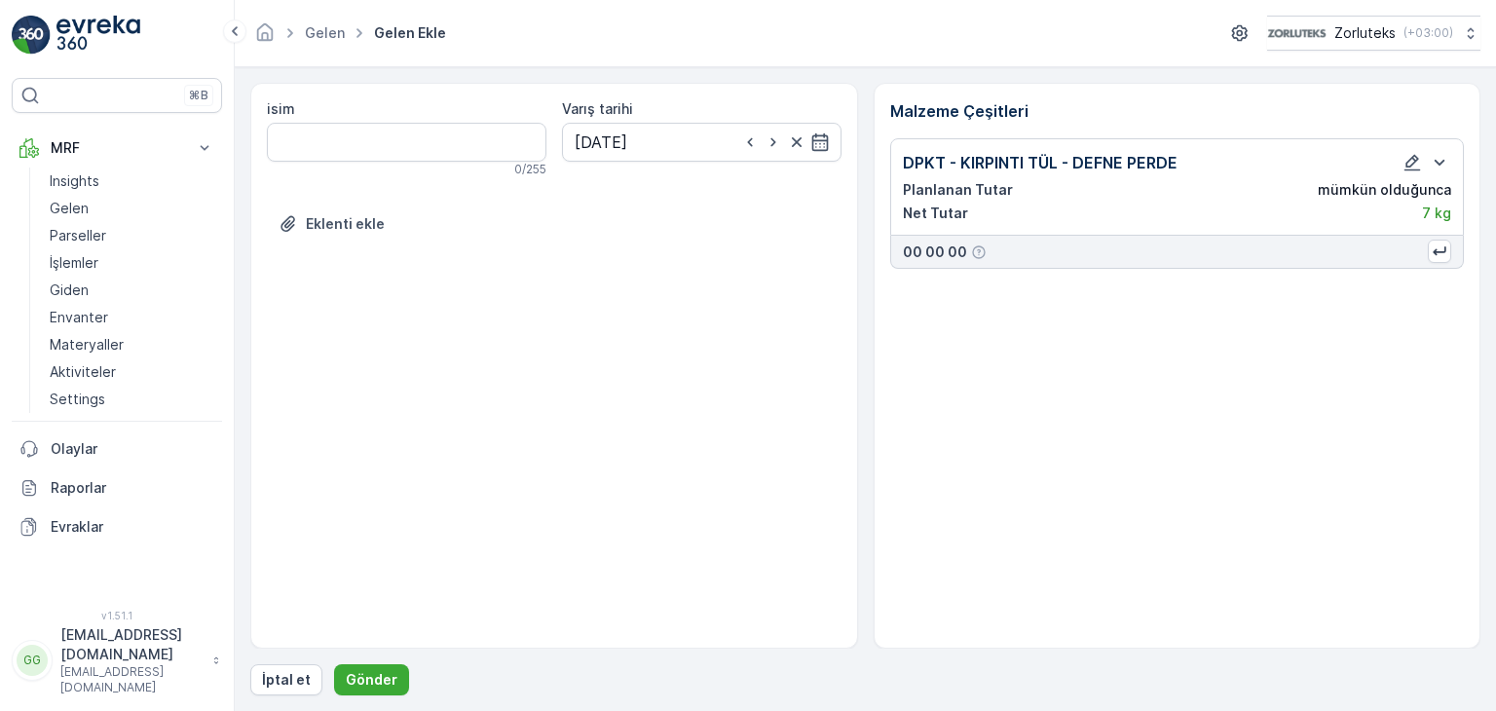
scroll to position [0, 0]
click at [383, 675] on p "Gönder" at bounding box center [372, 679] width 52 height 19
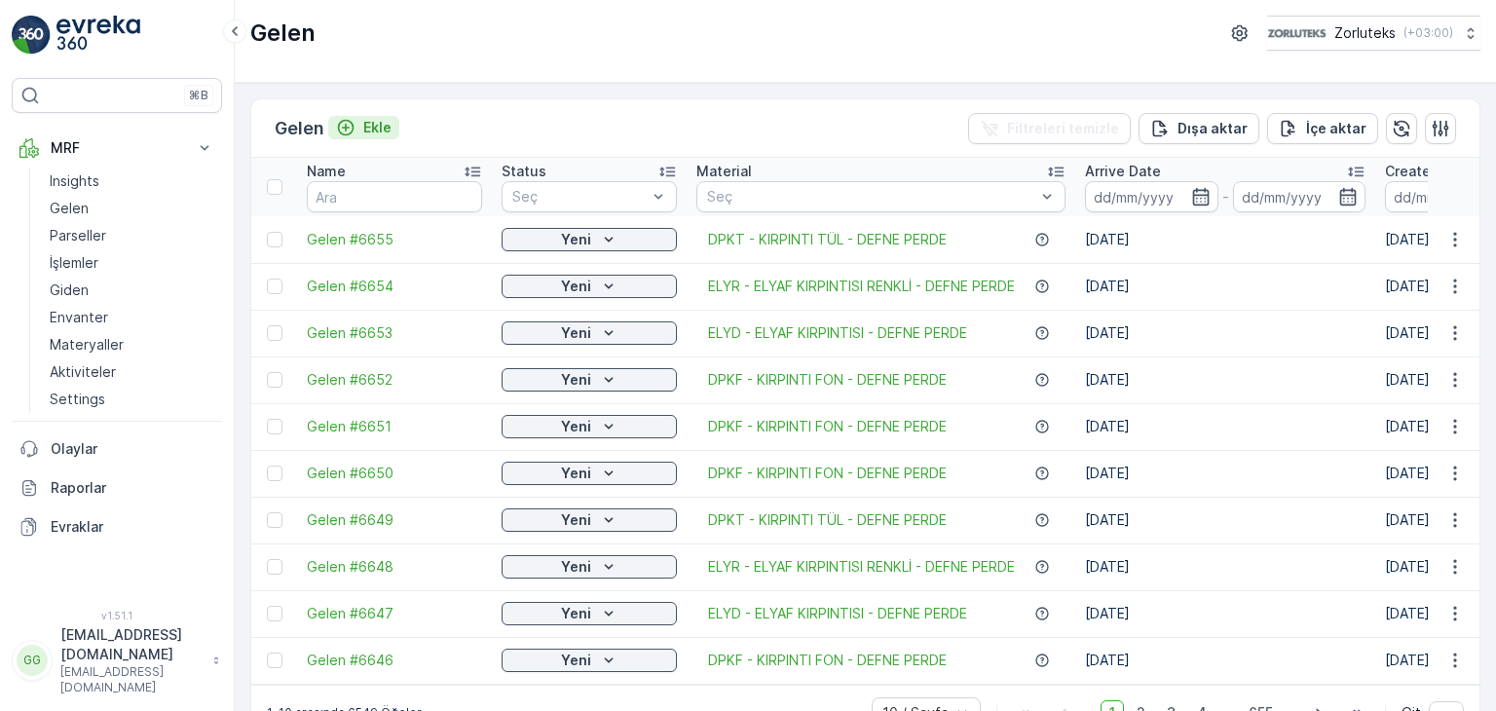
click at [378, 126] on p "Ekle" at bounding box center [377, 127] width 28 height 19
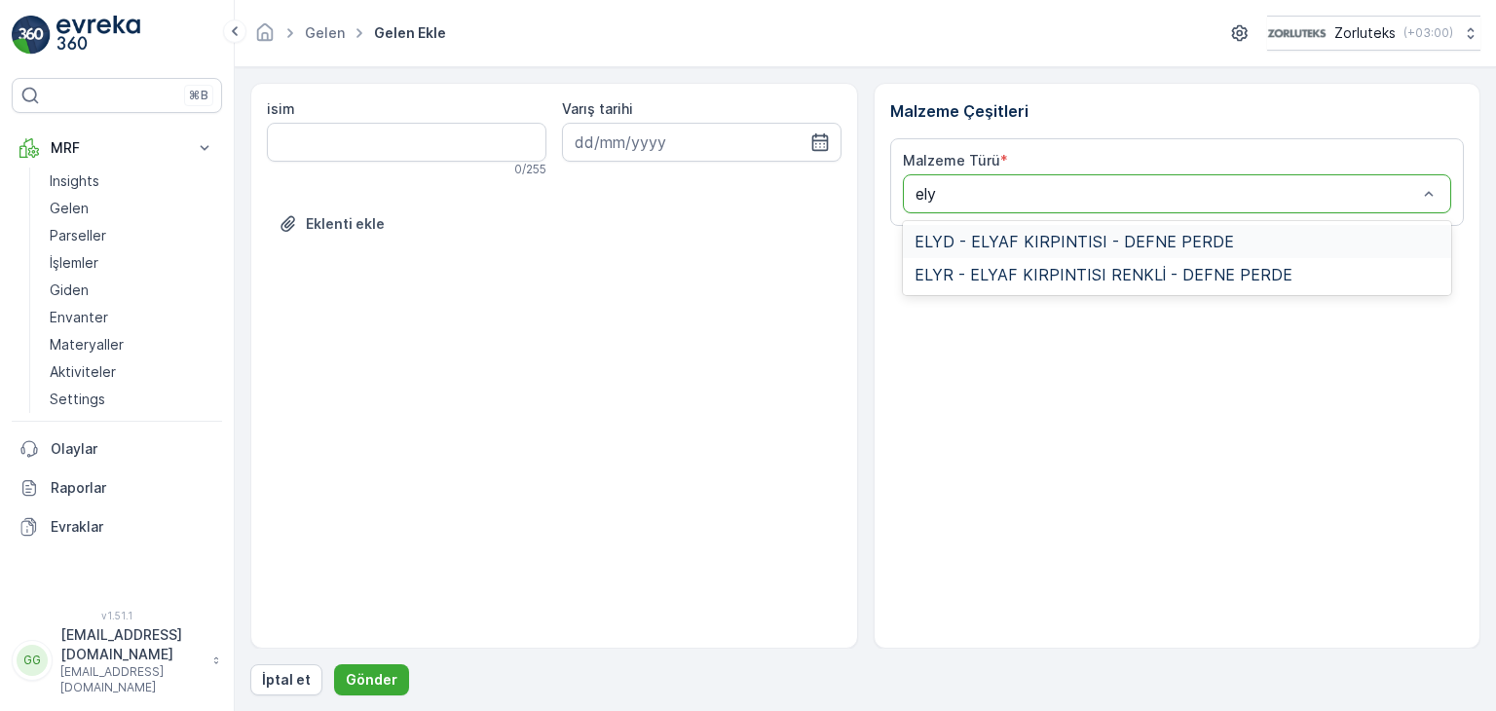
type input "elyd"
click at [1060, 240] on span "ELYD - ELYAF KIRPINTISI - DEFNE PERDE" at bounding box center [1075, 242] width 320 height 18
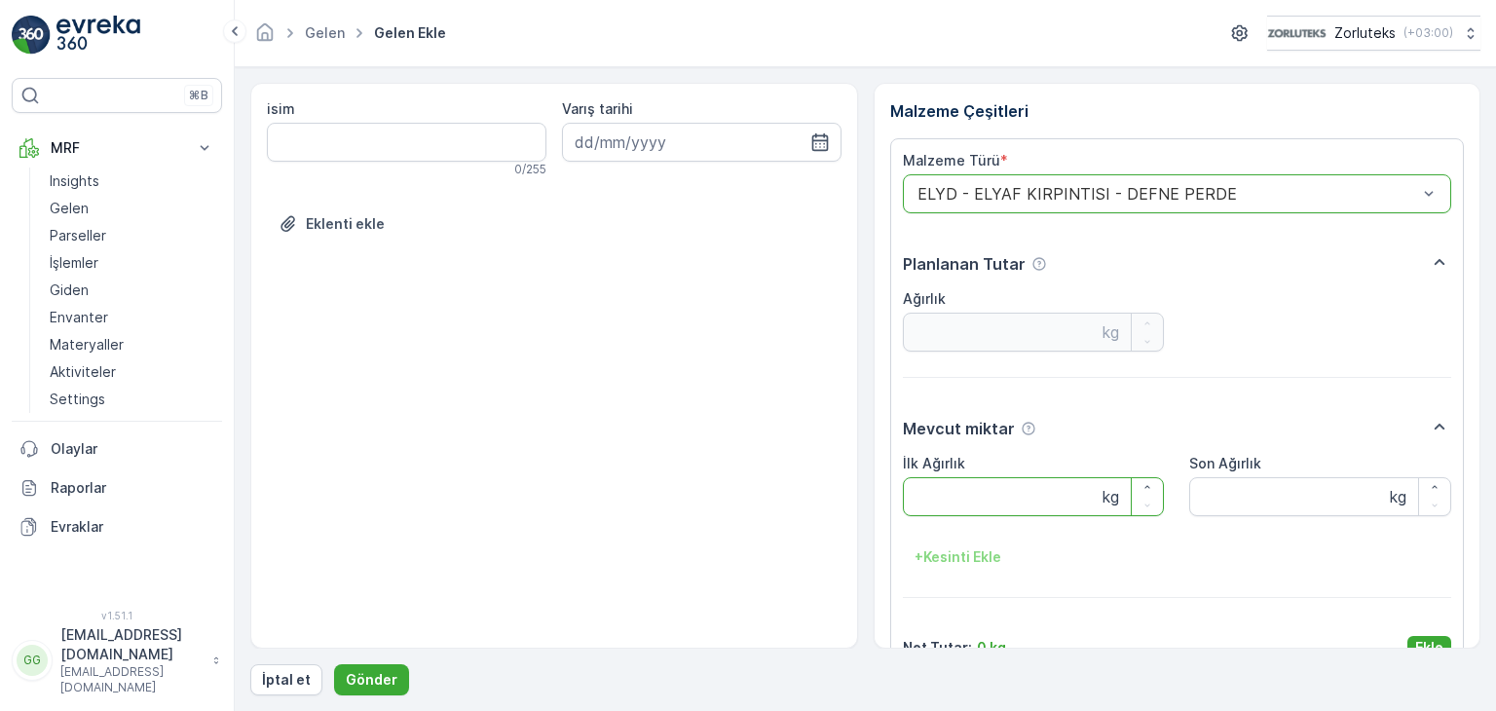
click at [969, 495] on Ağırlık "İlk Ağırlık" at bounding box center [1034, 496] width 262 height 39
type Ağırlık "3"
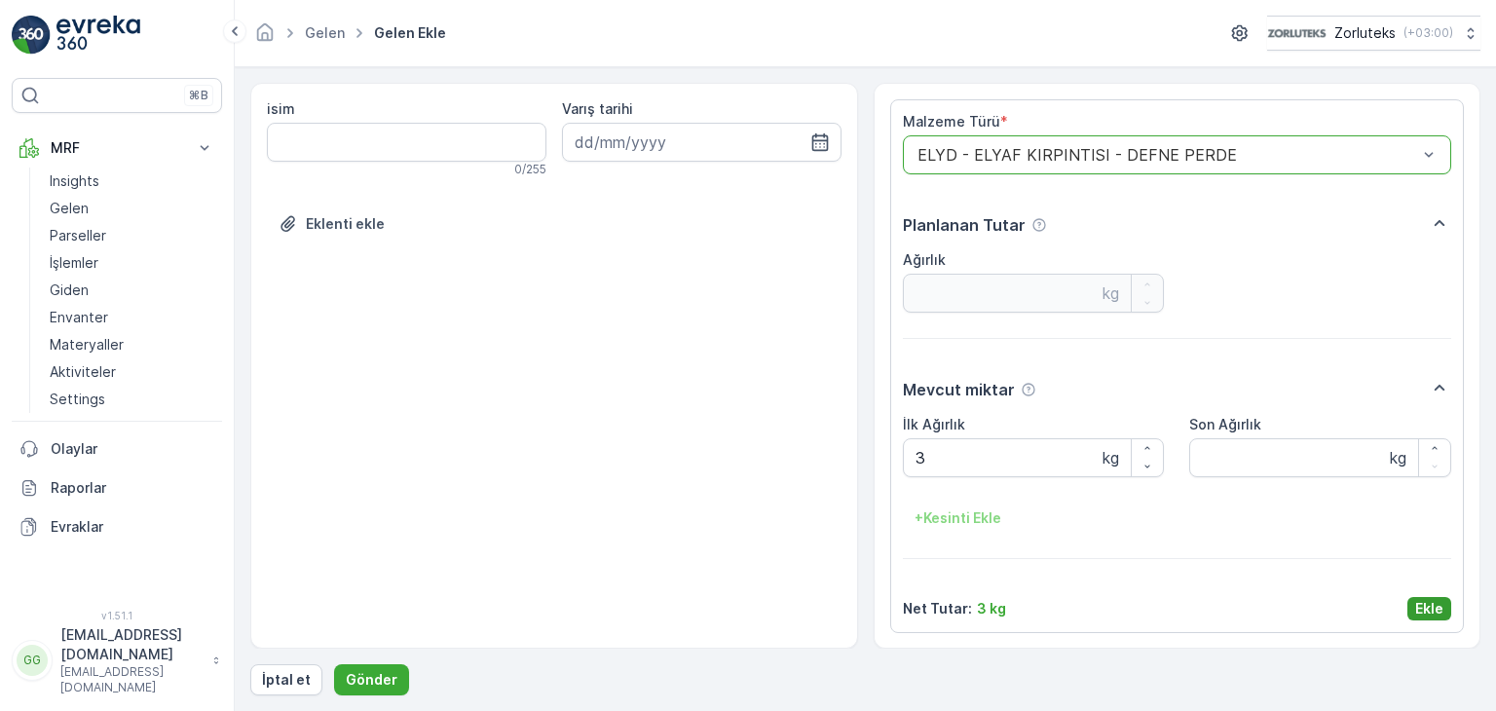
click at [1416, 609] on p "Ekle" at bounding box center [1430, 608] width 28 height 19
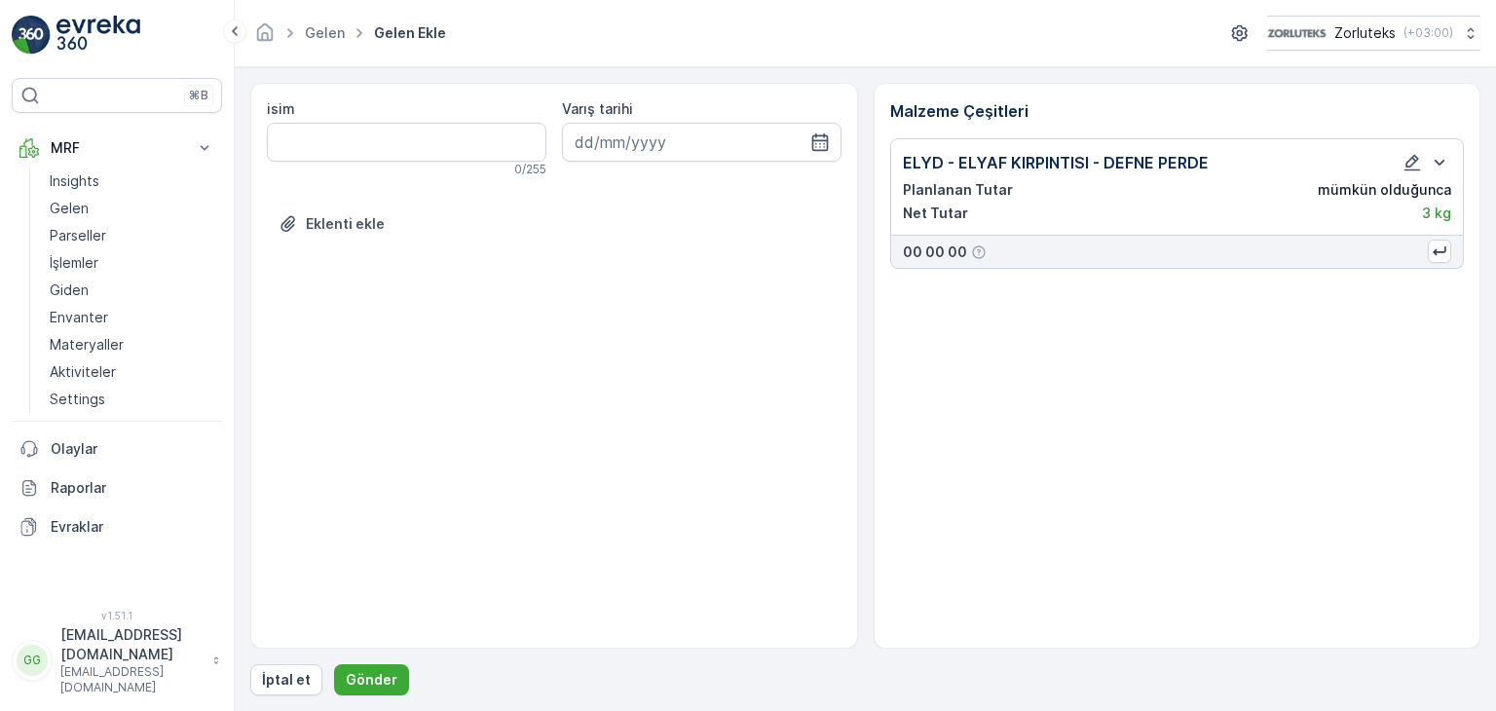
scroll to position [0, 0]
click at [377, 678] on p "Gönder" at bounding box center [372, 679] width 52 height 19
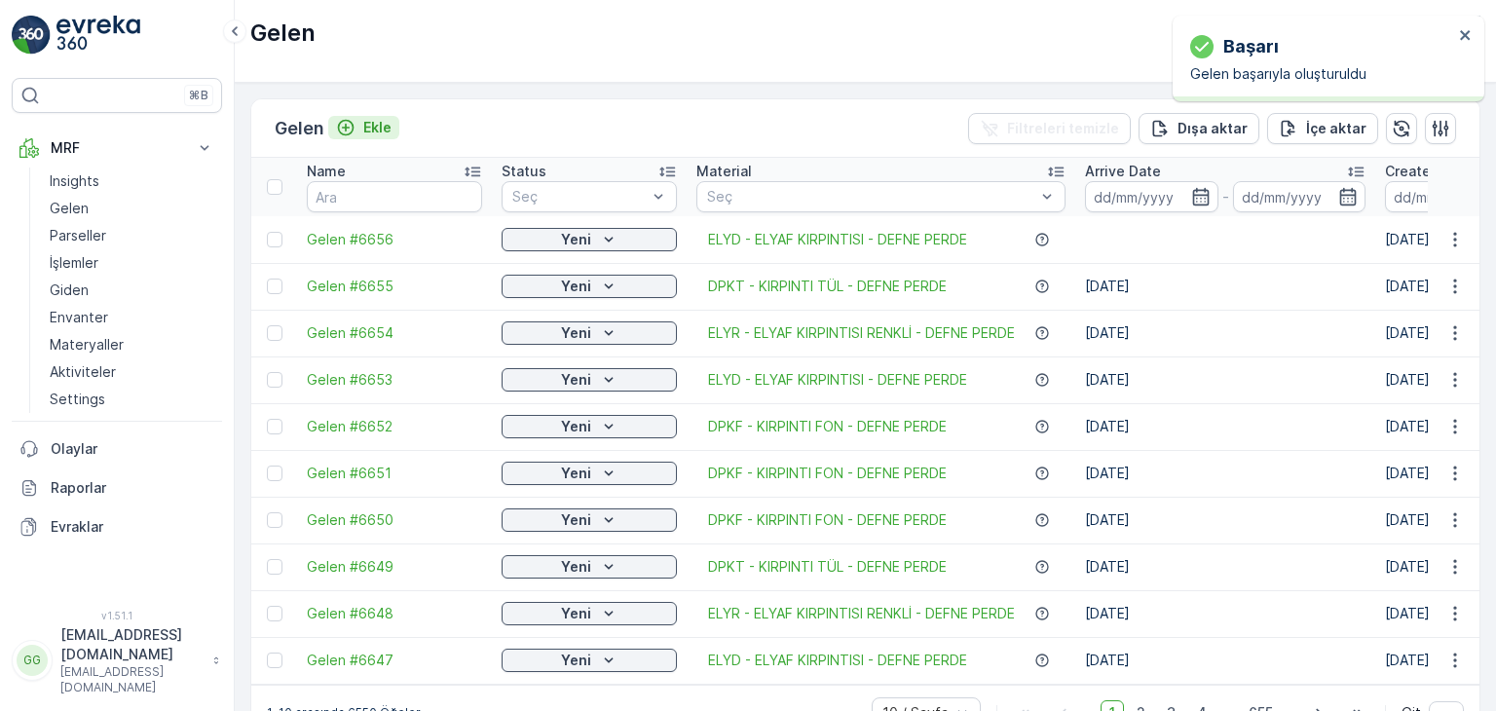
click at [374, 119] on p "Ekle" at bounding box center [377, 127] width 28 height 19
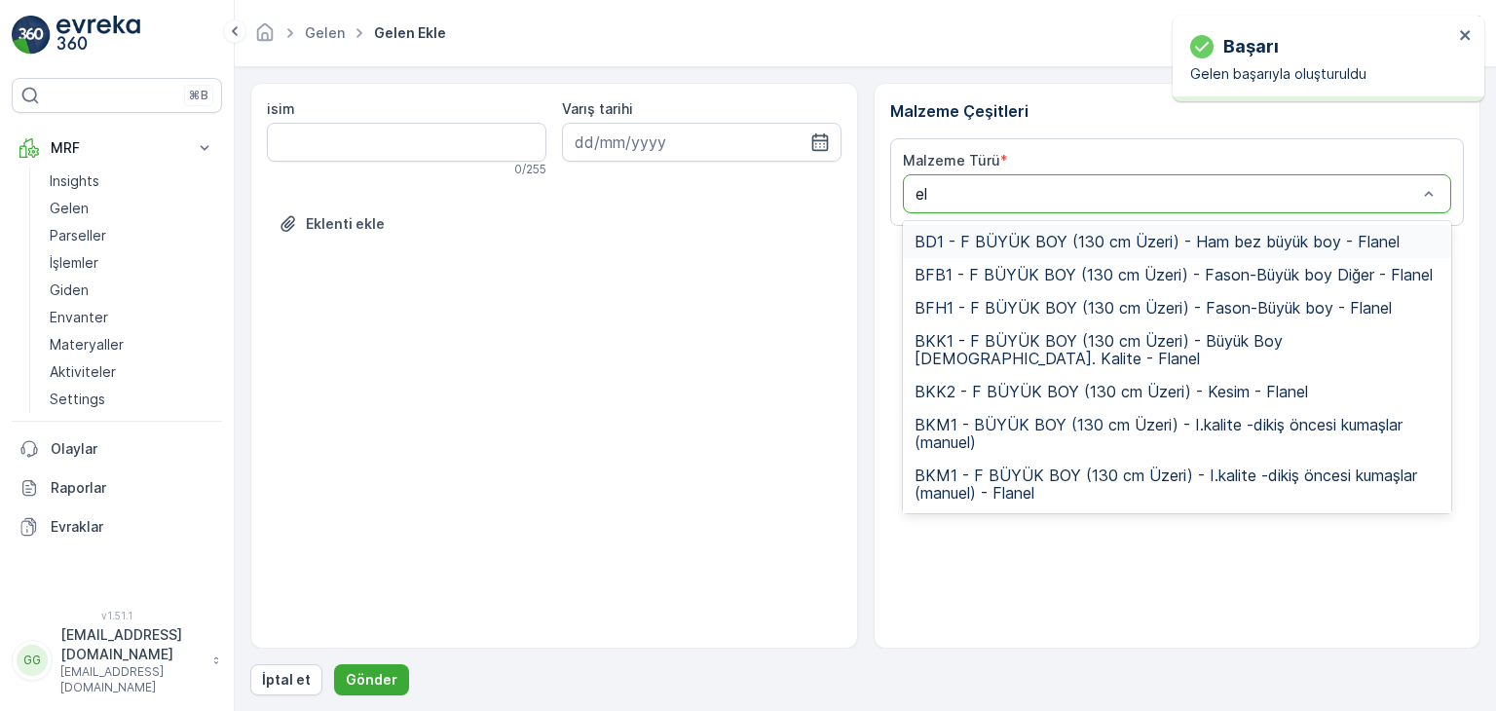
type input "ely"
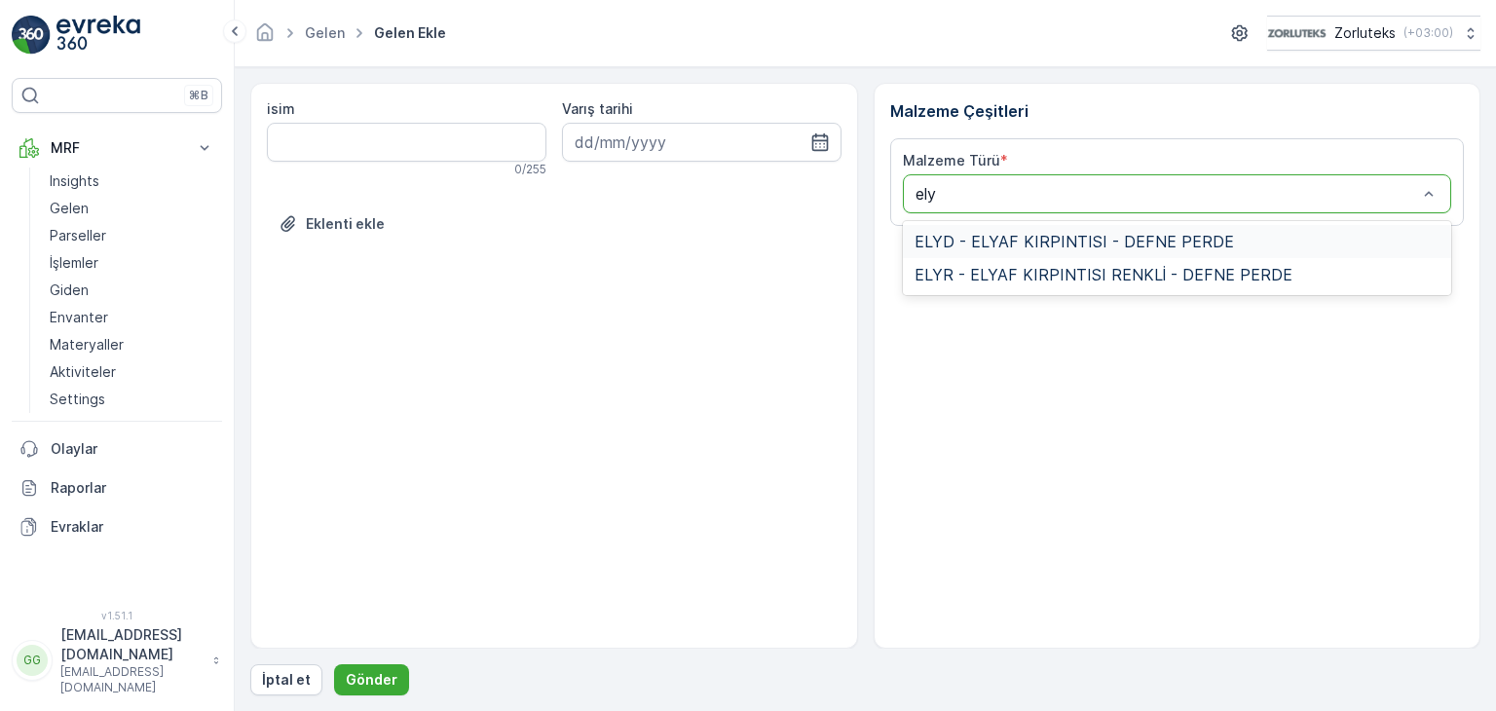
type input "elyr"
click at [1209, 225] on div "ELYR - ELYAF KIRPINTISI RENKLİ - DEFNE PERDE" at bounding box center [1177, 241] width 549 height 33
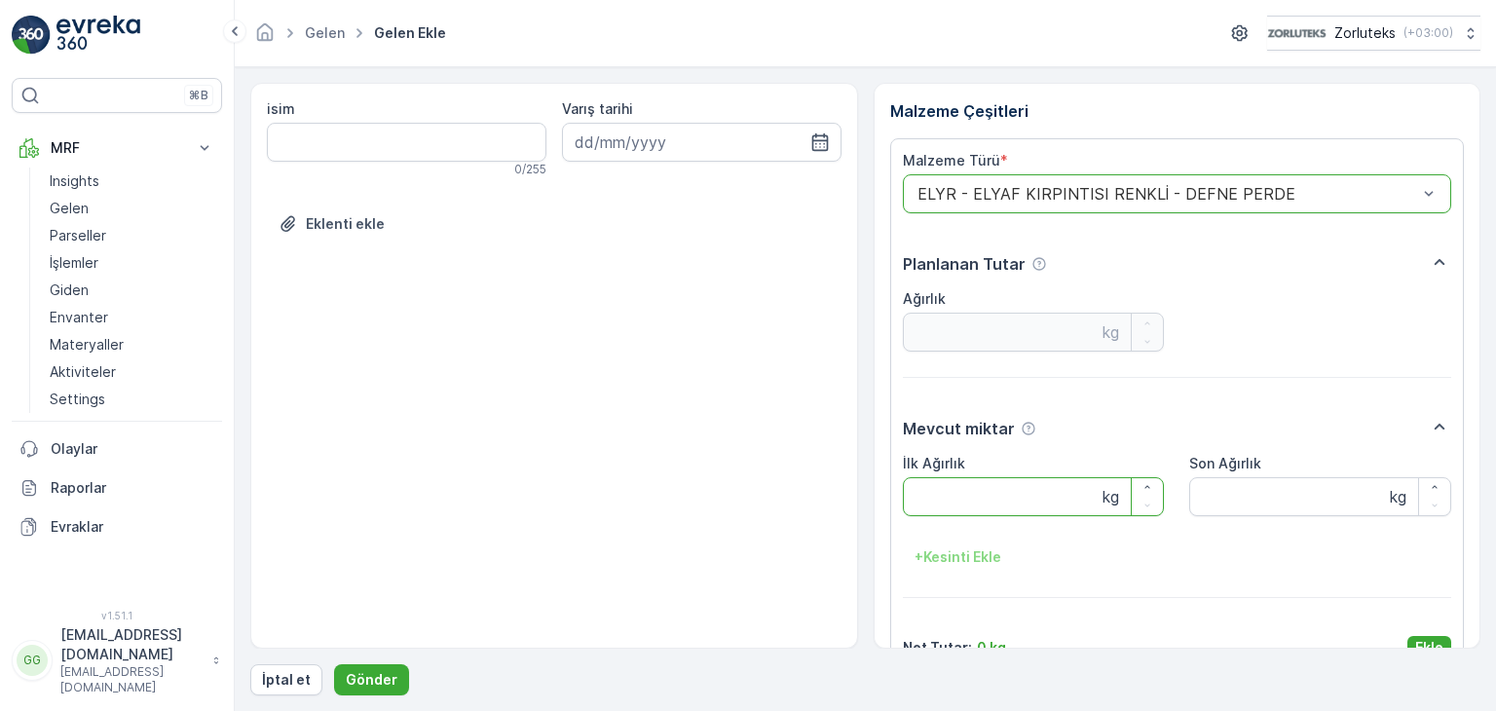
click at [1025, 496] on Ağırlık "İlk Ağırlık" at bounding box center [1034, 496] width 262 height 39
type Ağırlık "34"
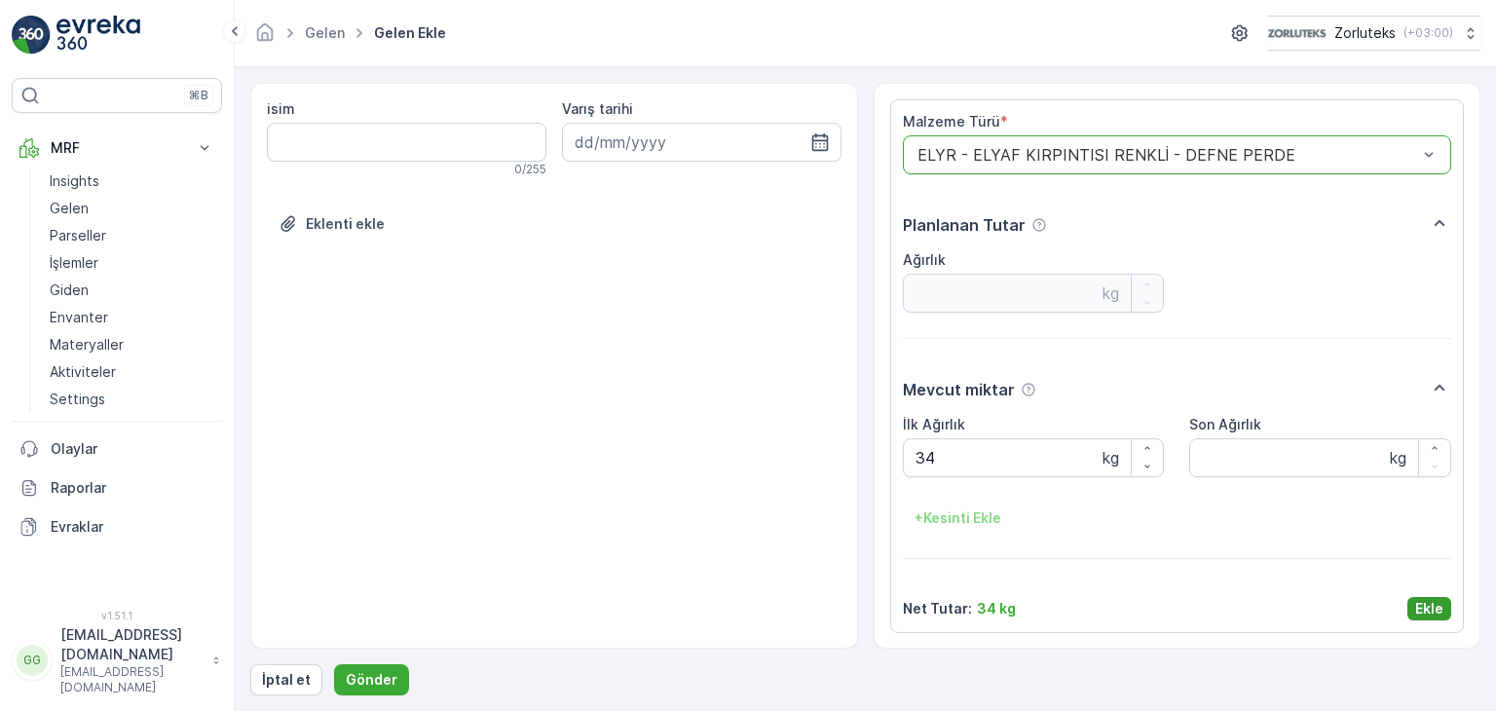
click at [1420, 609] on p "Ekle" at bounding box center [1430, 608] width 28 height 19
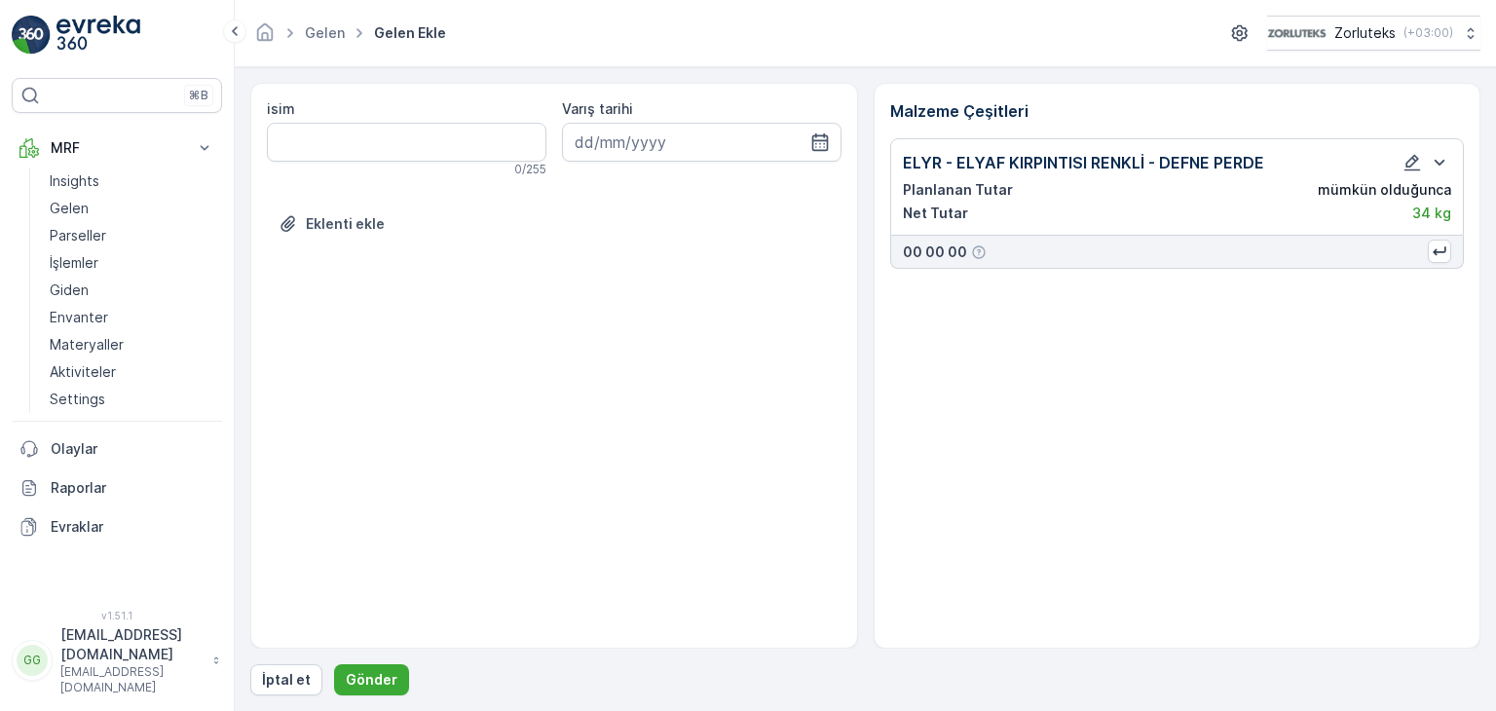
scroll to position [0, 0]
click at [388, 681] on p "Gönder" at bounding box center [372, 679] width 52 height 19
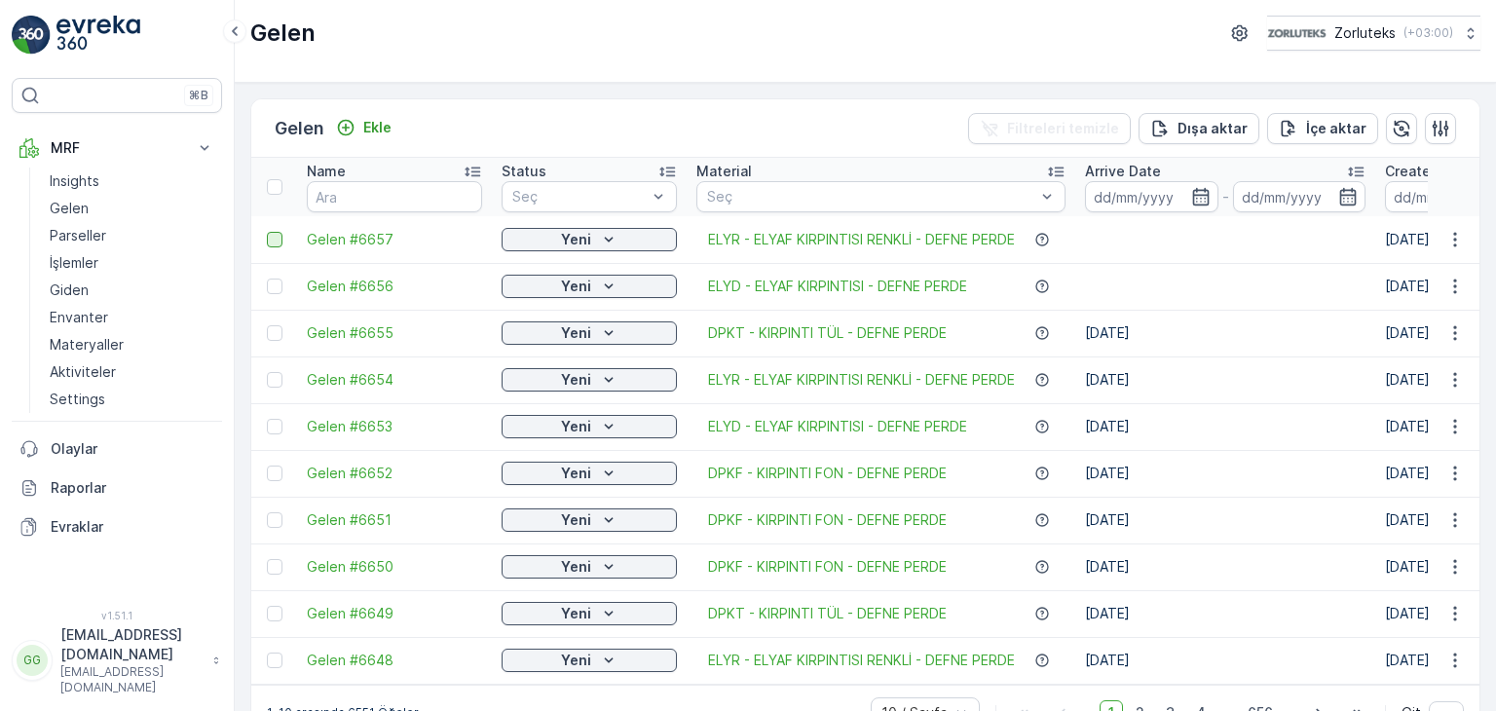
click at [270, 240] on div at bounding box center [275, 240] width 16 height 16
click at [267, 232] on input "checkbox" at bounding box center [267, 232] width 0 height 0
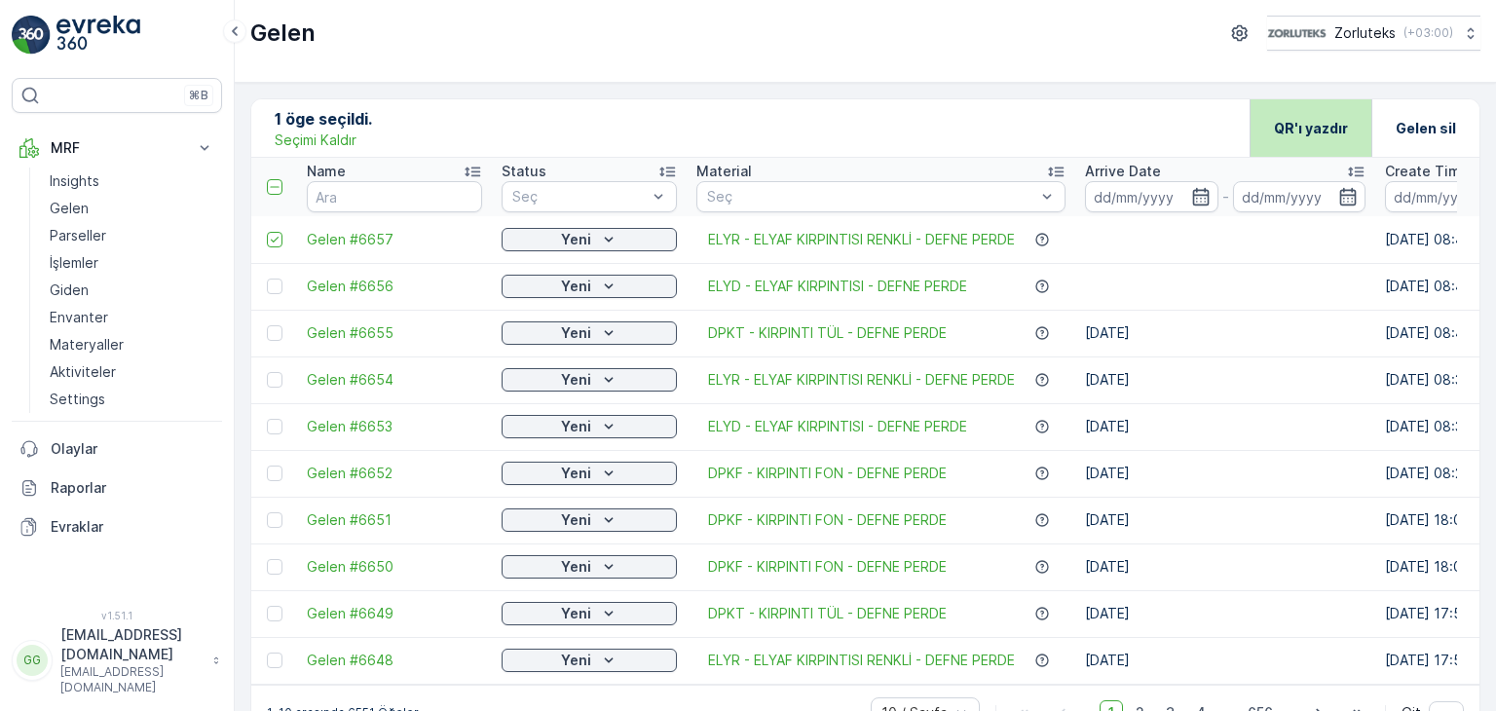
click at [1339, 135] on p "QR'ı yazdır" at bounding box center [1311, 128] width 74 height 19
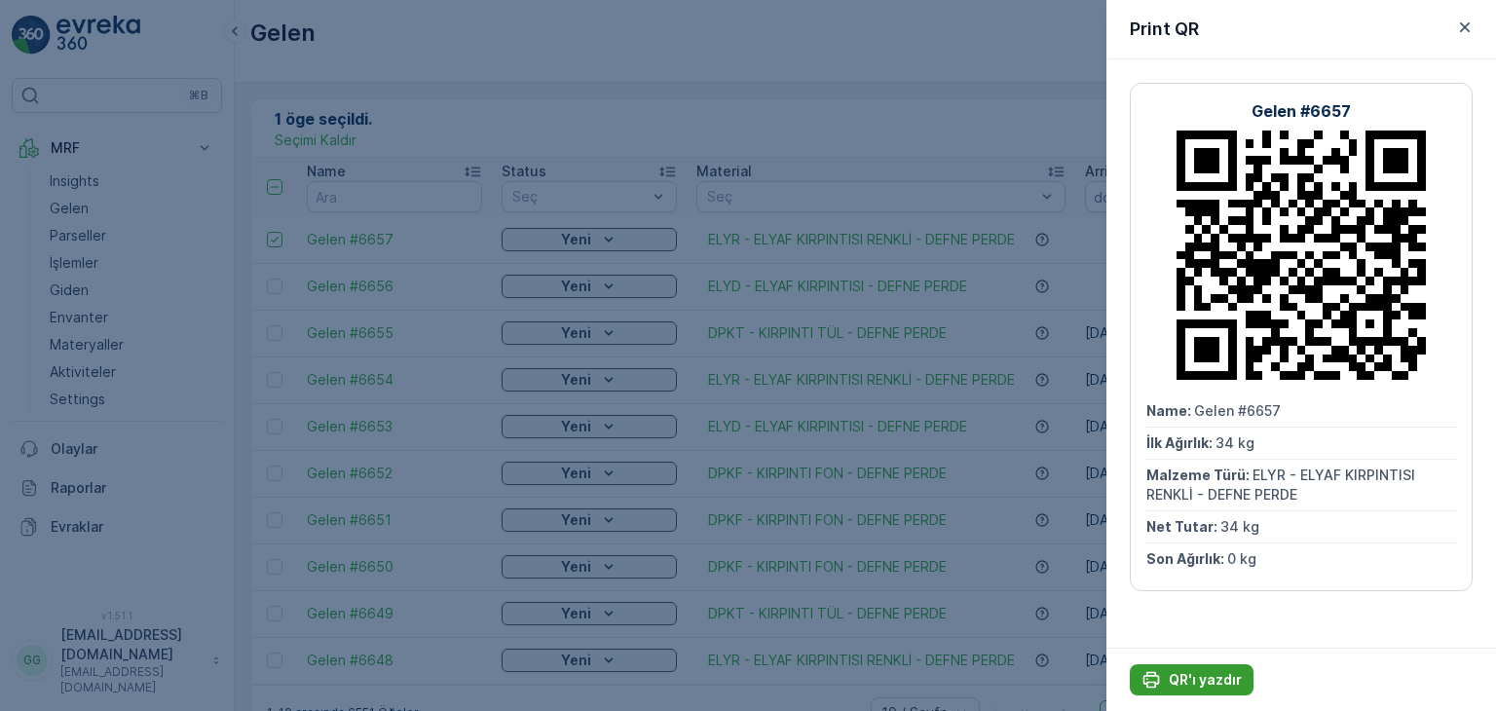
click at [1215, 683] on p "QR'ı yazdır" at bounding box center [1205, 679] width 73 height 19
click at [1462, 27] on icon "button" at bounding box center [1464, 27] width 19 height 19
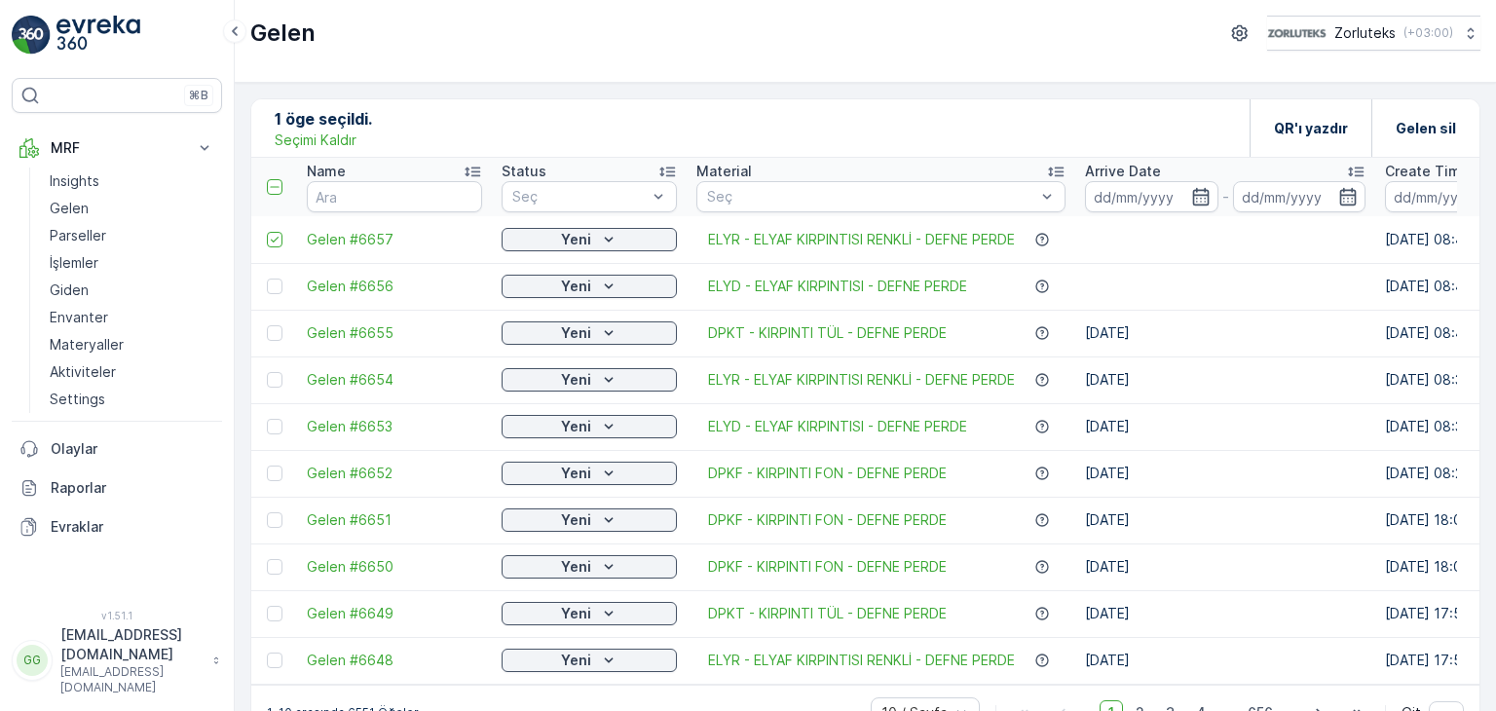
drag, startPoint x: 269, startPoint y: 234, endPoint x: 270, endPoint y: 251, distance: 17.6
click at [269, 234] on icon at bounding box center [275, 240] width 14 height 14
click at [267, 232] on input "checkbox" at bounding box center [267, 232] width 0 height 0
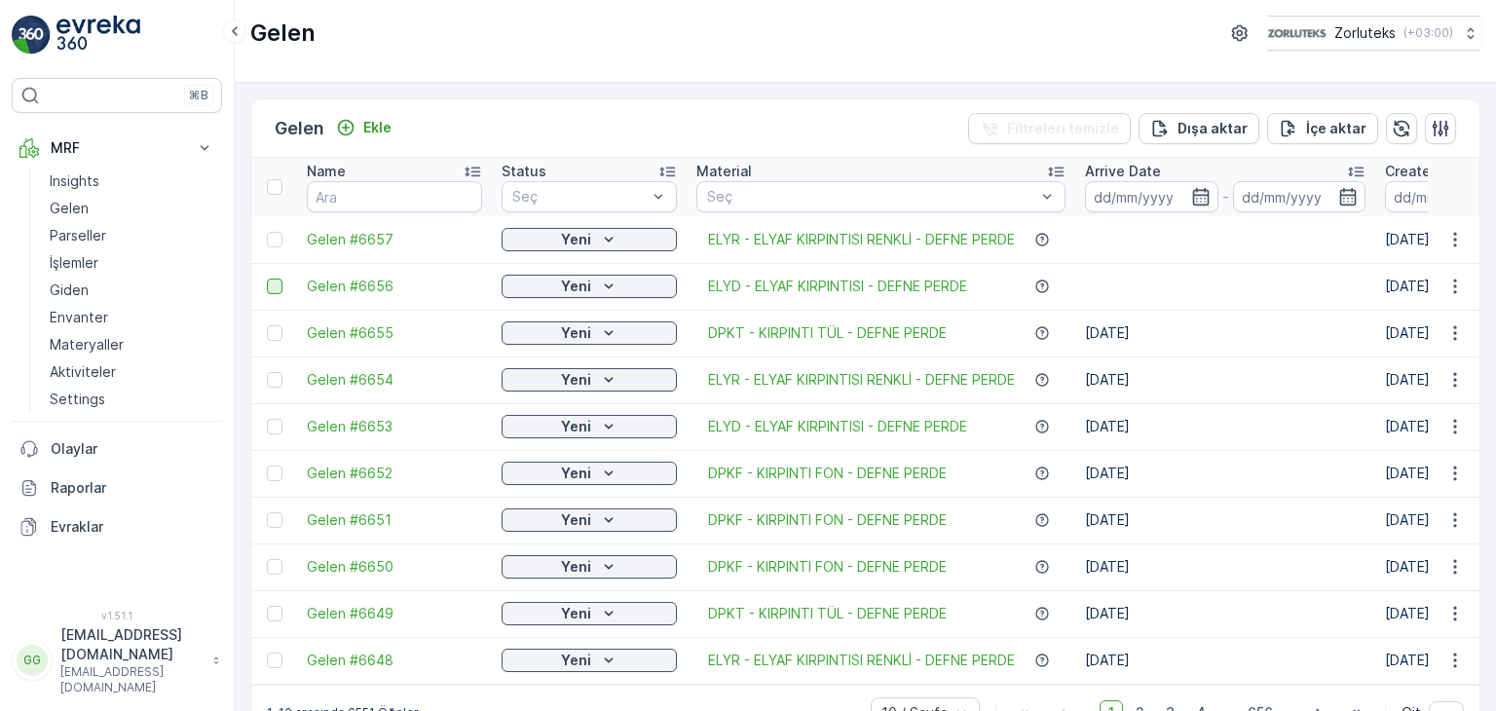
click at [272, 282] on div at bounding box center [275, 287] width 16 height 16
click at [267, 279] on input "checkbox" at bounding box center [267, 279] width 0 height 0
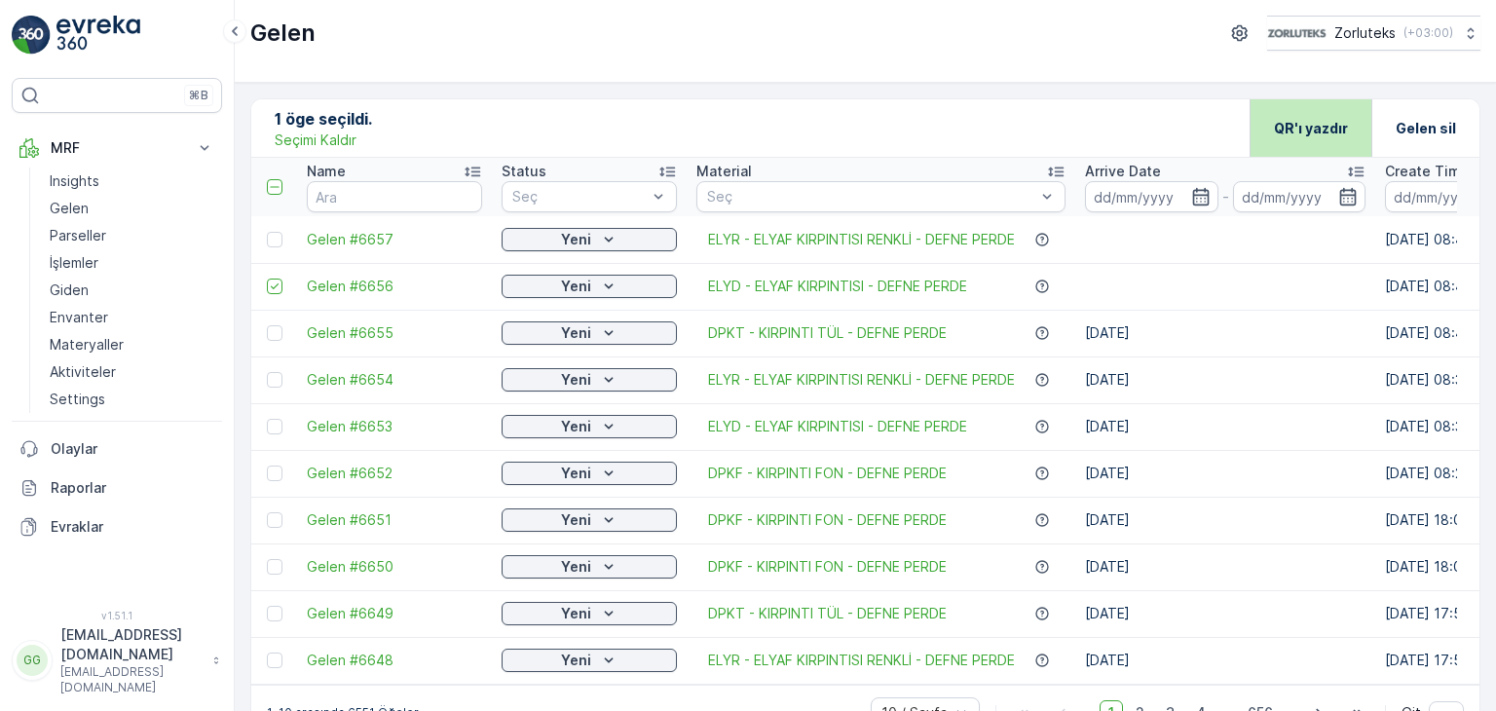
click at [1343, 130] on p "QR'ı yazdır" at bounding box center [1311, 128] width 74 height 19
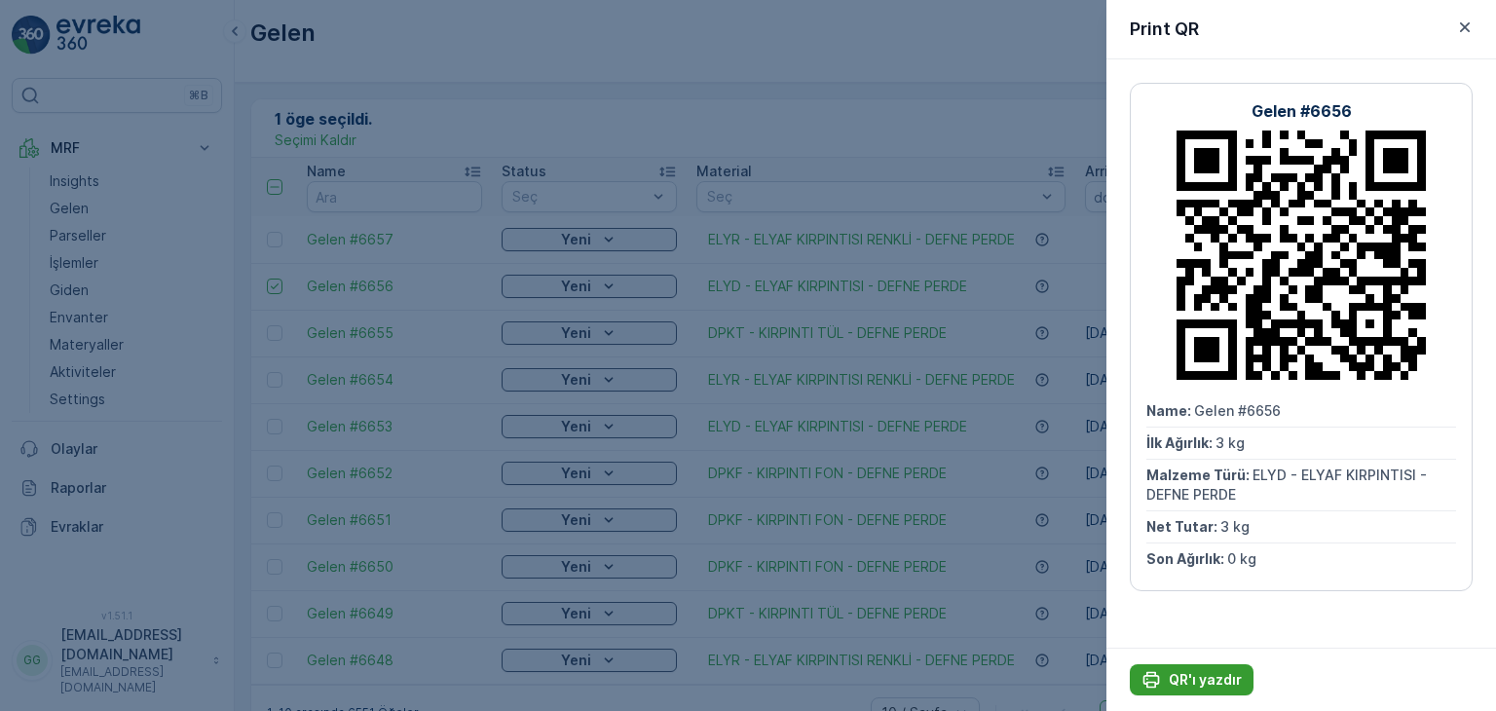
click at [1220, 673] on p "QR'ı yazdır" at bounding box center [1205, 679] width 73 height 19
click at [1465, 29] on icon "button" at bounding box center [1464, 27] width 19 height 19
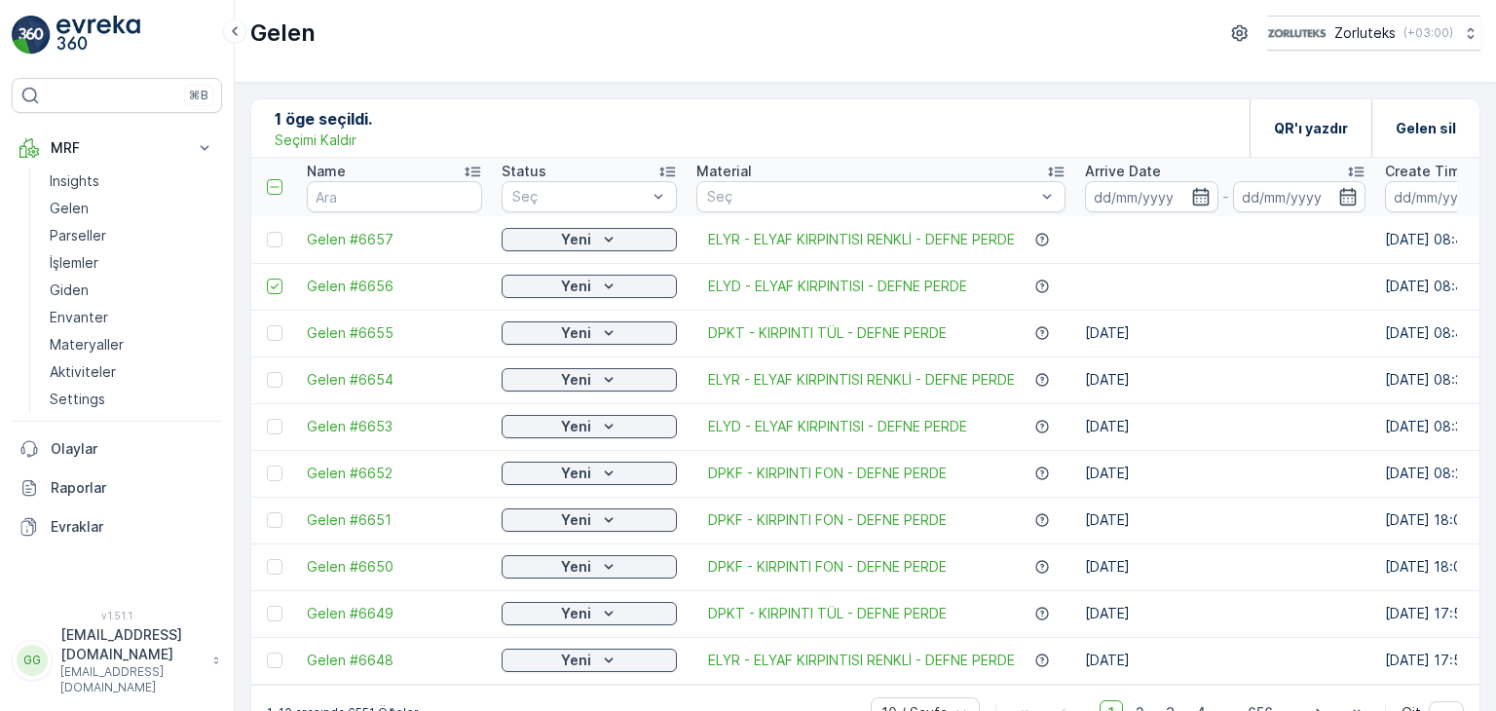
drag, startPoint x: 281, startPoint y: 286, endPoint x: 274, endPoint y: 309, distance: 23.4
click at [279, 286] on icon at bounding box center [275, 287] width 14 height 14
click at [267, 279] on input "checkbox" at bounding box center [267, 279] width 0 height 0
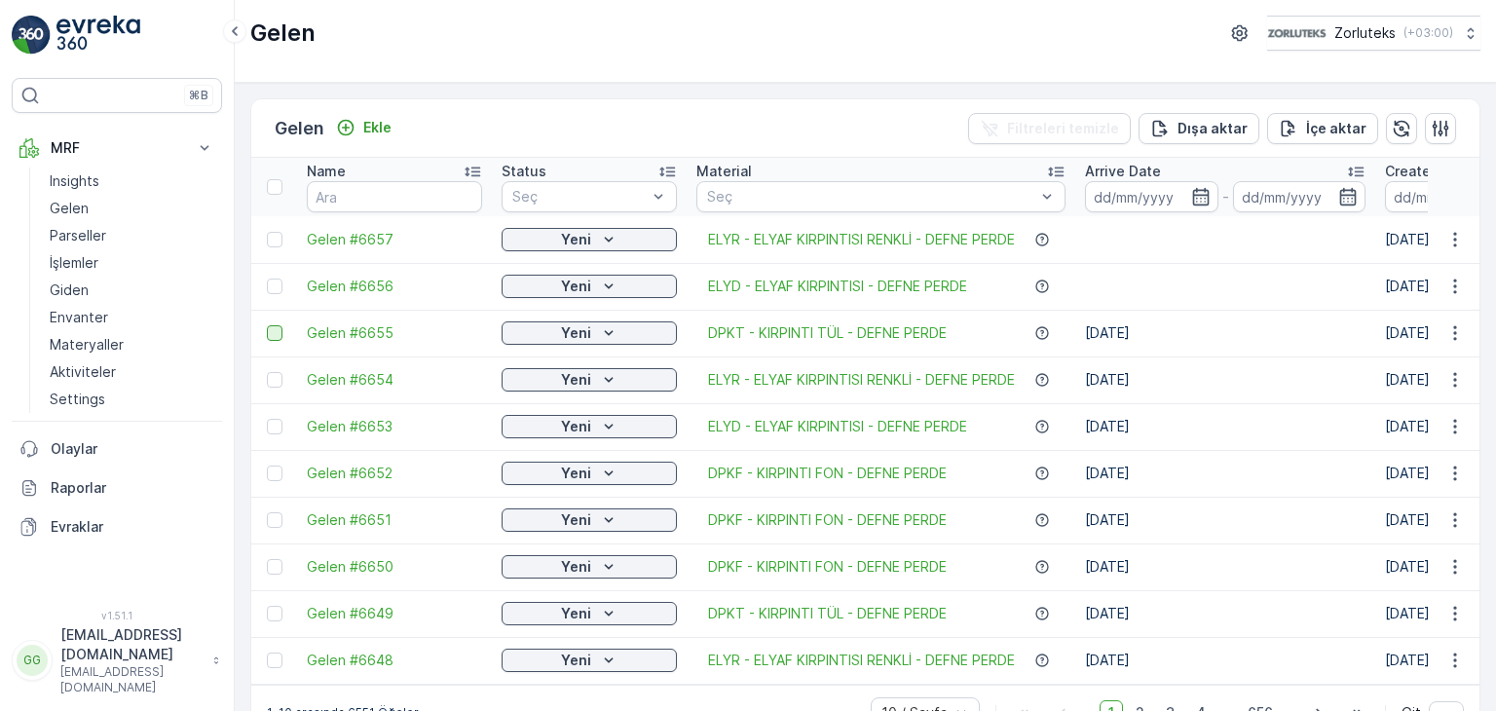
click at [277, 330] on div at bounding box center [275, 333] width 16 height 16
click at [267, 325] on input "checkbox" at bounding box center [267, 325] width 0 height 0
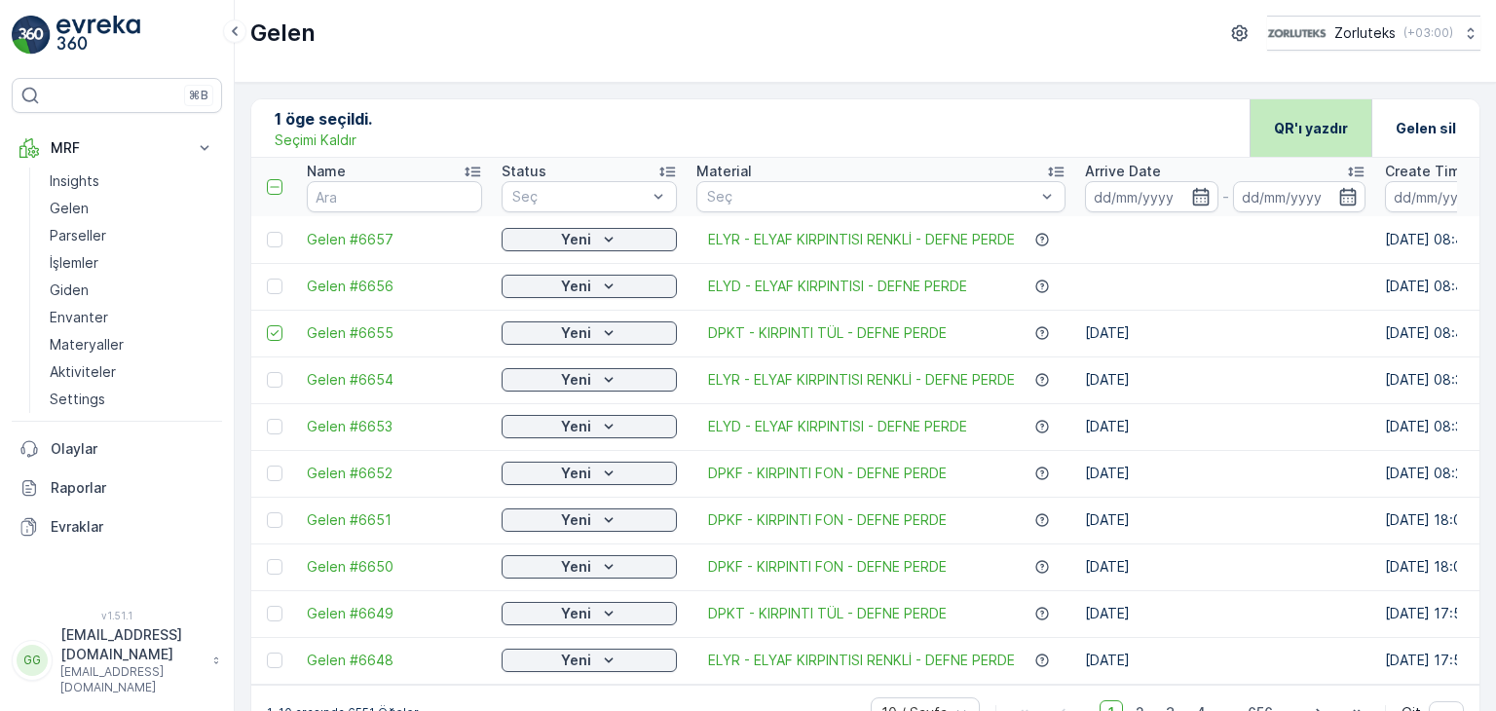
click at [1332, 129] on p "QR'ı yazdır" at bounding box center [1311, 128] width 74 height 19
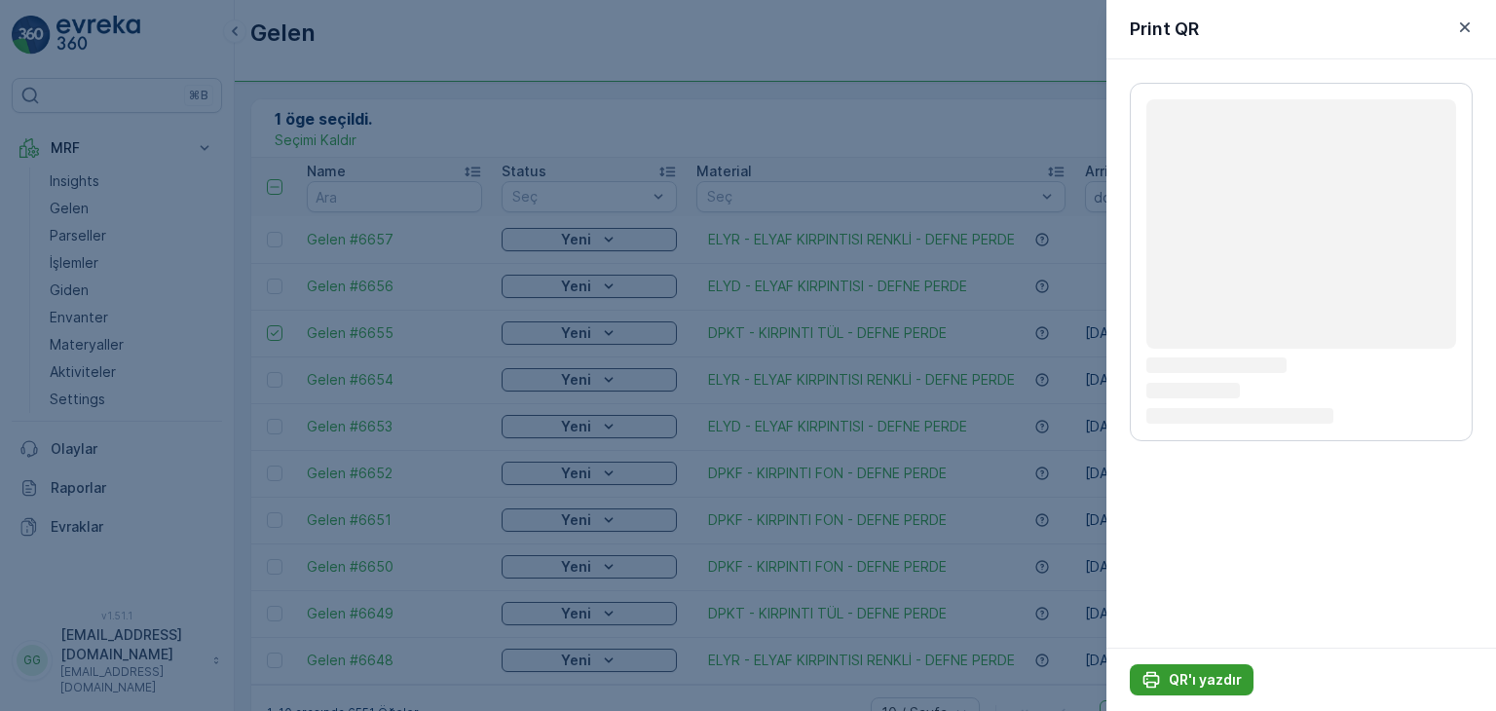
click at [1225, 686] on p "QR'ı yazdır" at bounding box center [1205, 679] width 73 height 19
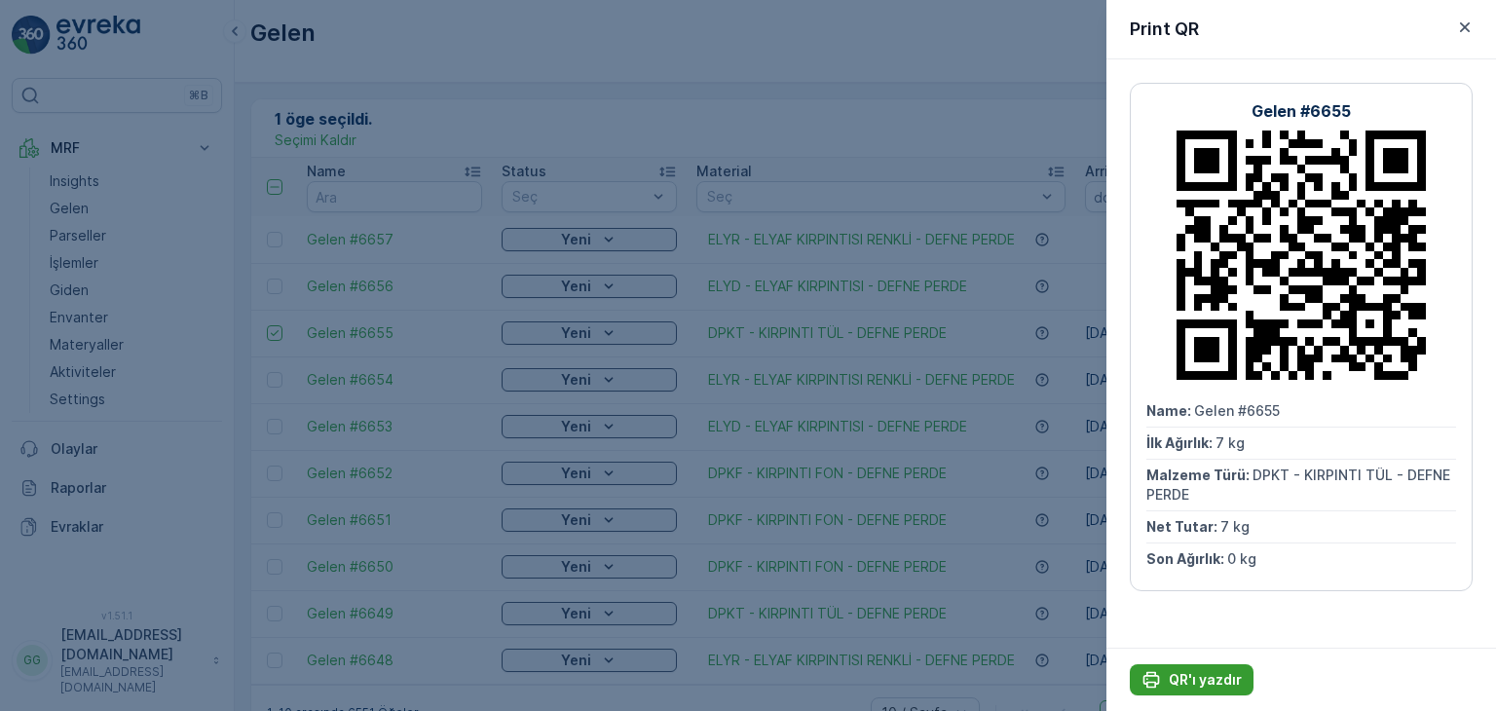
click at [1184, 675] on p "QR'ı yazdır" at bounding box center [1205, 679] width 73 height 19
click at [1468, 24] on icon "button" at bounding box center [1465, 27] width 10 height 10
